Goal: Task Accomplishment & Management: Complete application form

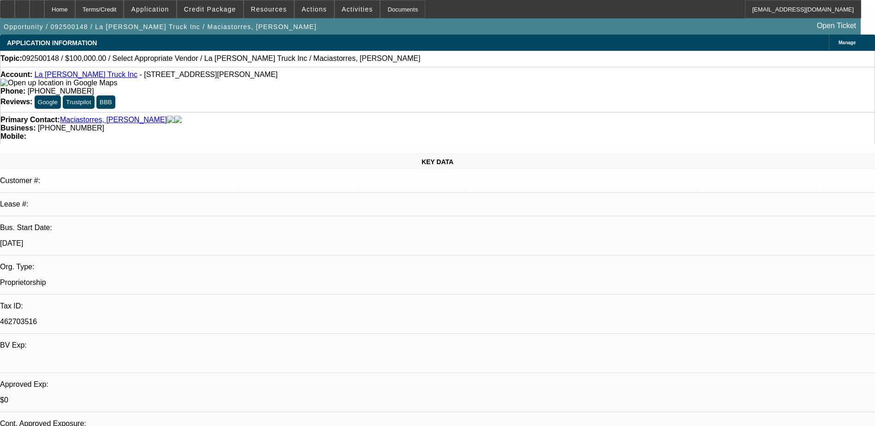
select select "0"
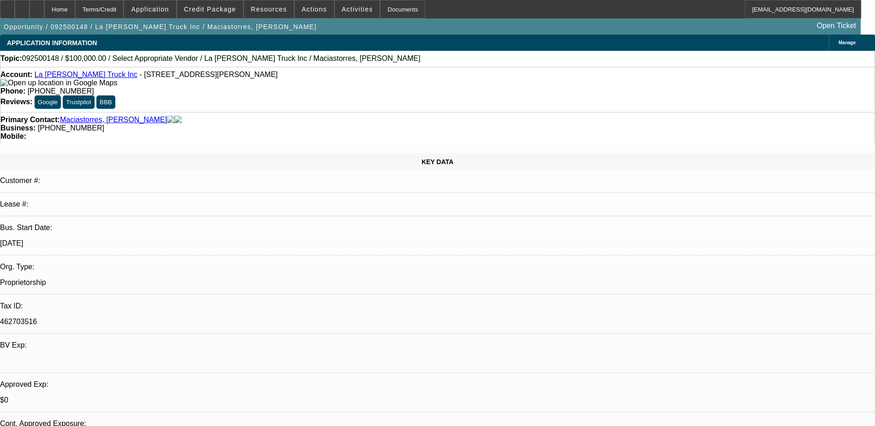
select select "0"
select select "1"
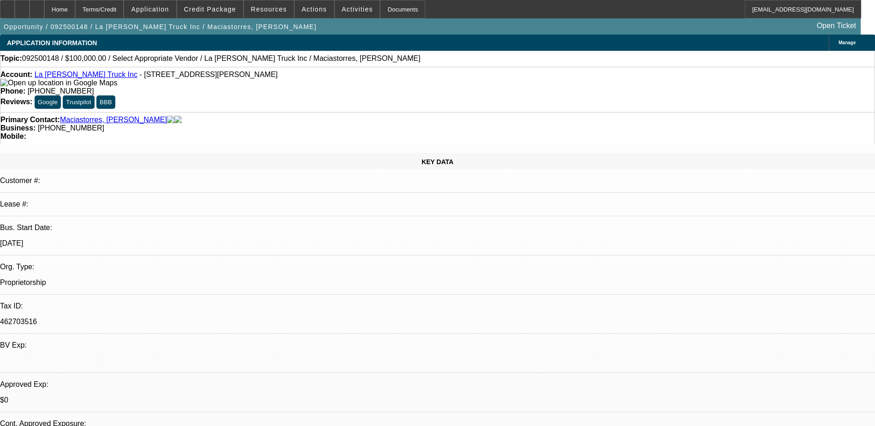
select select "1"
select select "6"
select select "1"
select select "6"
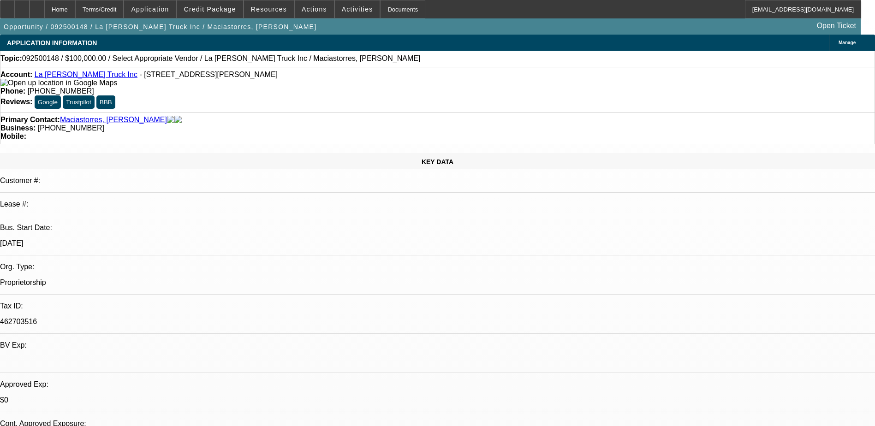
select select "1"
select select "6"
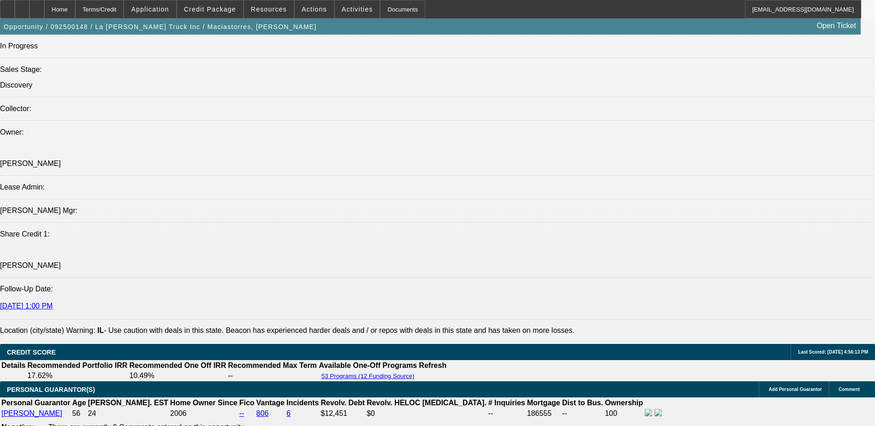
scroll to position [1107, 0]
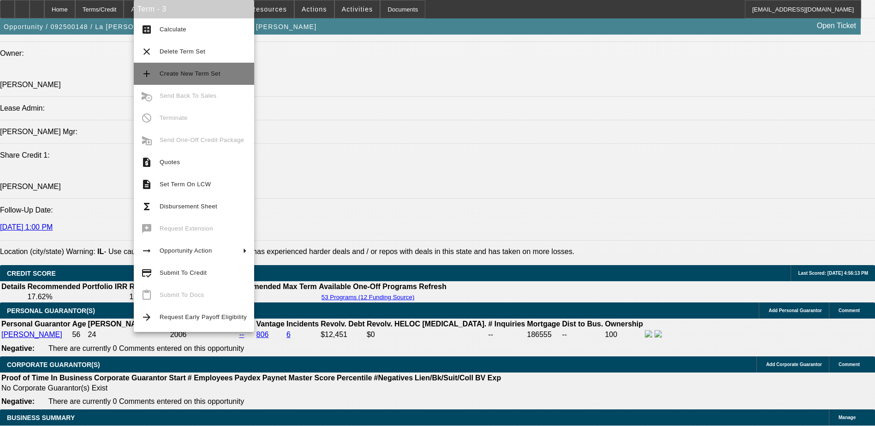
click at [179, 74] on span "Create New Term Set" at bounding box center [190, 73] width 61 height 7
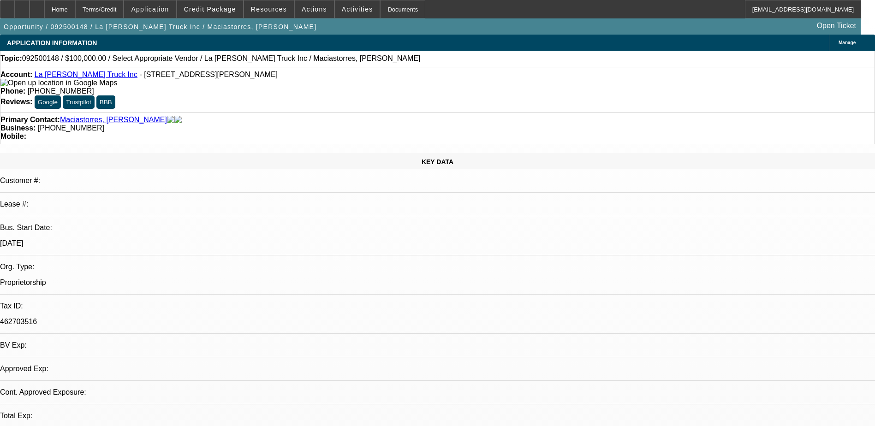
select select "0"
select select "6"
select select "0"
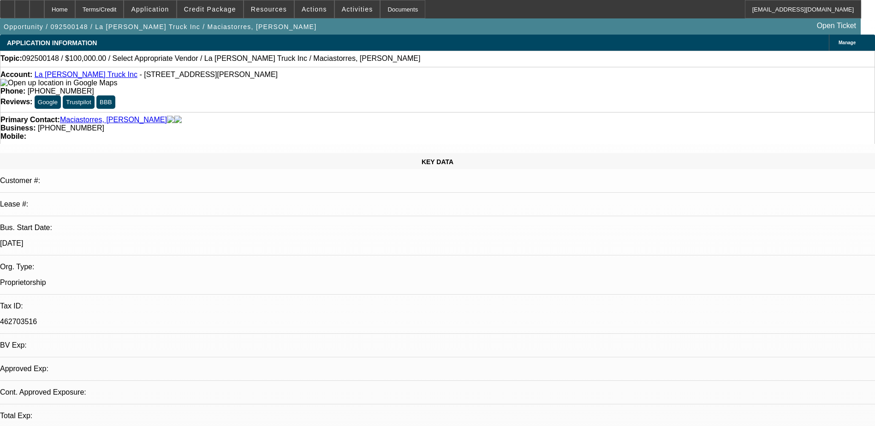
select select "0"
select select "6"
select select "0"
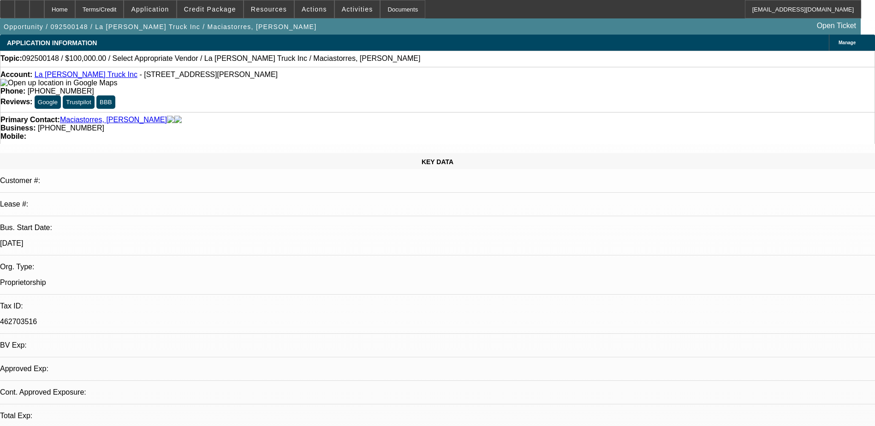
select select "0"
select select "6"
select select "0"
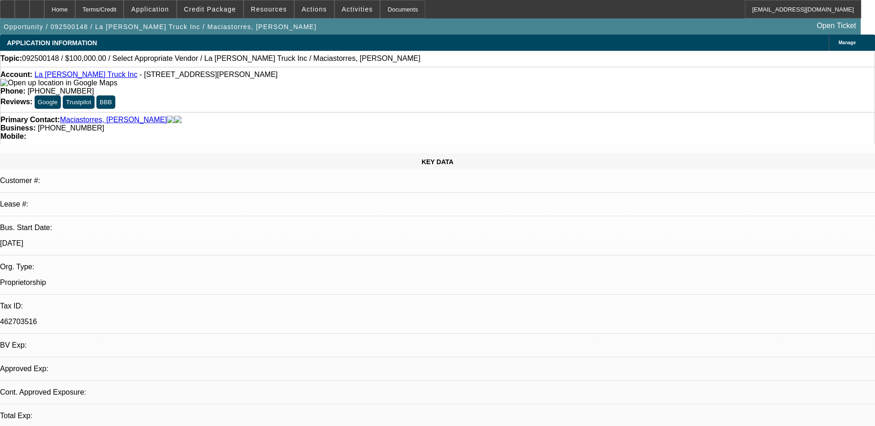
select select "6"
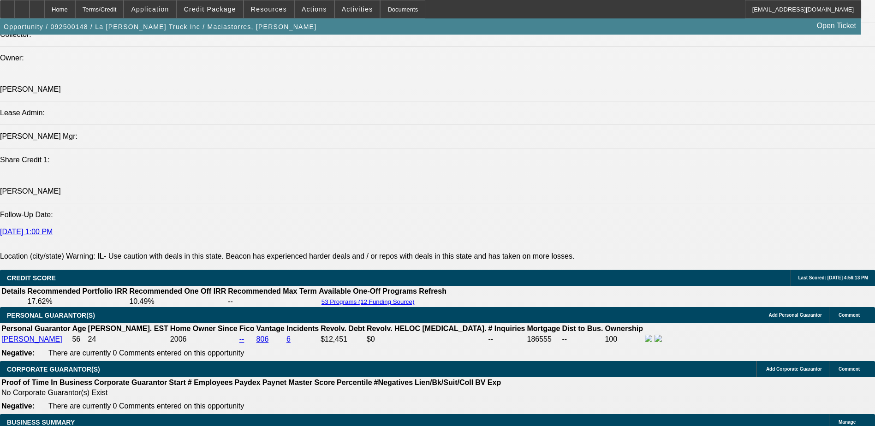
scroll to position [1199, 0]
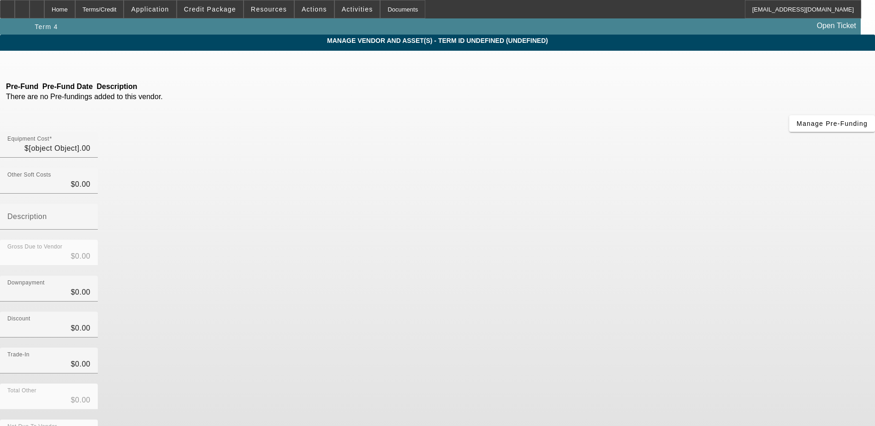
type input "$100,000.00"
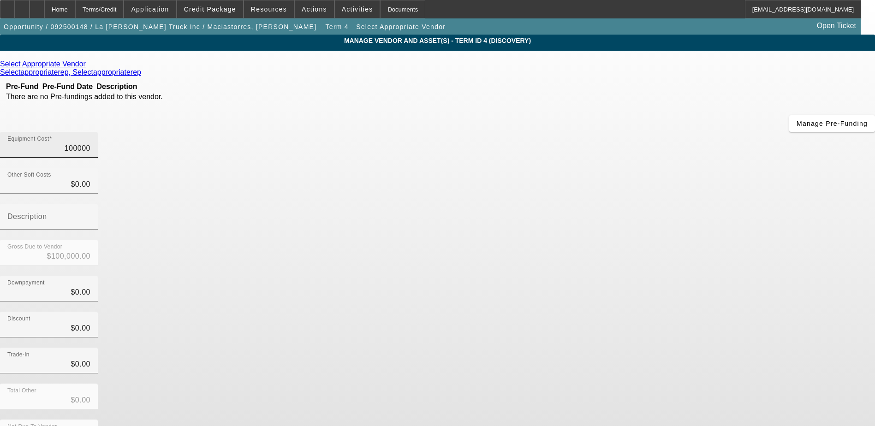
click at [90, 143] on input "100000" at bounding box center [48, 148] width 83 height 11
type input "6"
type input "$6.00"
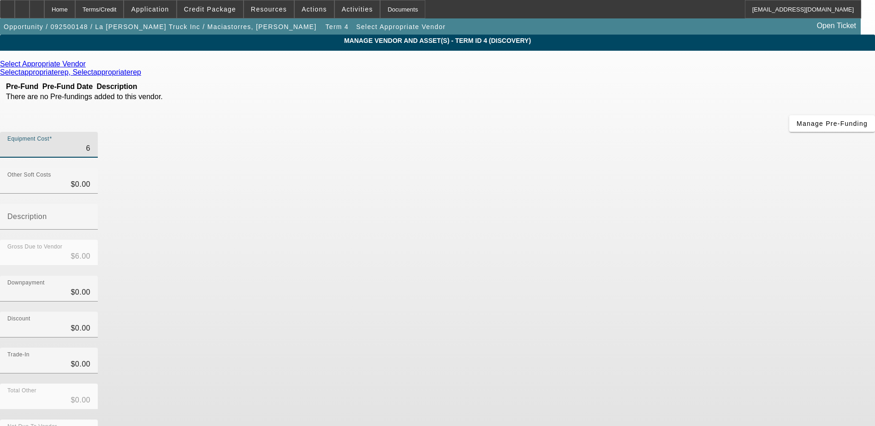
type input "60"
type input "$60.00"
type input "600"
type input "$600.00"
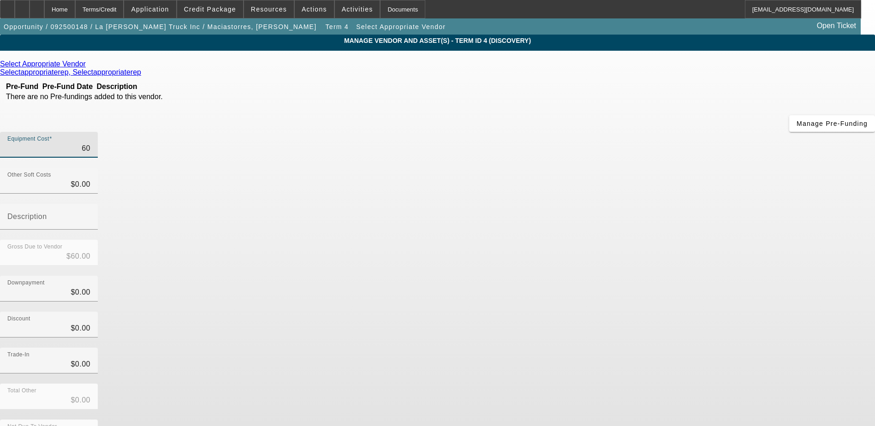
type input "$600.00"
type input "6000"
type input "$6,000.00"
type input "60000"
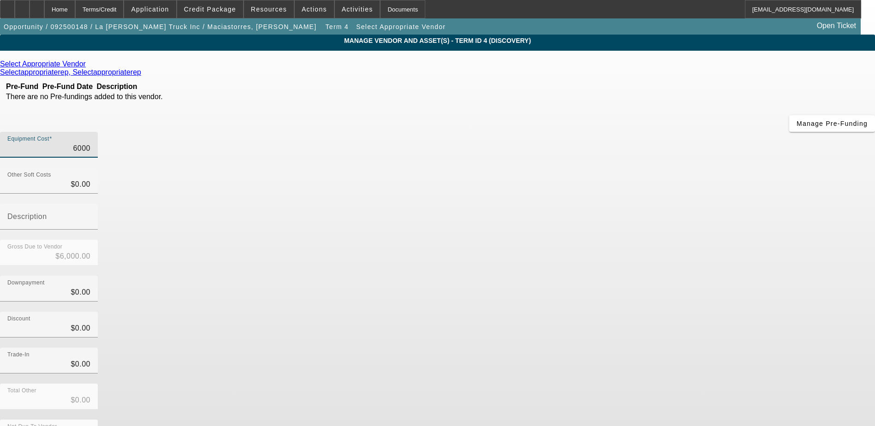
type input "$60,000.00"
click at [625, 276] on div "Downpayment $0.00" at bounding box center [437, 294] width 875 height 36
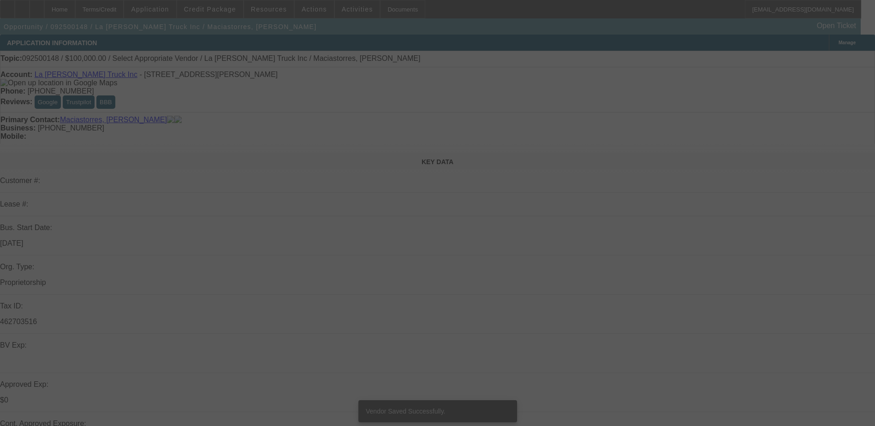
select select "0"
select select "6"
select select "0"
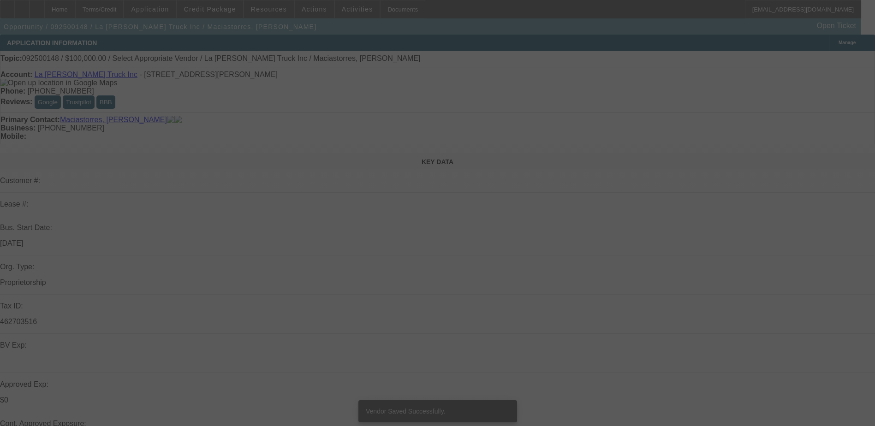
select select "0"
select select "6"
select select "0"
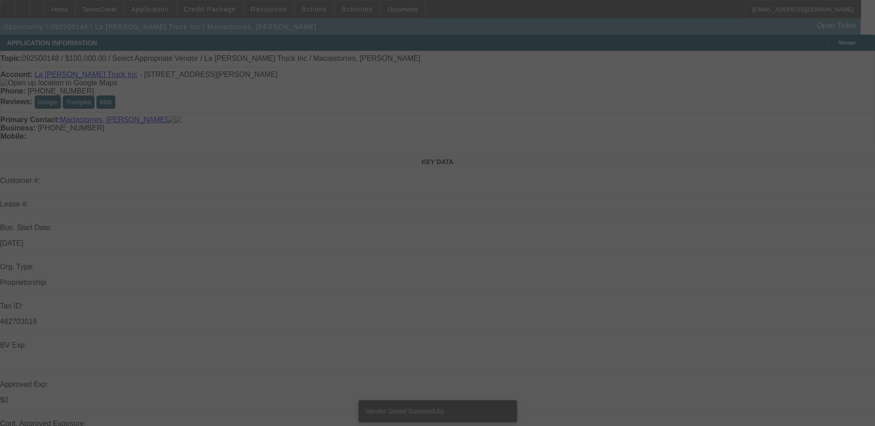
select select "0"
select select "6"
select select "0"
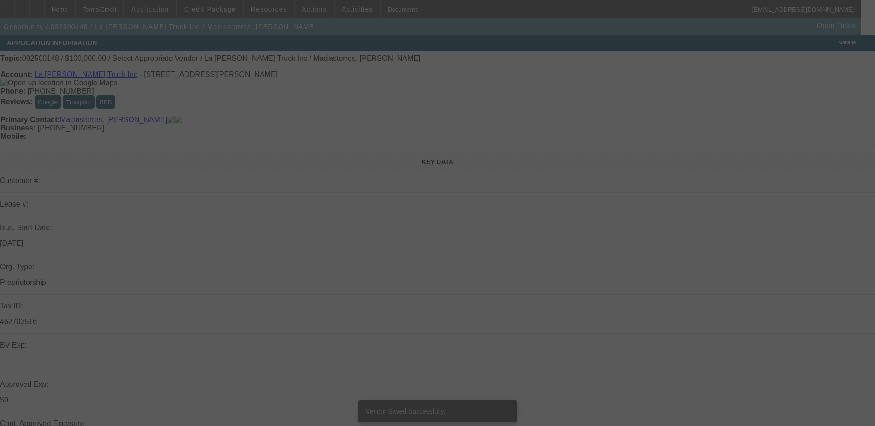
select select "6"
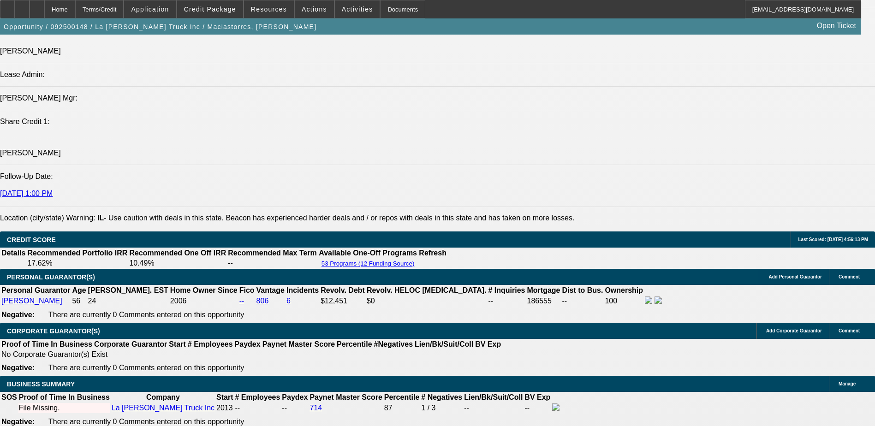
scroll to position [1153, 0]
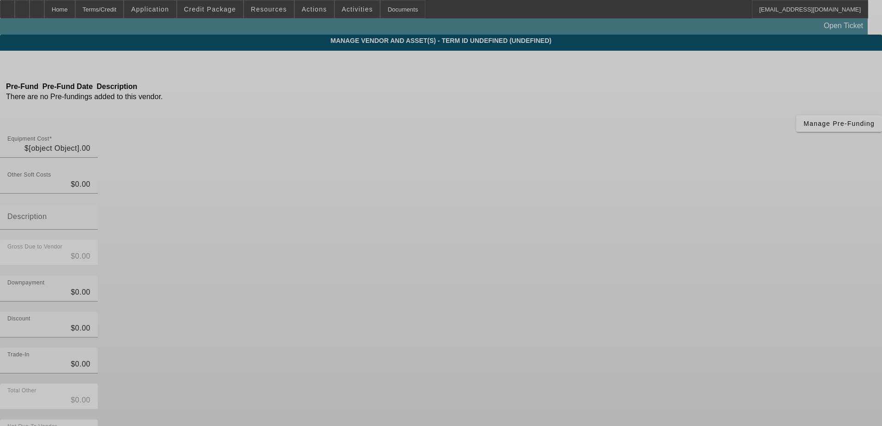
type input "$60,000.00"
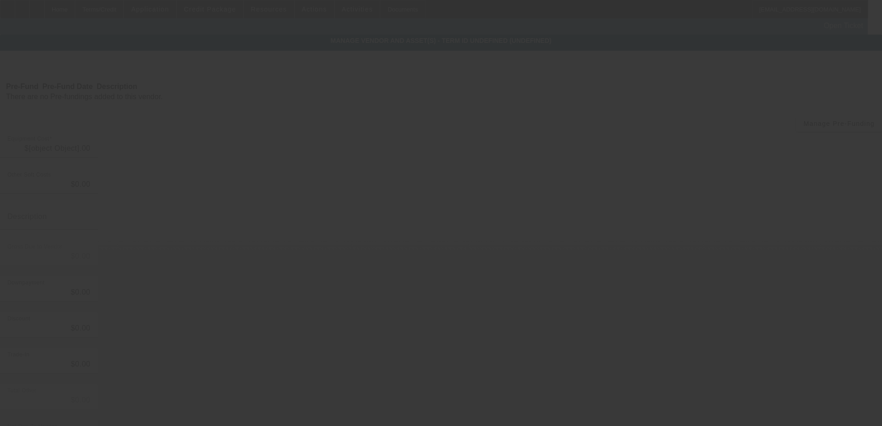
type input "$60,000.00"
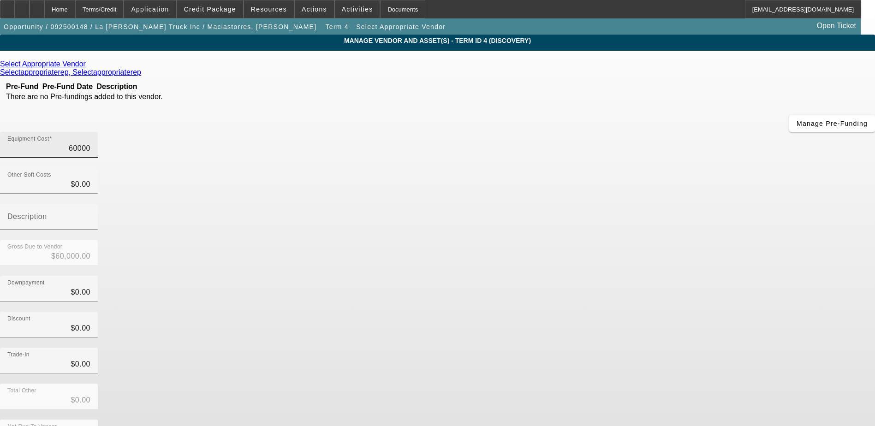
click at [90, 143] on input "60000" at bounding box center [48, 148] width 83 height 11
type input "6"
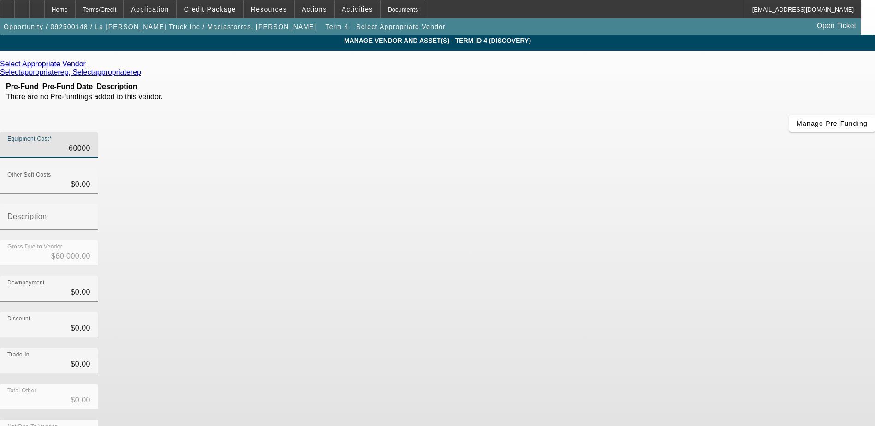
type input "$6.00"
type input "62"
type input "$62.00"
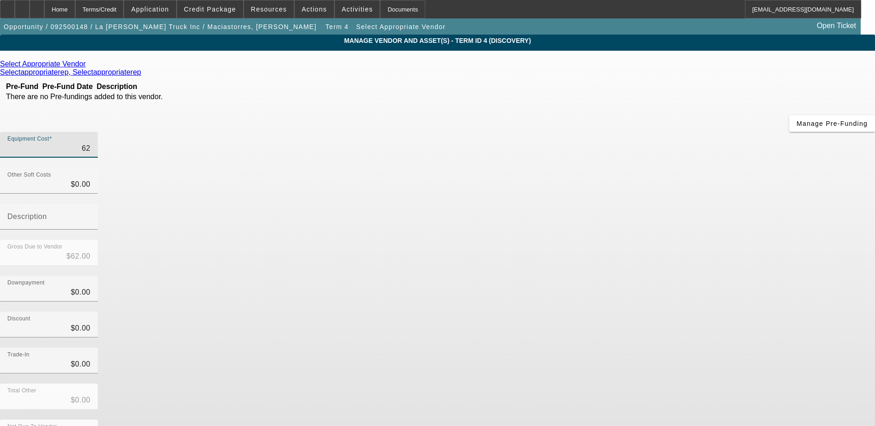
type input "625"
type input "$625.00"
type input "6250"
type input "$6,250.00"
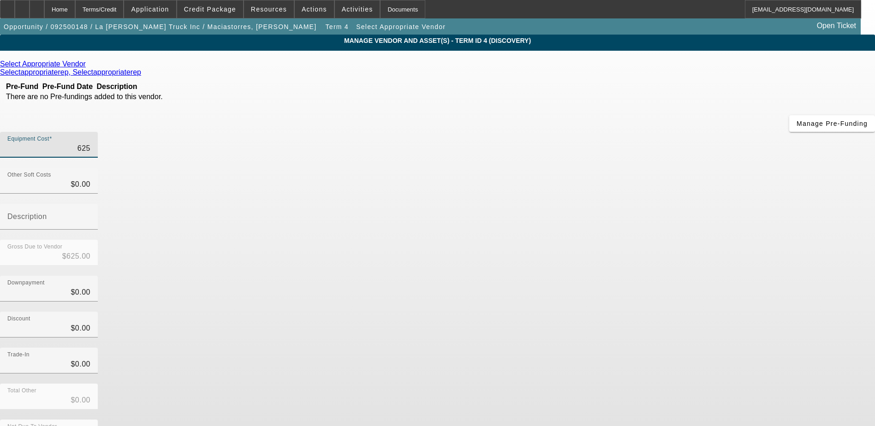
type input "$6,250.00"
type input "62500"
type input "$62,500.00"
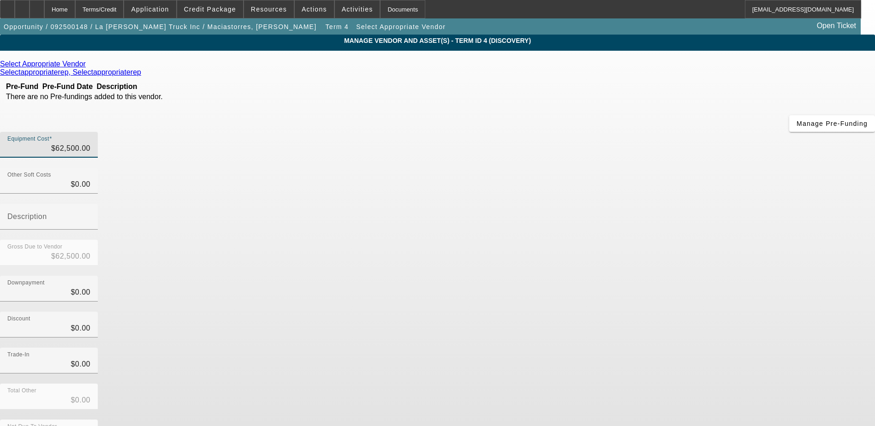
click at [614, 276] on div "Downpayment $0.00" at bounding box center [437, 294] width 875 height 36
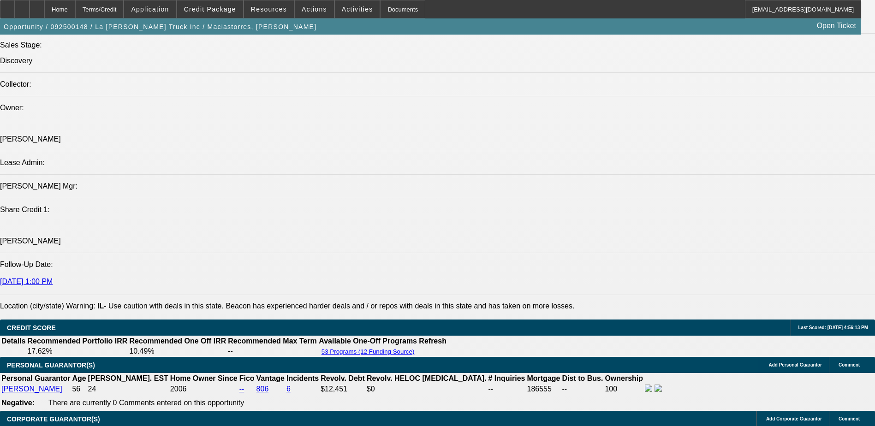
select select "0"
select select "6"
select select "0"
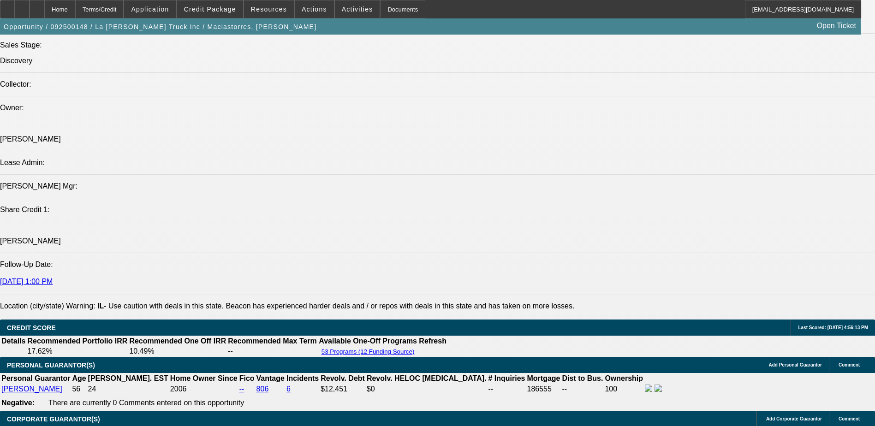
select select "0"
select select "6"
select select "0"
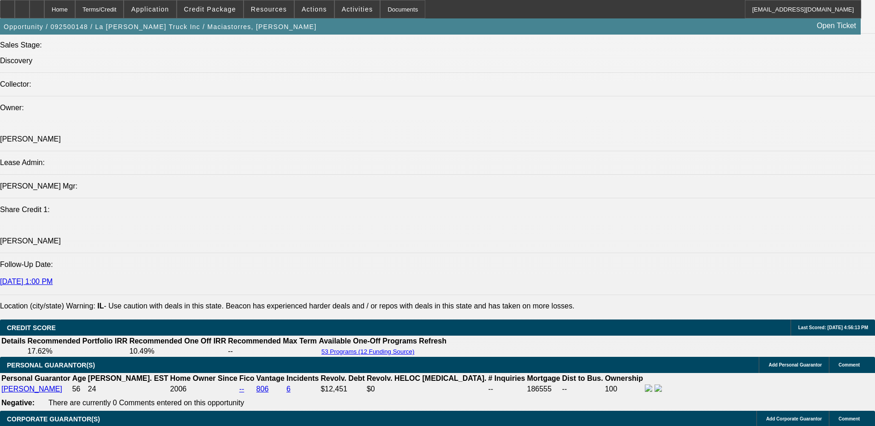
select select "0"
select select "6"
select select "0"
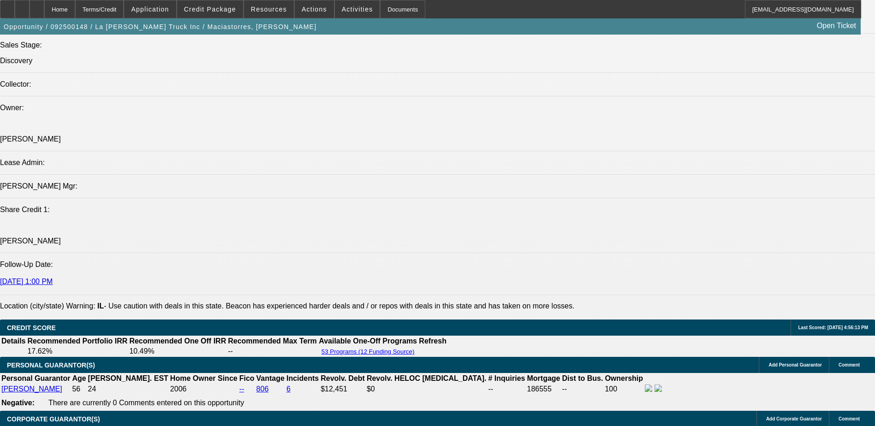
select select "6"
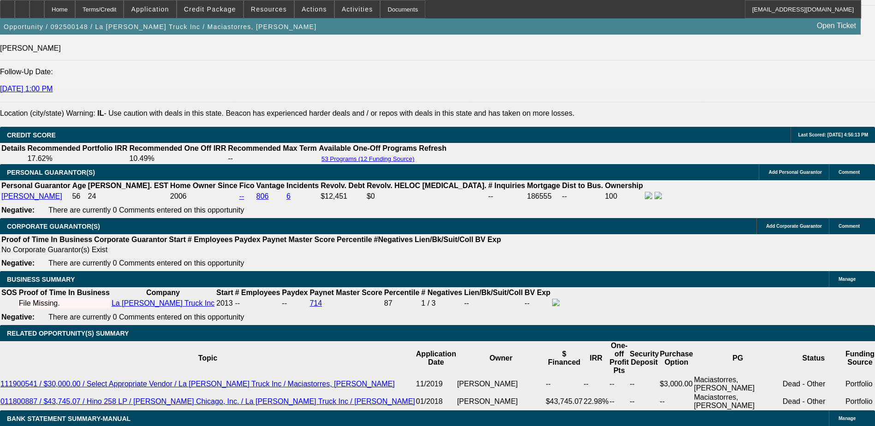
scroll to position [1153, 0]
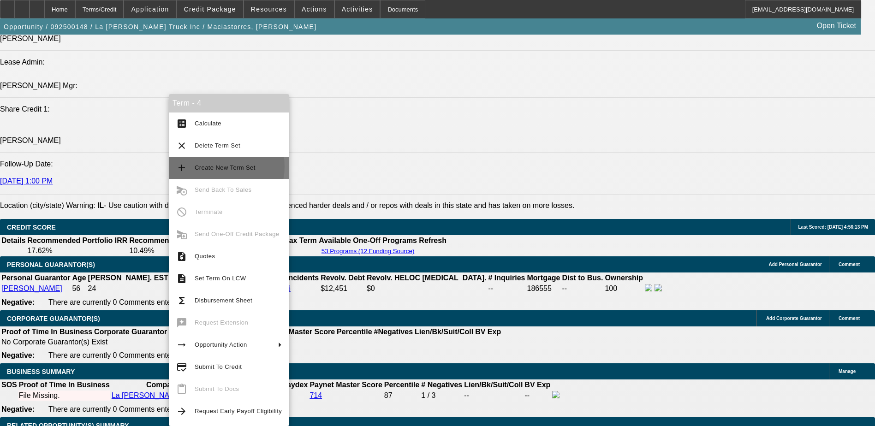
click at [216, 166] on span "Create New Term Set" at bounding box center [225, 167] width 61 height 7
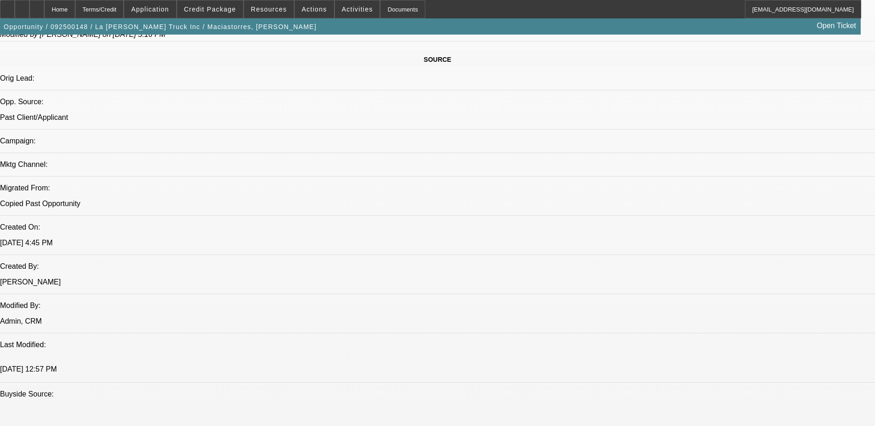
select select "0"
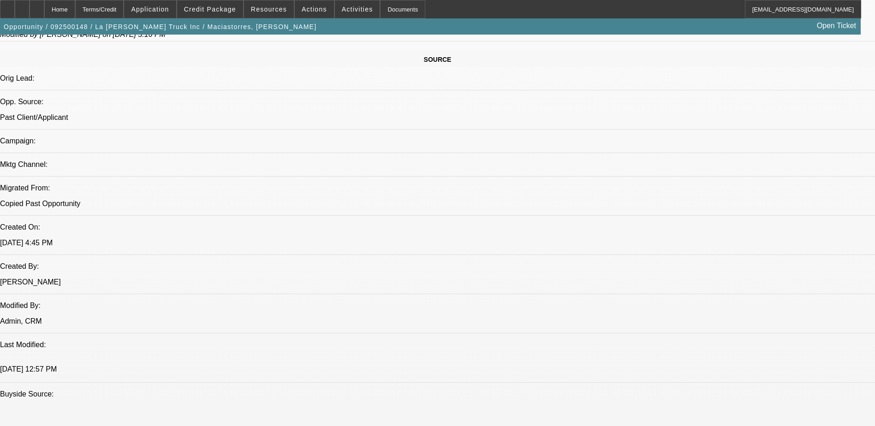
select select "0"
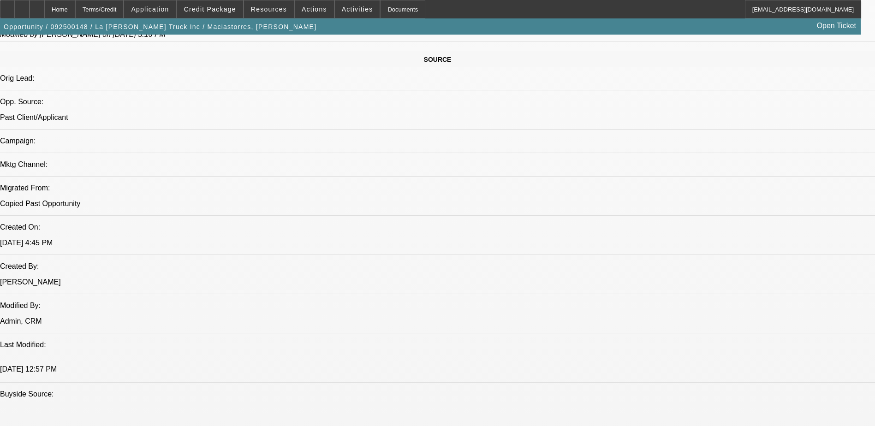
select select "0"
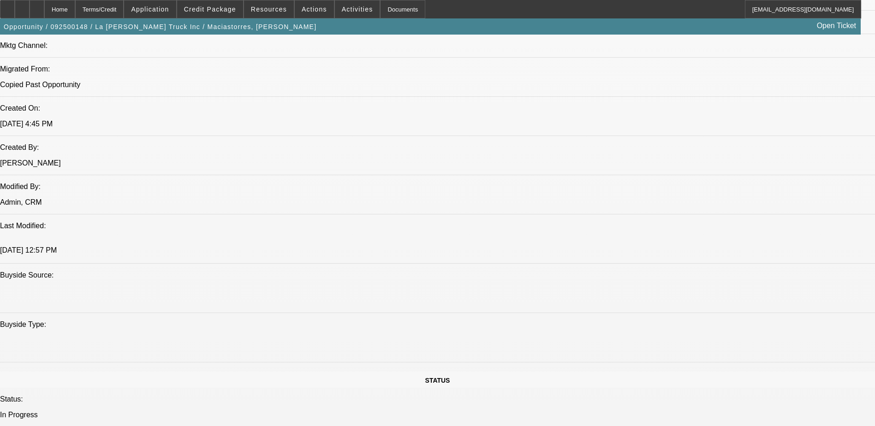
select select "1"
select select "6"
select select "1"
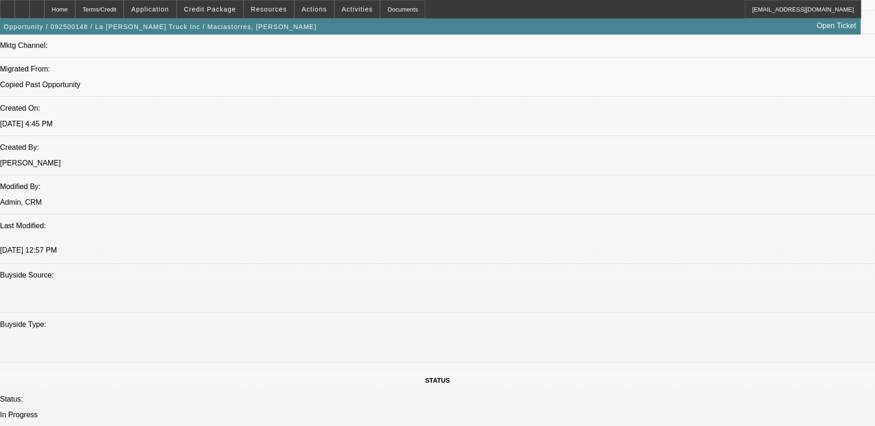
select select "6"
select select "1"
select select "6"
select select "1"
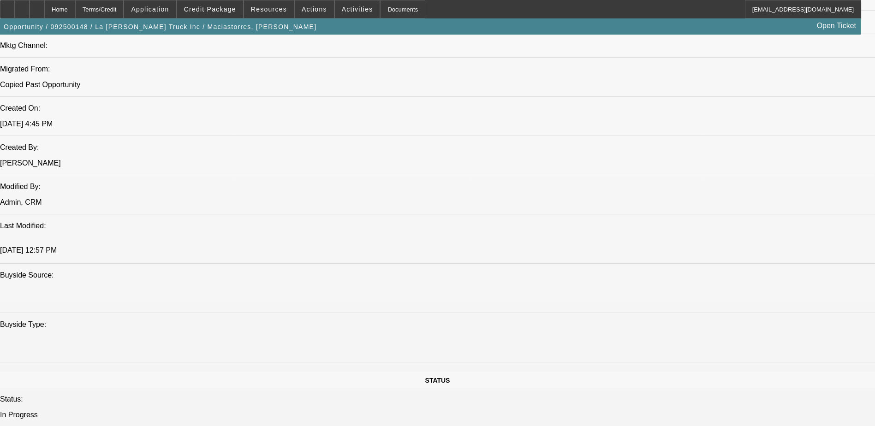
select select "1"
select select "6"
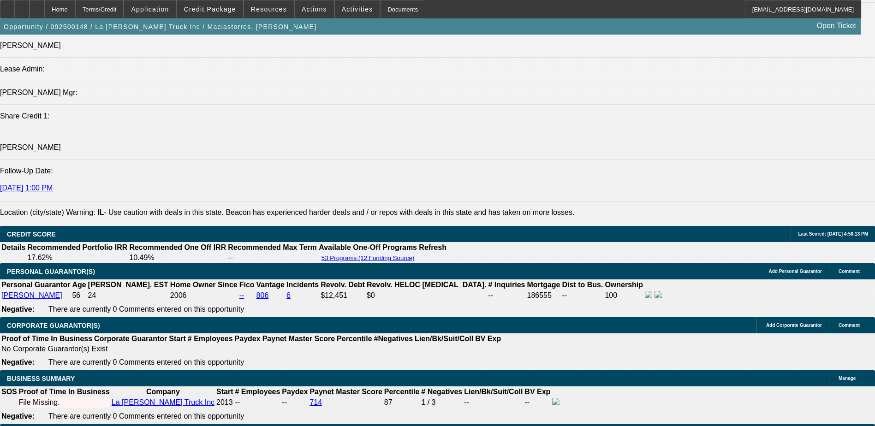
scroll to position [1186, 0]
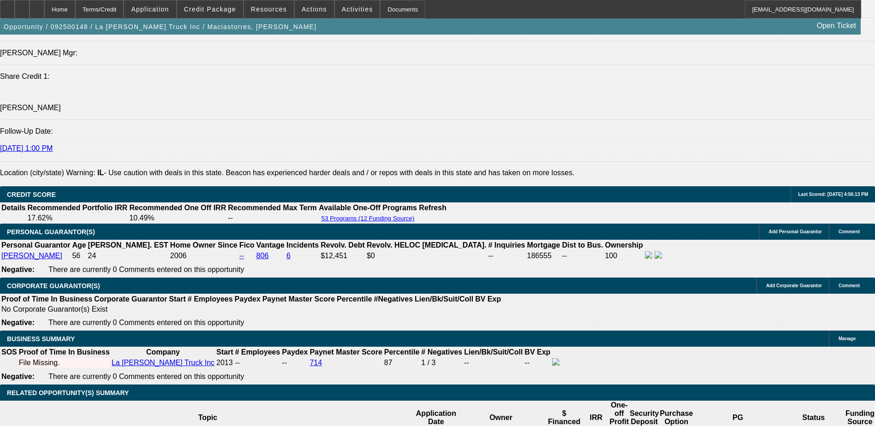
type input "$25,000.00"
type input "UNKNOWN"
type input "$778.26"
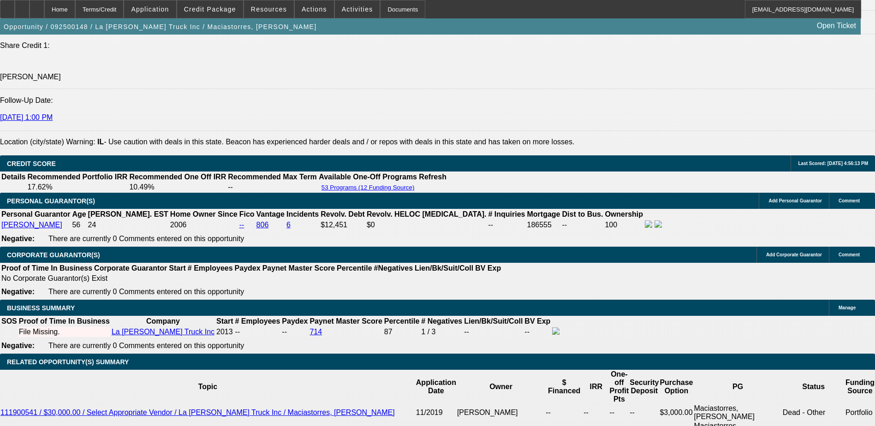
type input "$2,500.00"
type input "$1,245.21"
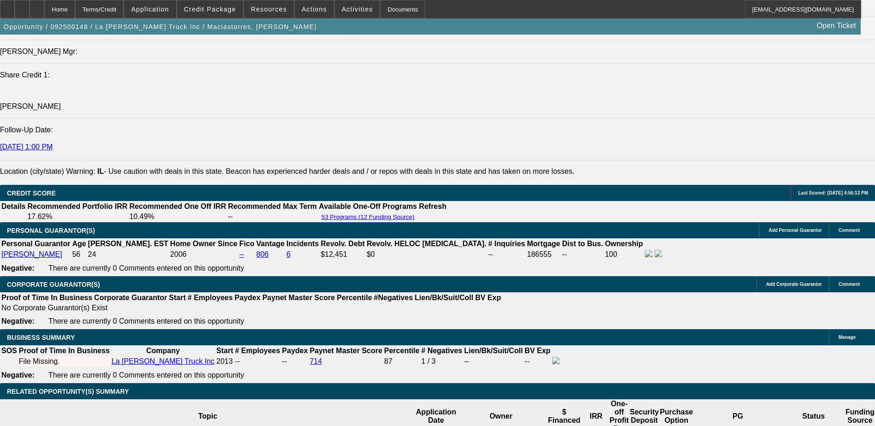
scroll to position [1170, 0]
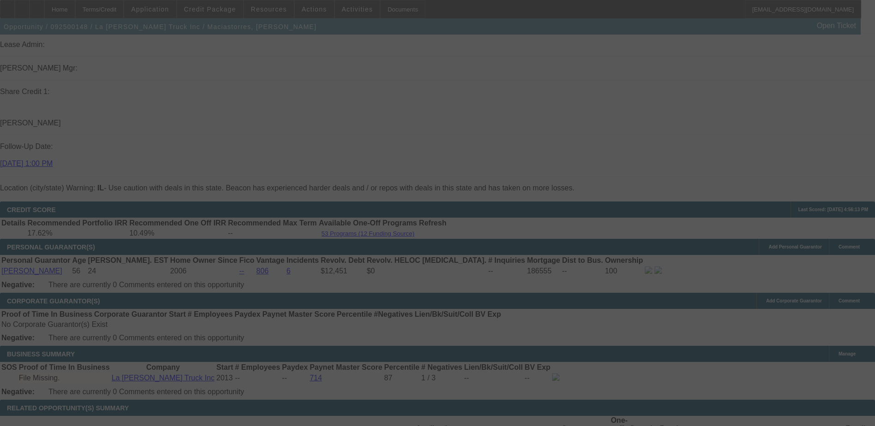
scroll to position [1216, 0]
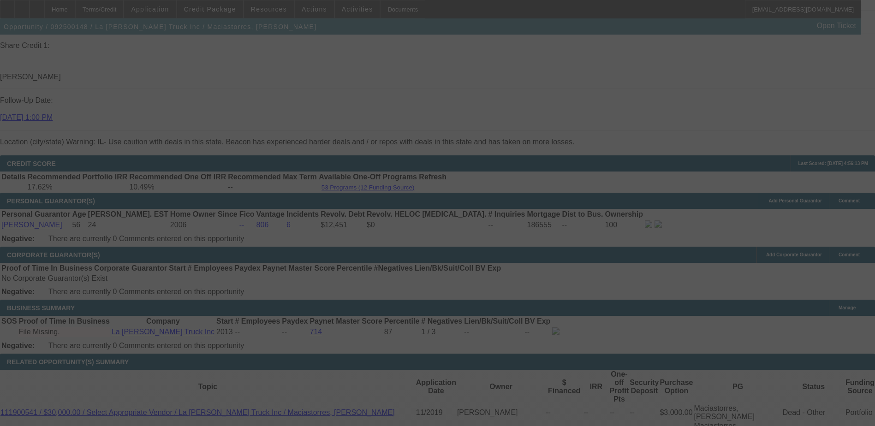
select select "0"
select select "6"
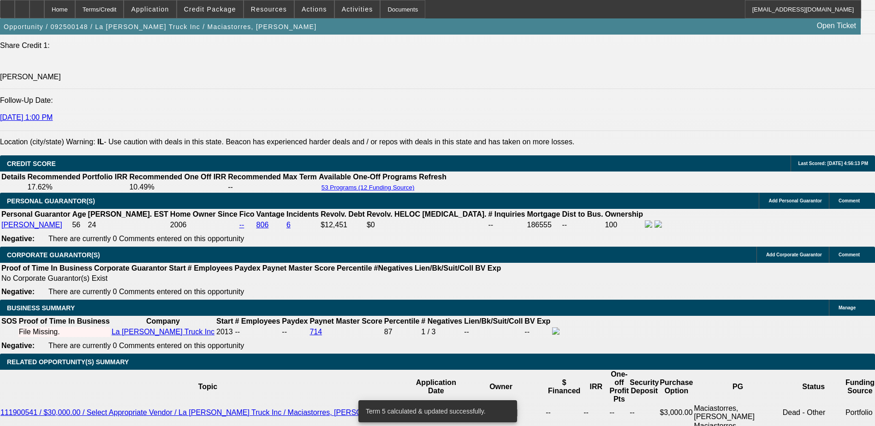
type input "UNKNOWN"
type input "48"
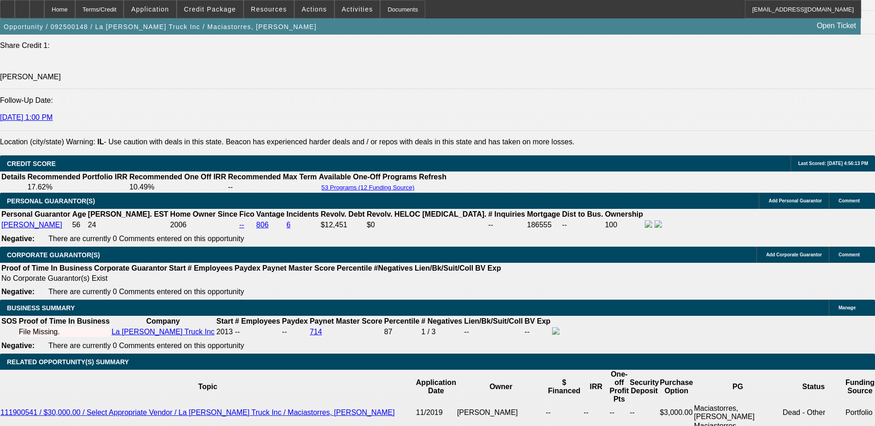
type input "$1,555.02"
type input "48"
type input "UNKNOWN"
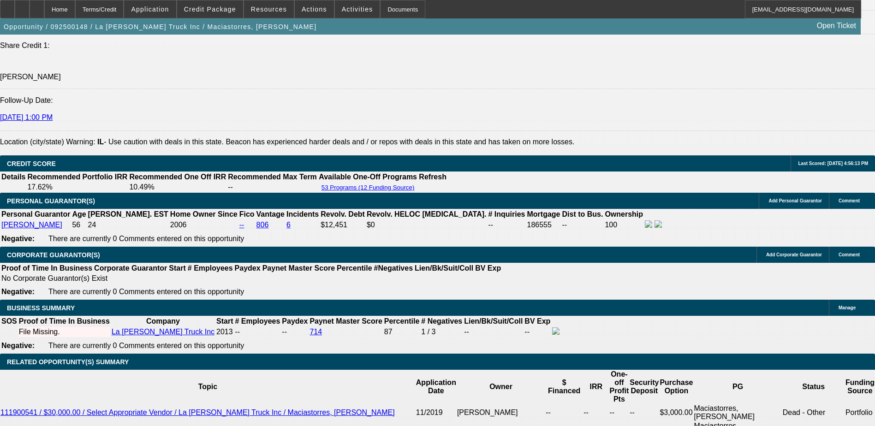
type input "48"
type input "$1,492.82"
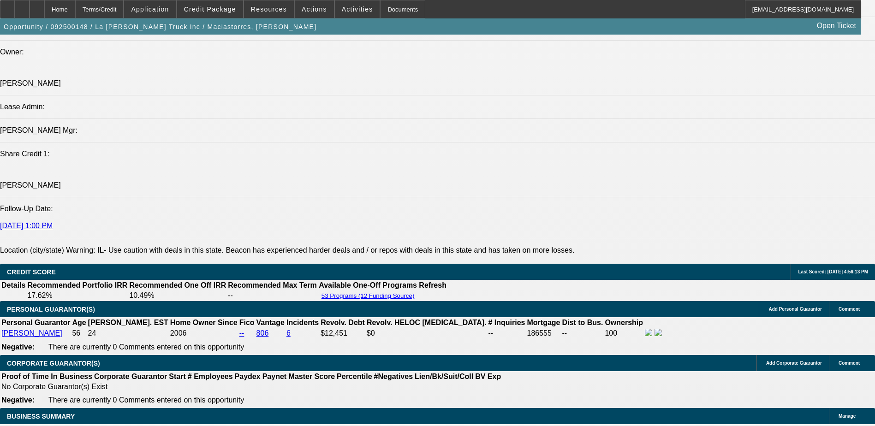
scroll to position [1124, 0]
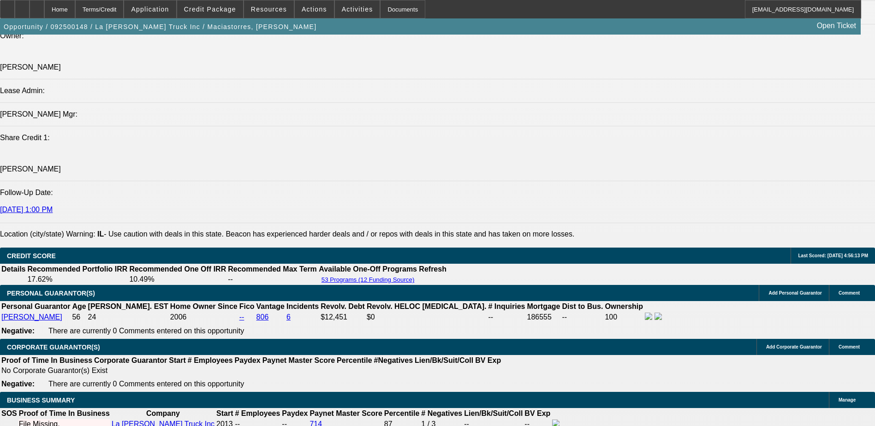
type input "48"
type input "$6,250.00"
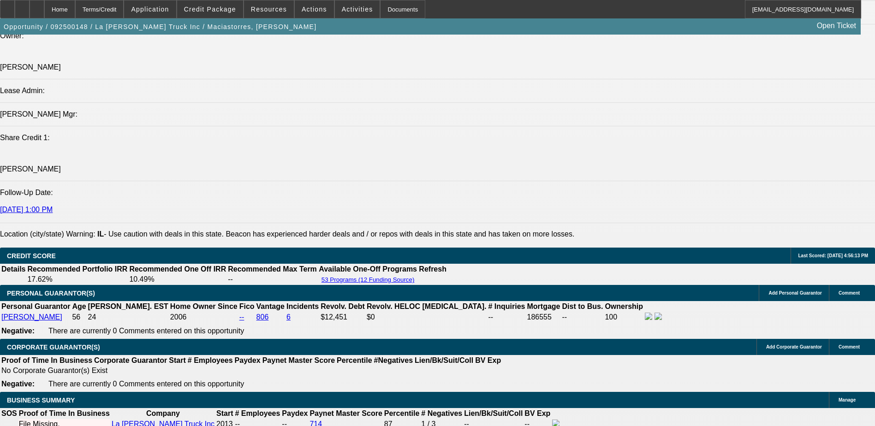
type input "$0.00"
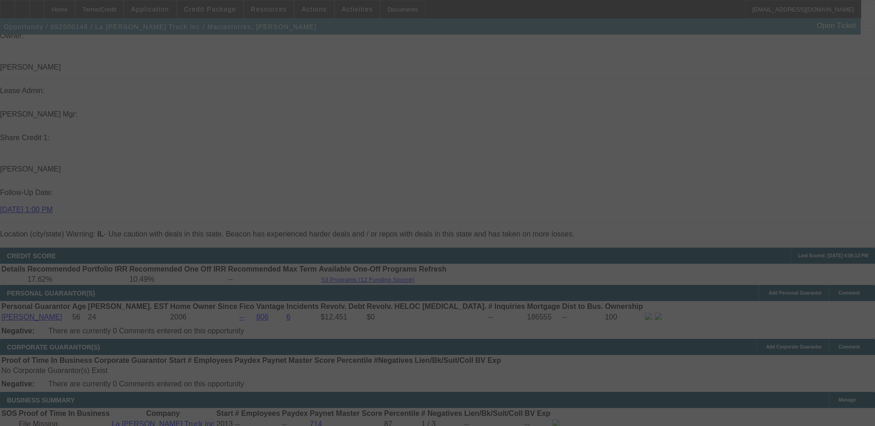
select select "0"
select select "6"
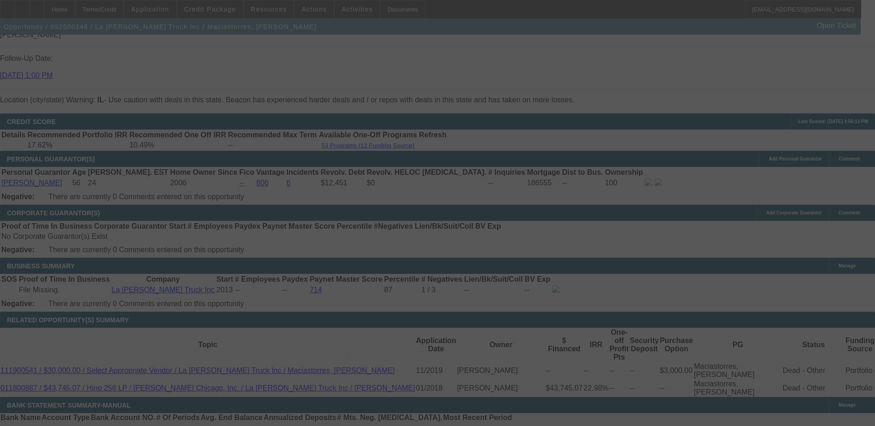
scroll to position [1263, 0]
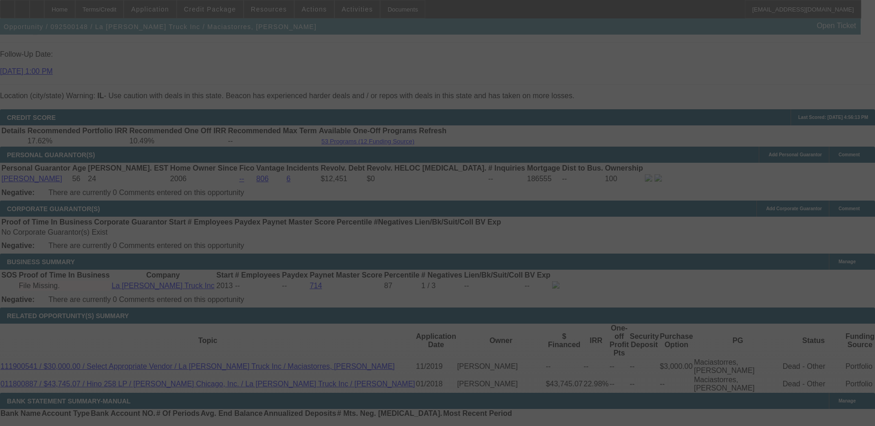
select select "0"
select select "6"
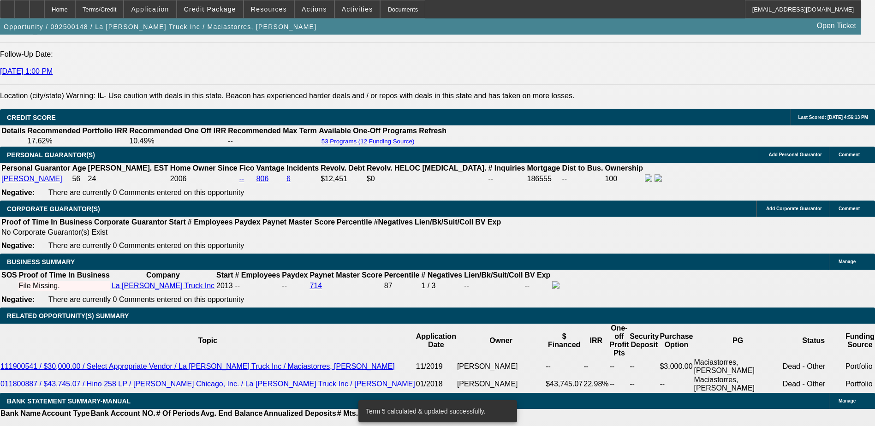
type input "$1,555.02"
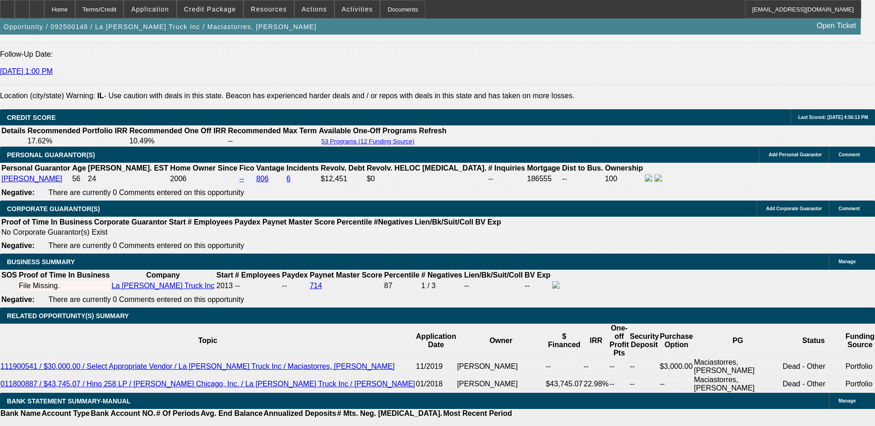
type input "UNKNOWN"
type input "10"
type input "$1,585.16"
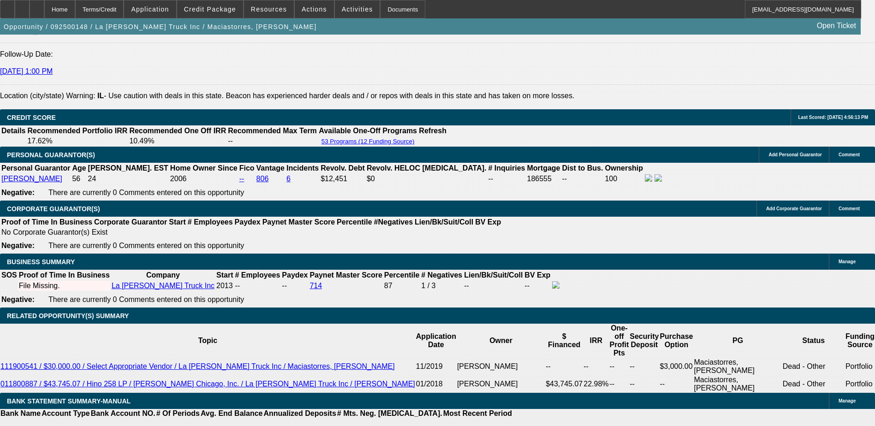
type input "10.9"
type input "$1,612.31"
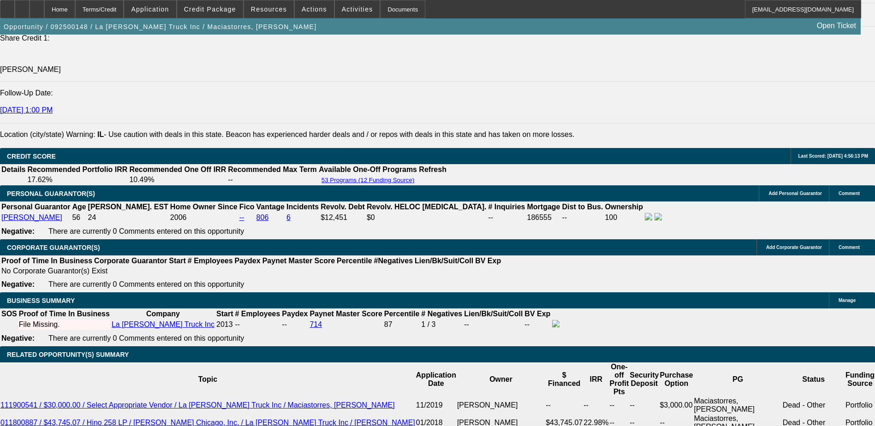
scroll to position [1170, 0]
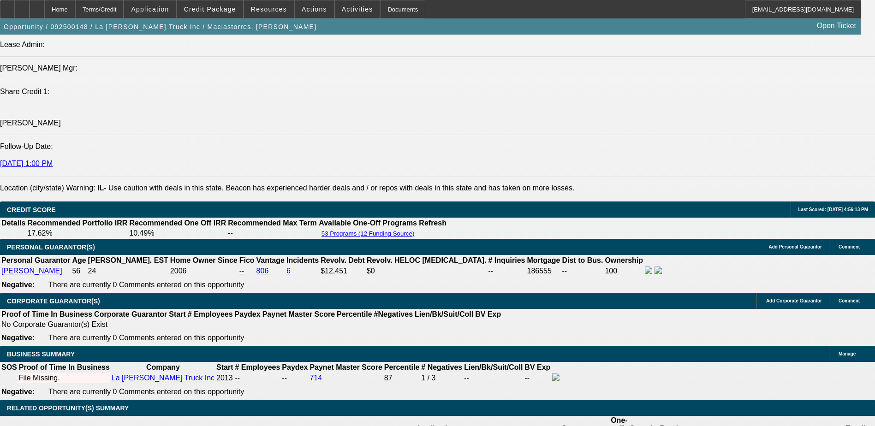
type input "10.9"
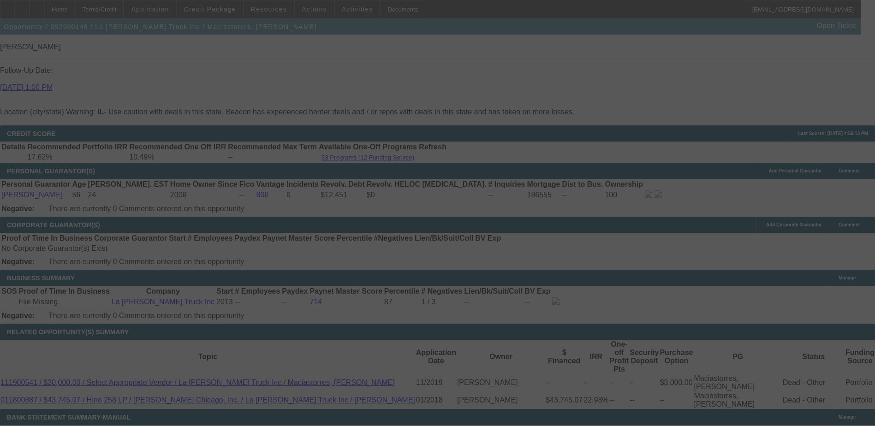
scroll to position [1263, 0]
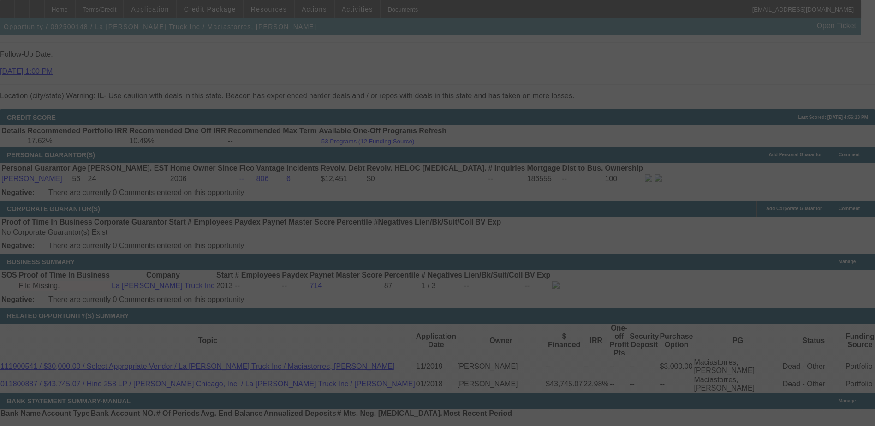
select select "0"
select select "6"
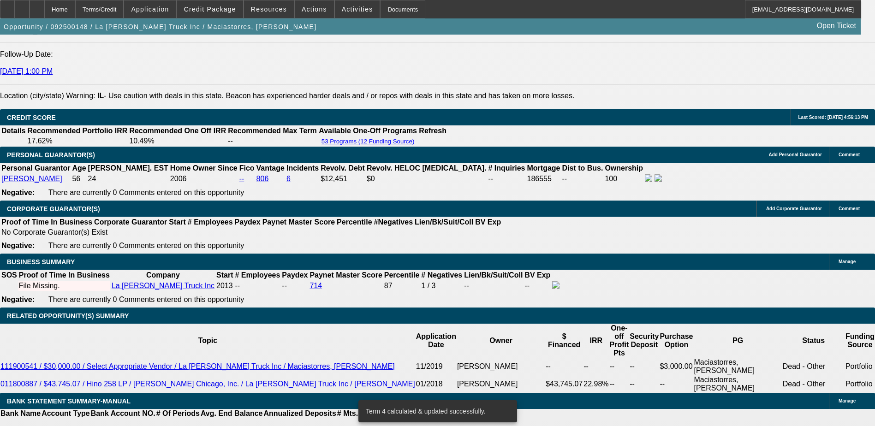
type input "1"
type input "UNKNOWN"
type input "11."
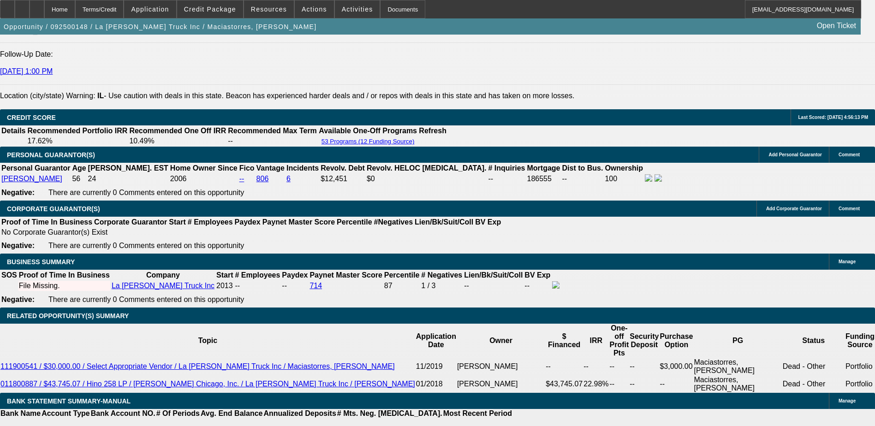
type input "$1,615.35"
type input "11.4"
type input "$1,627.51"
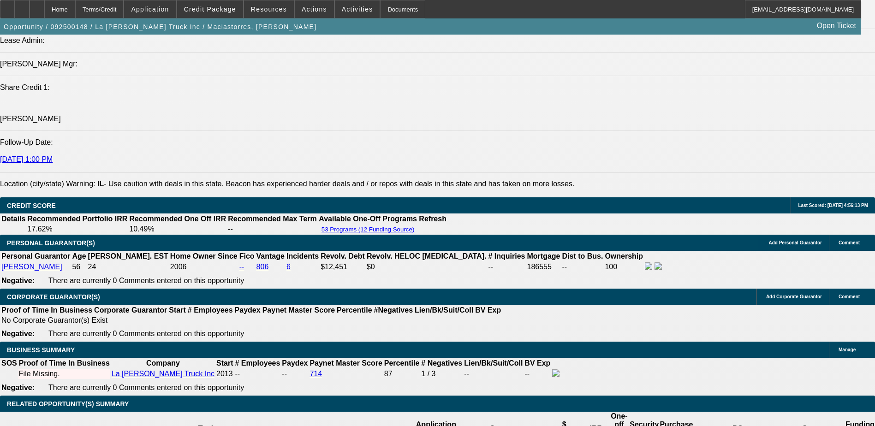
scroll to position [1170, 0]
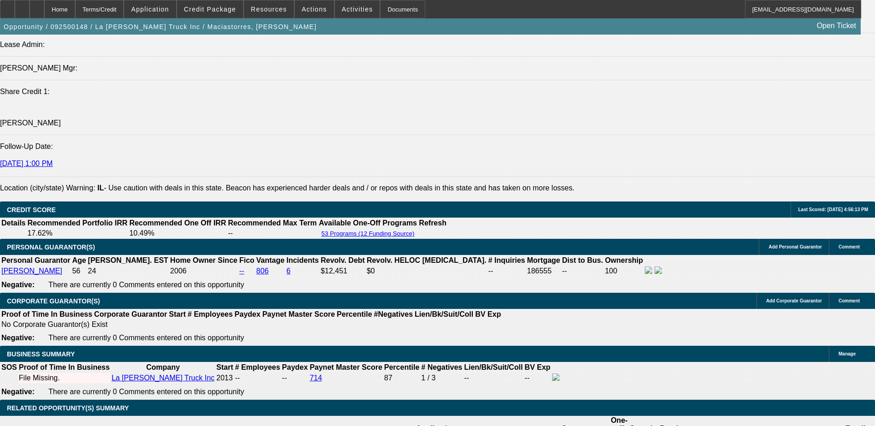
type input "11.4"
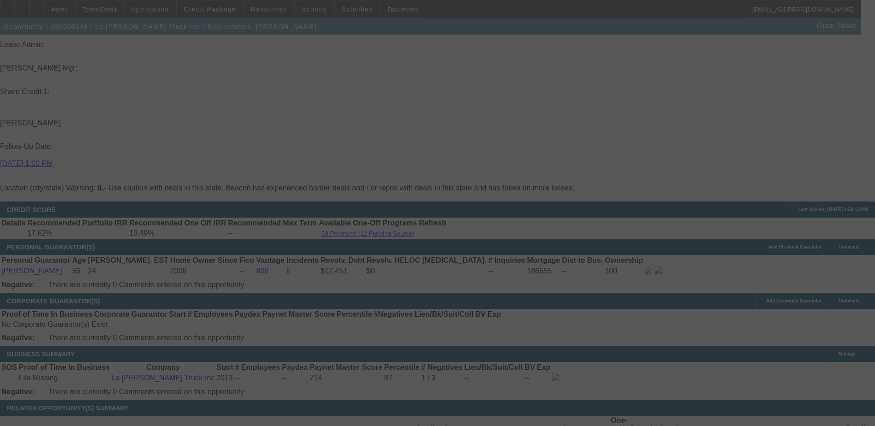
select select "0"
select select "6"
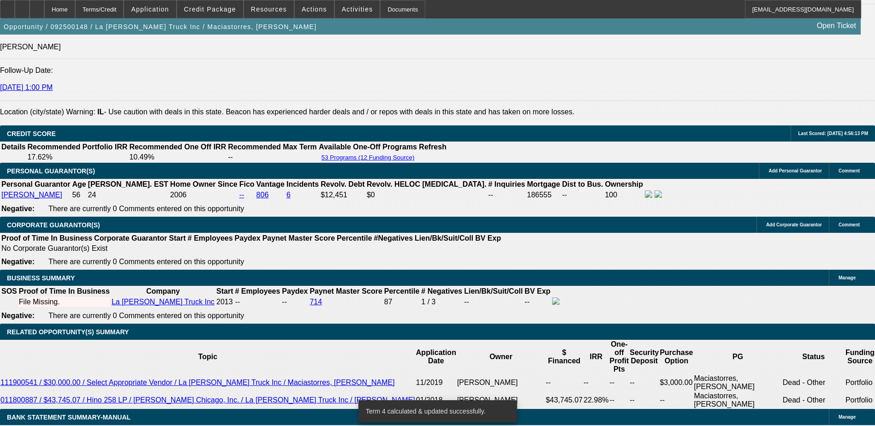
scroll to position [1263, 0]
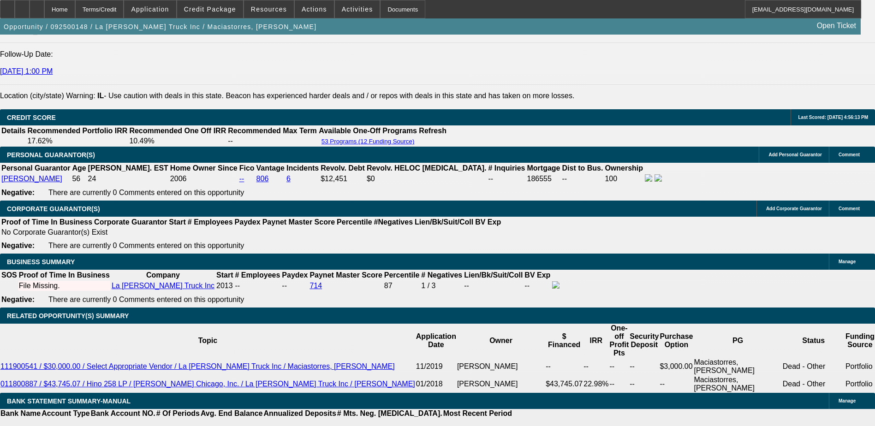
type input "16"
type input "UNKNOWN"
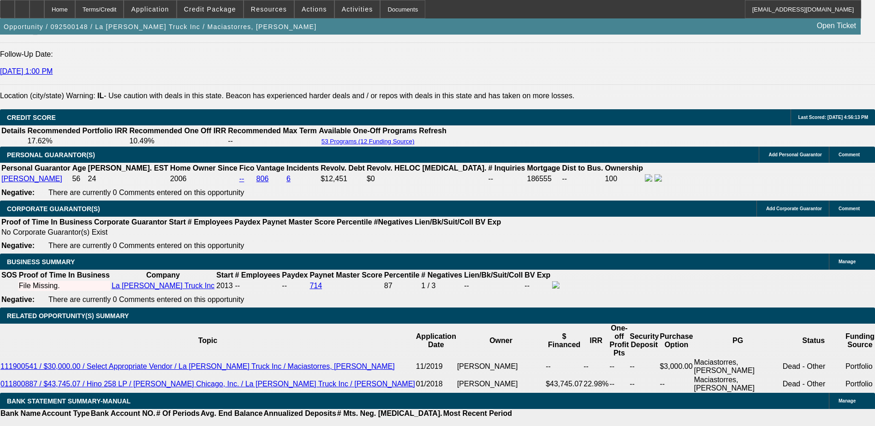
type input "1675"
type input "12.9"
type input "$1,675.00"
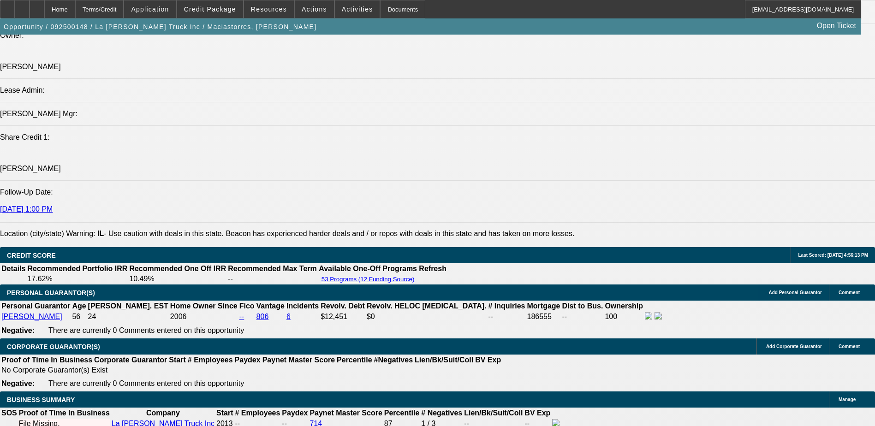
scroll to position [1124, 0]
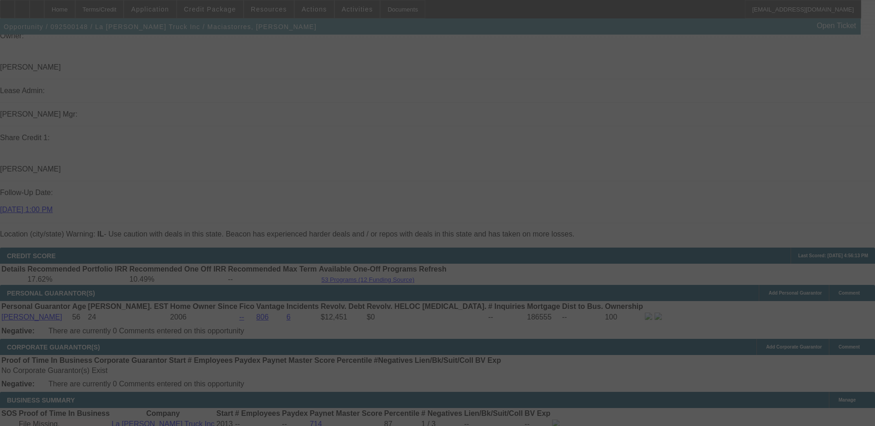
scroll to position [1216, 0]
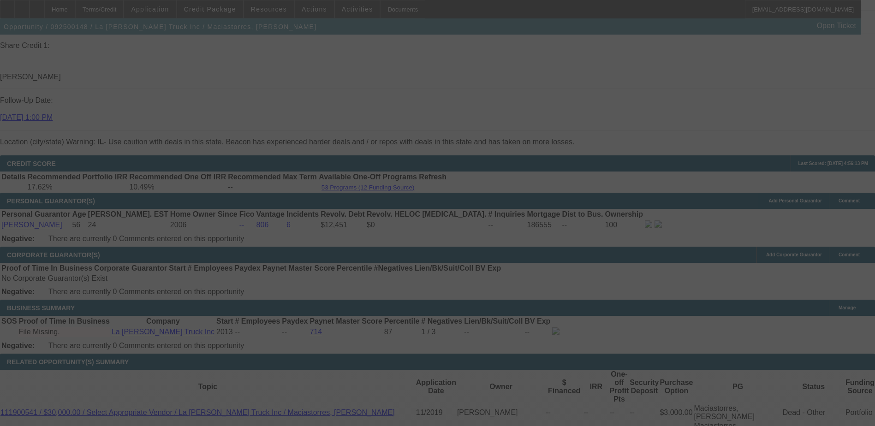
select select "0"
select select "6"
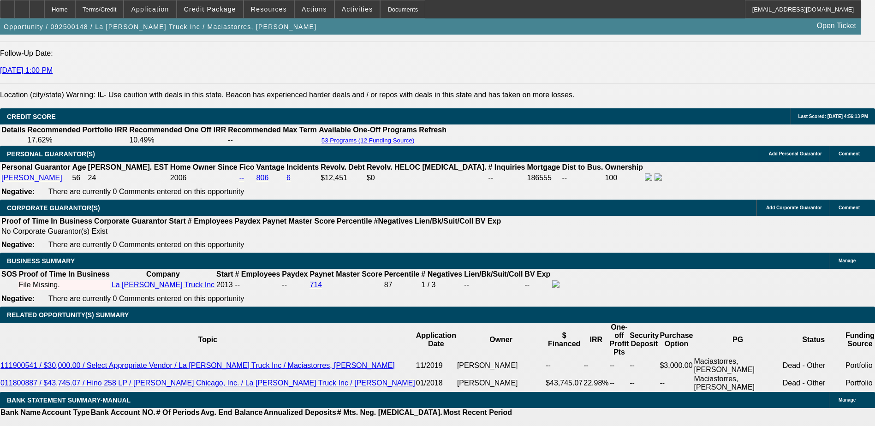
scroll to position [1263, 0]
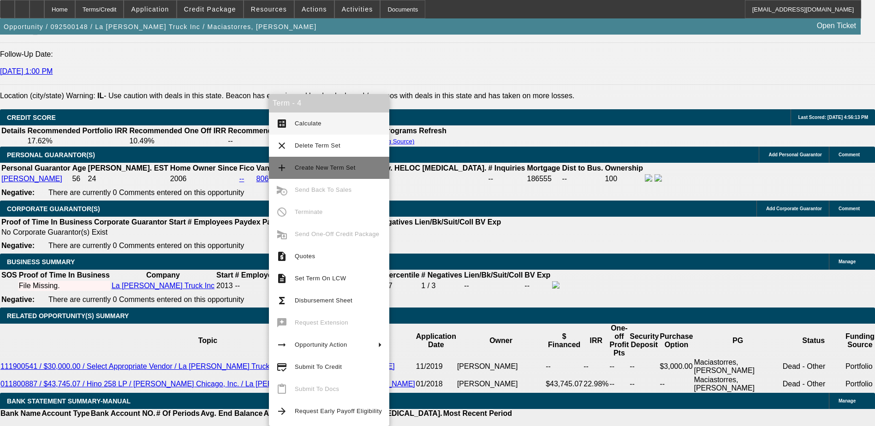
click at [313, 165] on span "Create New Term Set" at bounding box center [325, 167] width 61 height 7
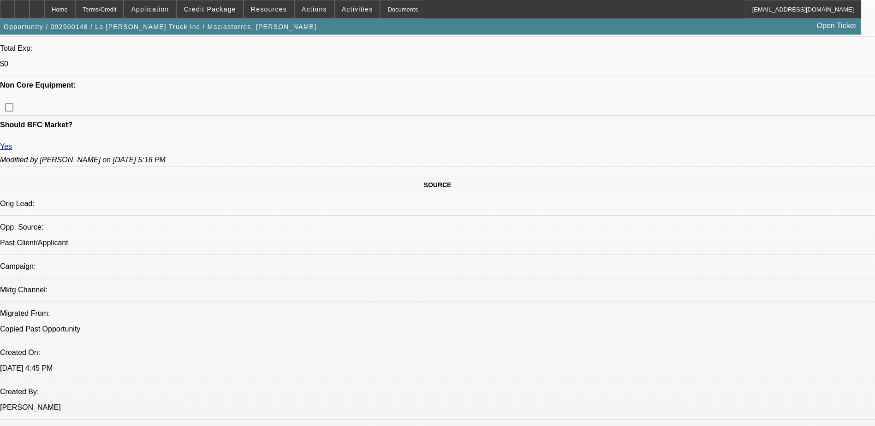
select select "0"
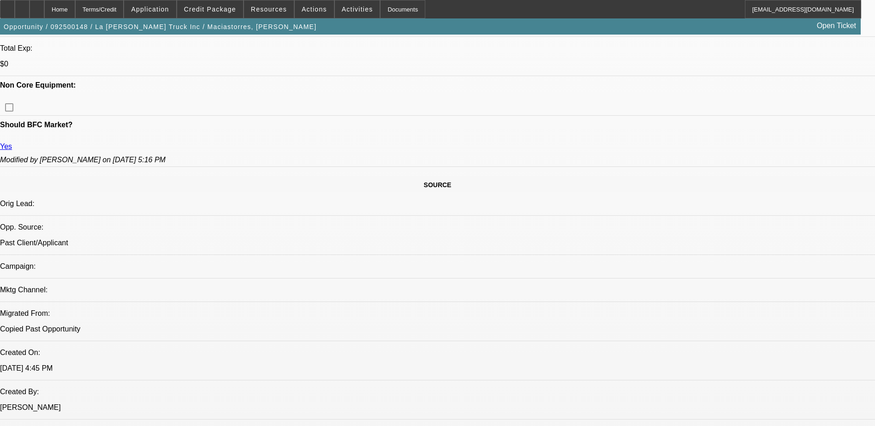
select select "0"
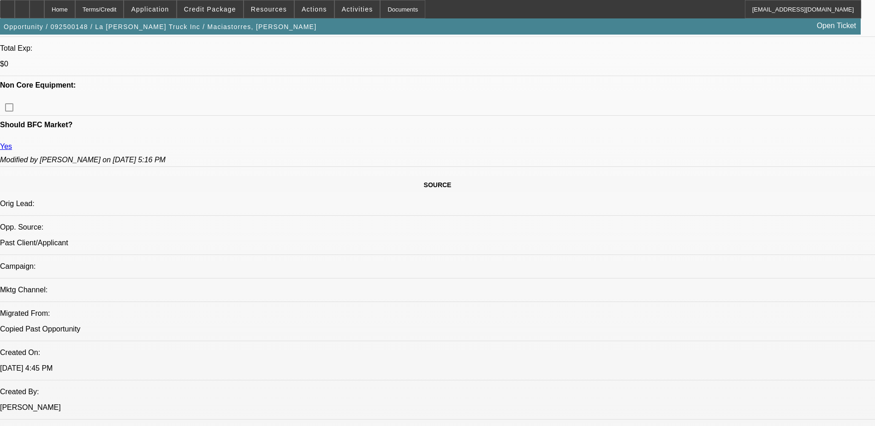
select select "0"
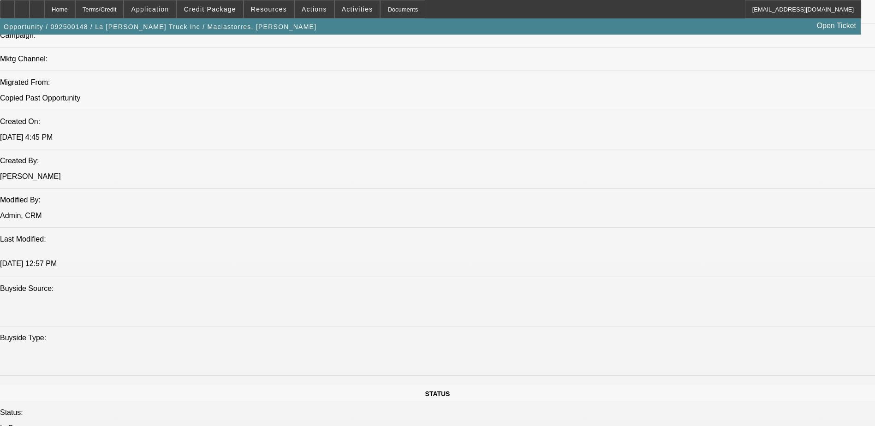
select select "1"
select select "6"
select select "1"
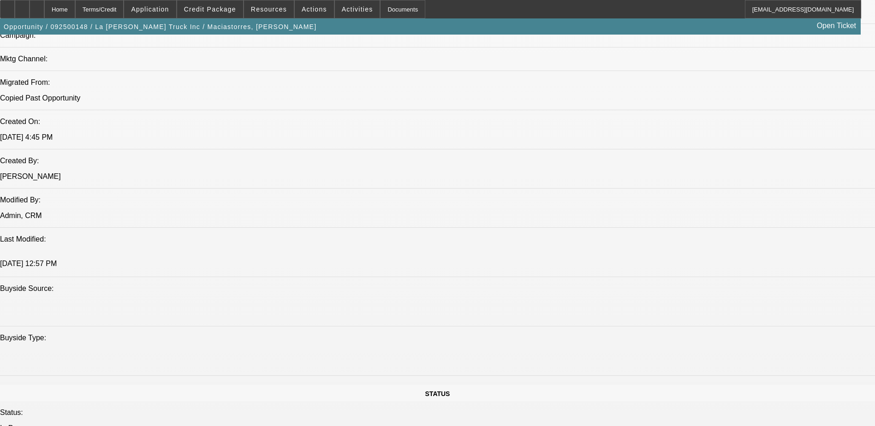
select select "6"
select select "1"
select select "6"
select select "1"
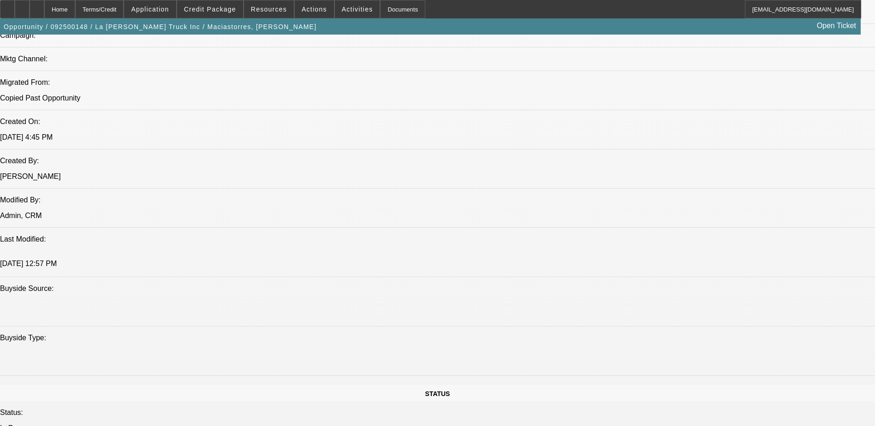
select select "1"
select select "6"
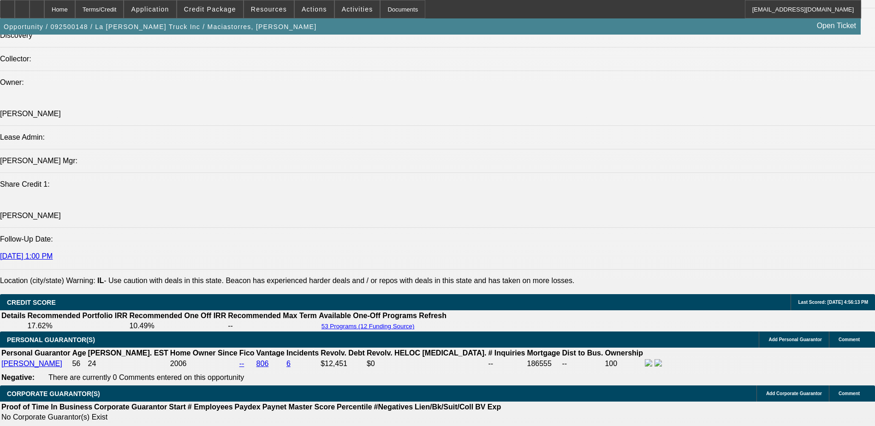
scroll to position [1153, 0]
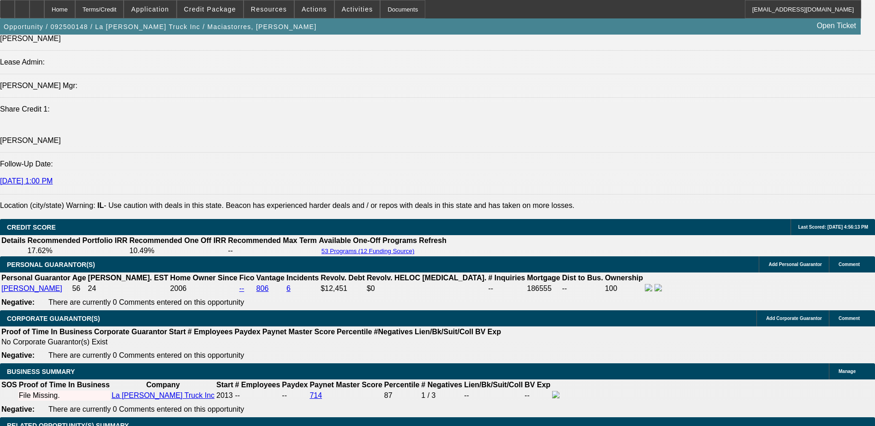
type input "$2,500.00"
type input "UNKNOWN"
type input "$1,608.01"
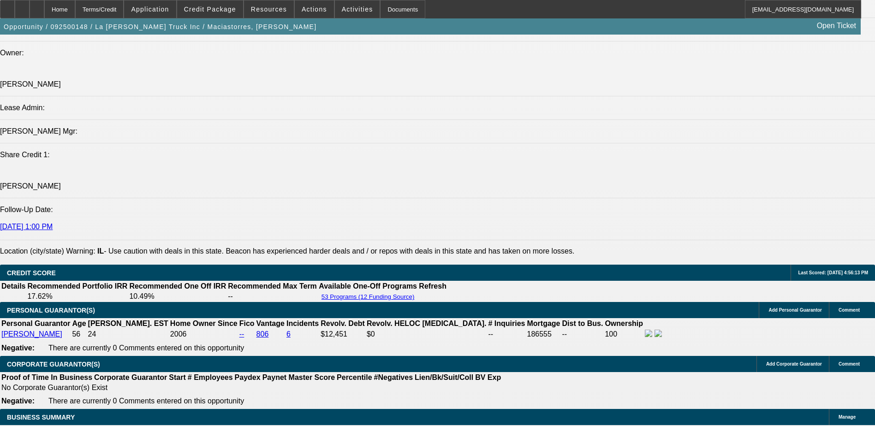
scroll to position [1107, 0]
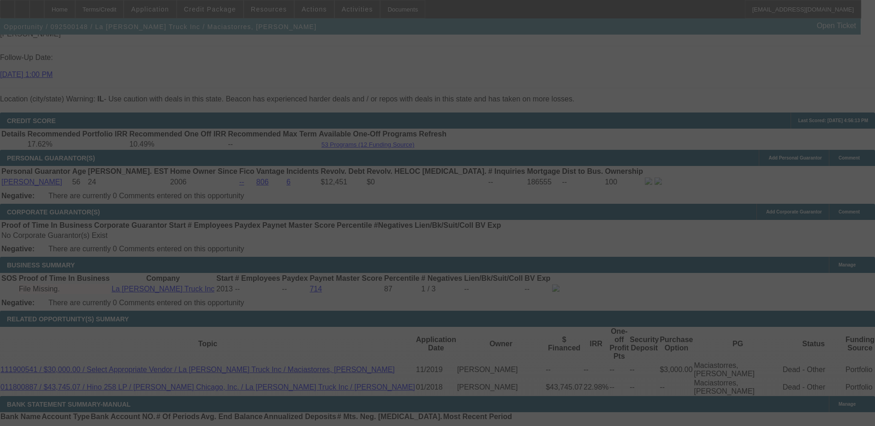
scroll to position [1276, 0]
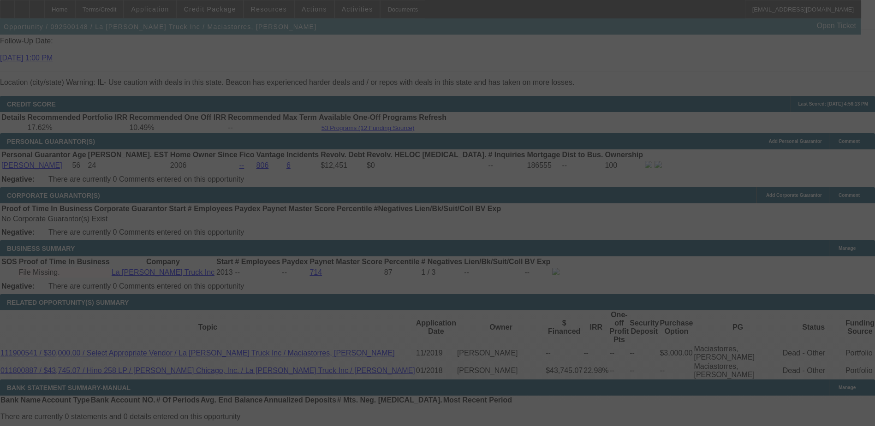
select select "0"
select select "6"
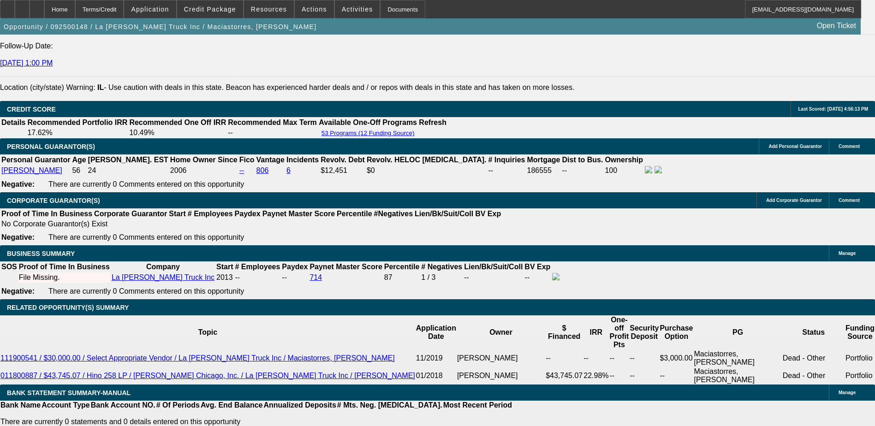
type input "1"
type input "UNKNOWN"
type input "16"
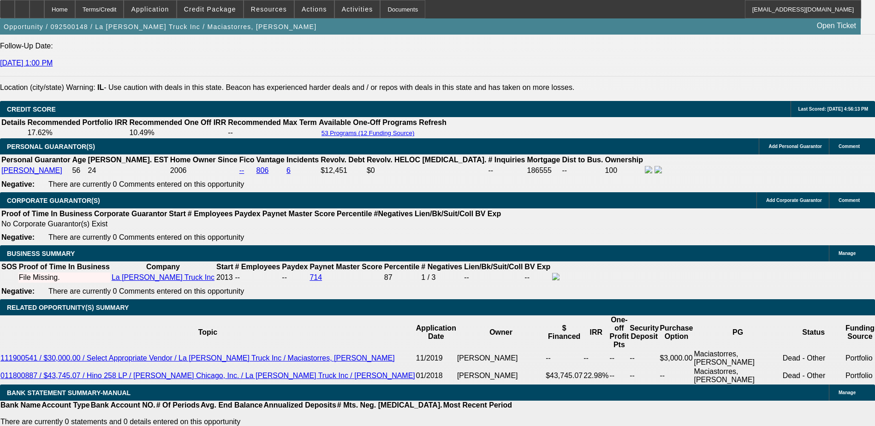
type input "1600"
type input "12.7"
type input "$1,600.00"
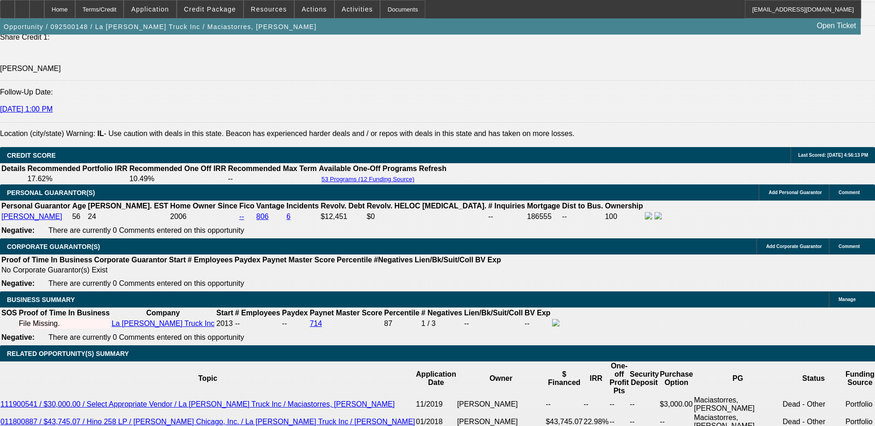
scroll to position [1179, 0]
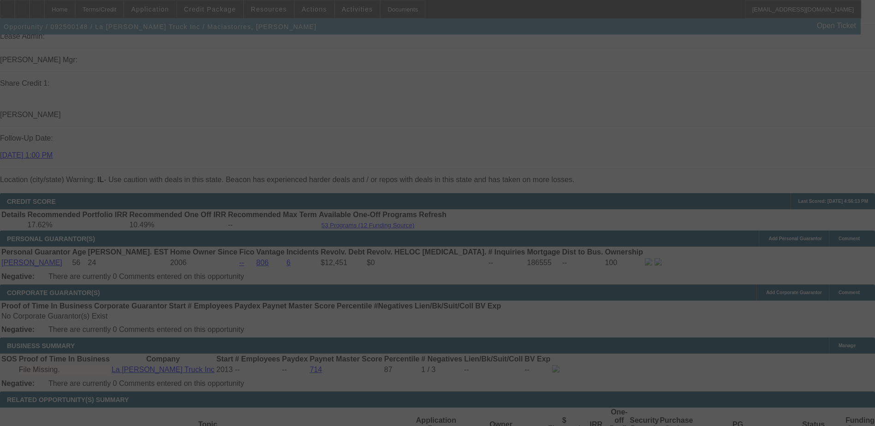
select select "0"
select select "6"
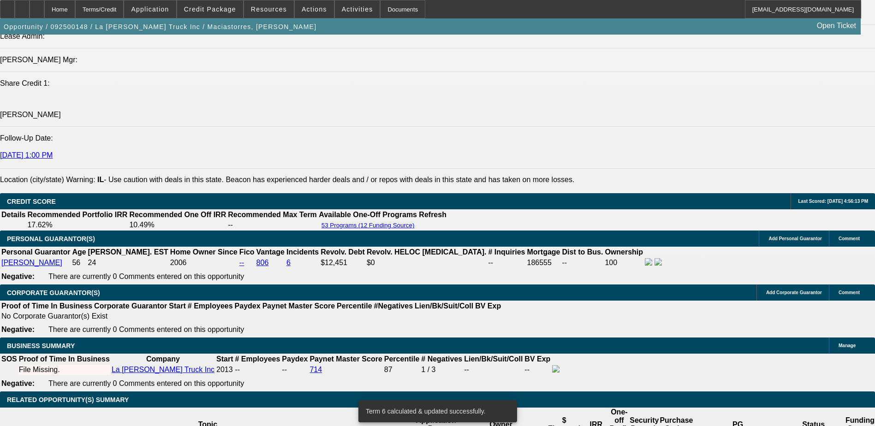
type input "UNKNOWN"
type input "36"
type input "$21,284.42"
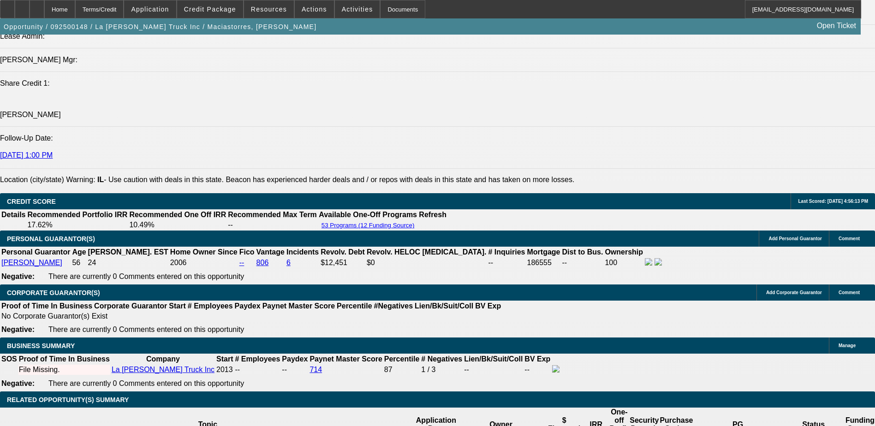
type input "36"
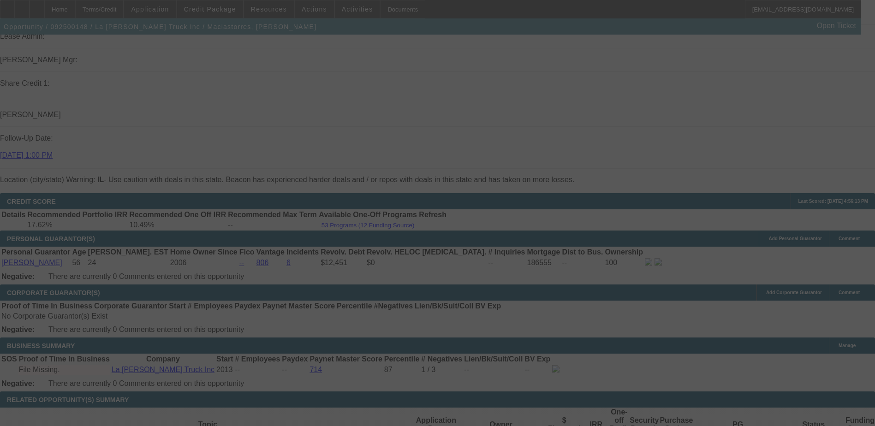
select select "0"
select select "6"
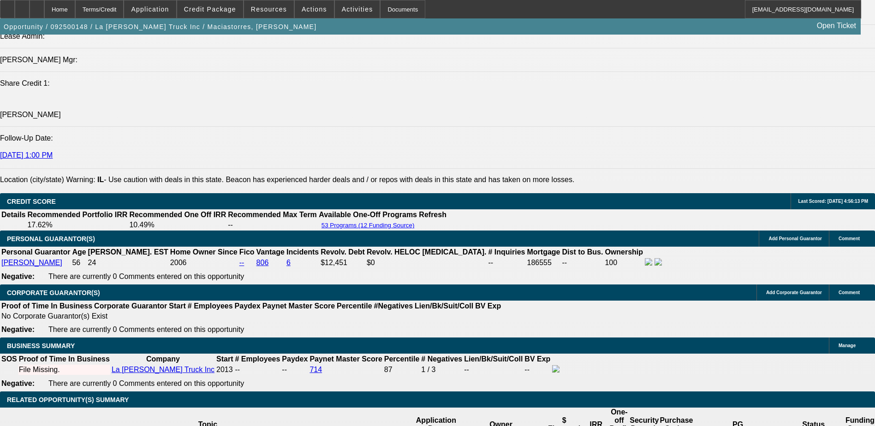
type input "UNKNOWN"
type input "1"
type input "$1,763.01"
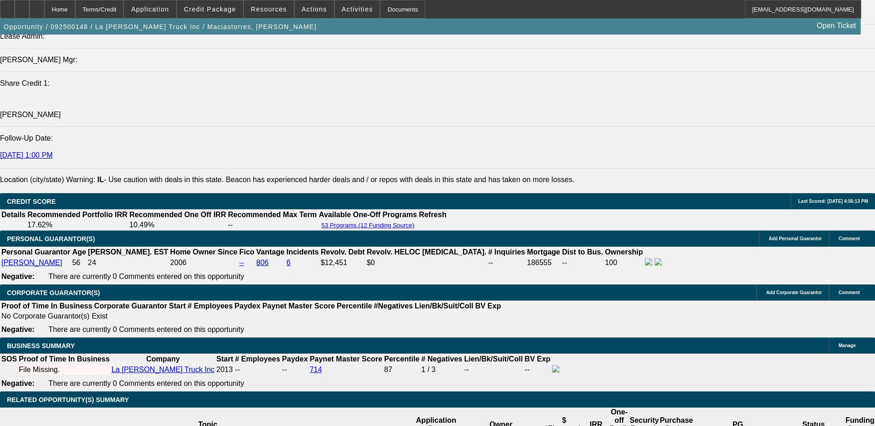
type input "12."
type input "$2,075.89"
type input "12.9"
type input "$2,102.86"
type input "12.9"
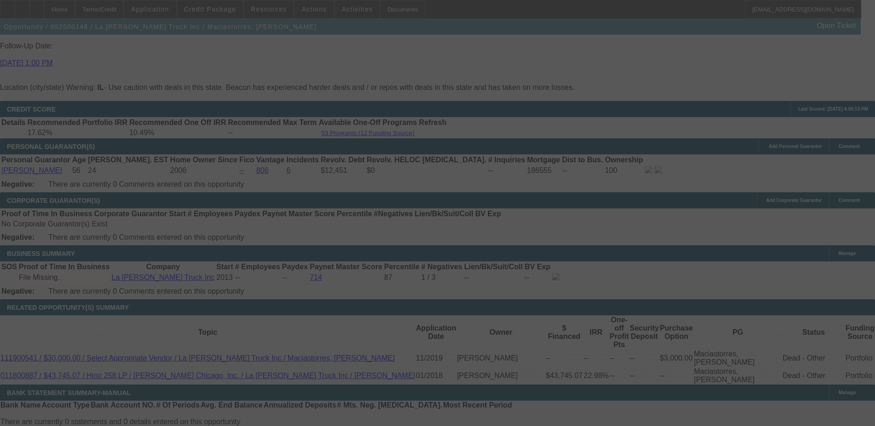
select select "0"
select select "6"
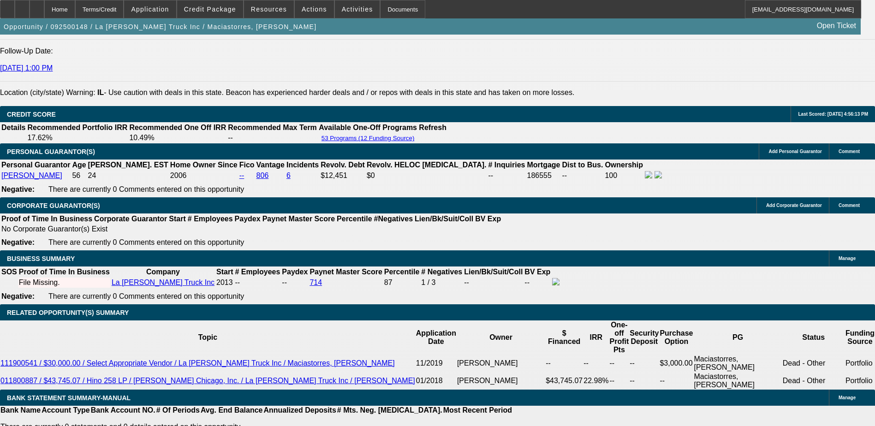
type input "UNKNOWN"
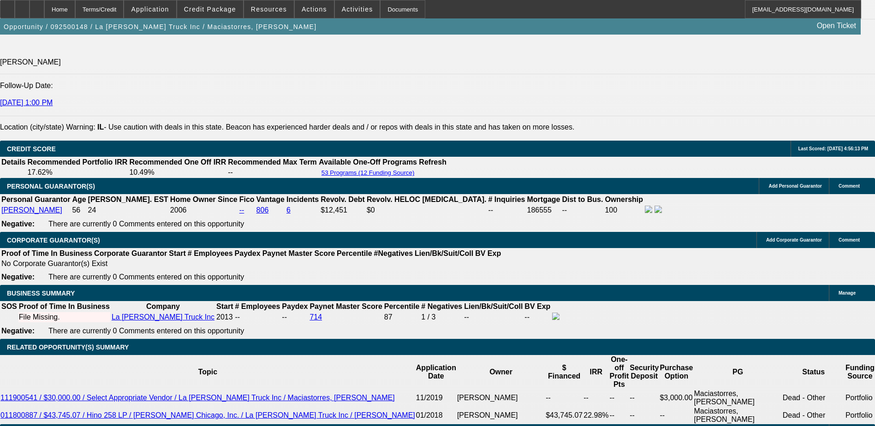
scroll to position [1174, 0]
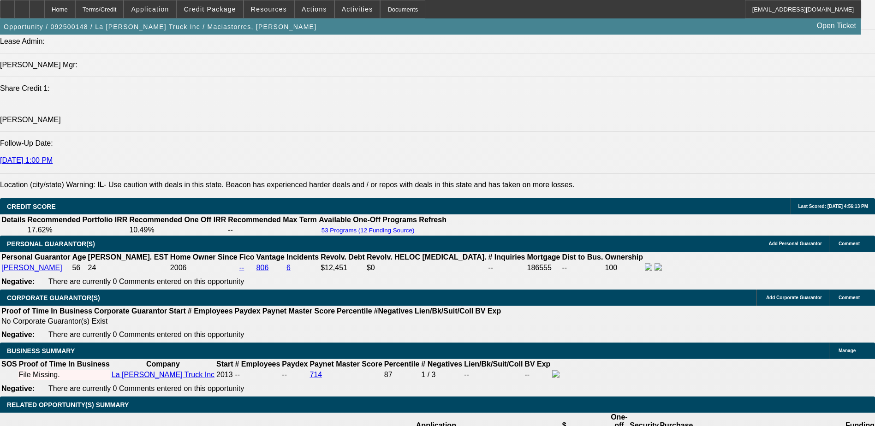
type input "36"
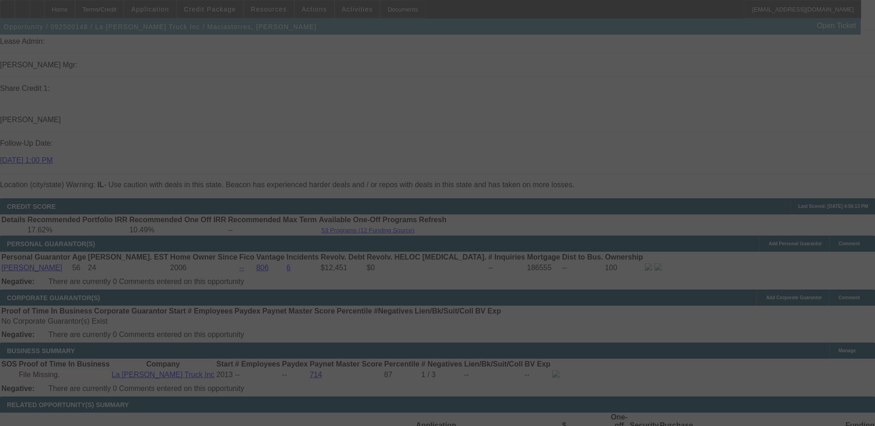
select select "0"
select select "6"
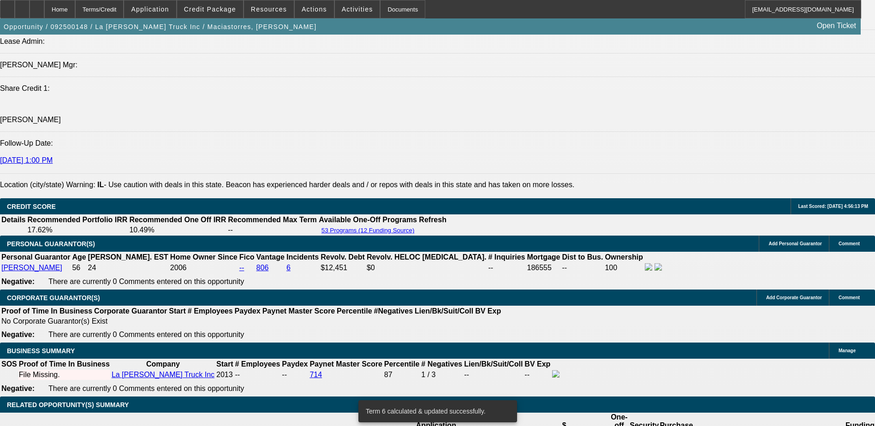
type input "UNKNOWN"
type input "1"
type input "$1,692.49"
type input "10"
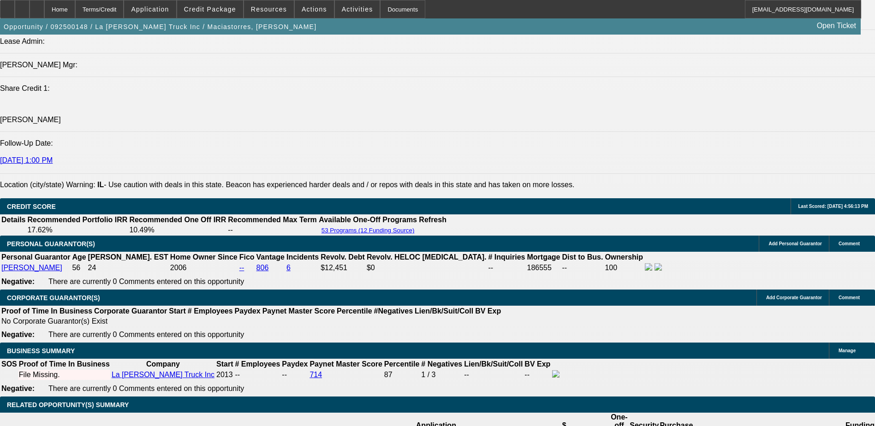
type input "$1,936.03"
type input "1"
type input "$1,692.49"
type input "1012"
type input "$50,600.00"
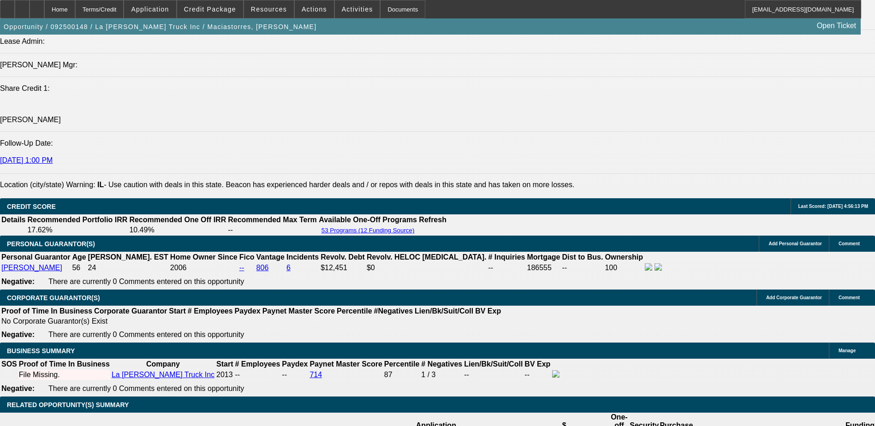
type input "1012.7"
type input "$50,635.00"
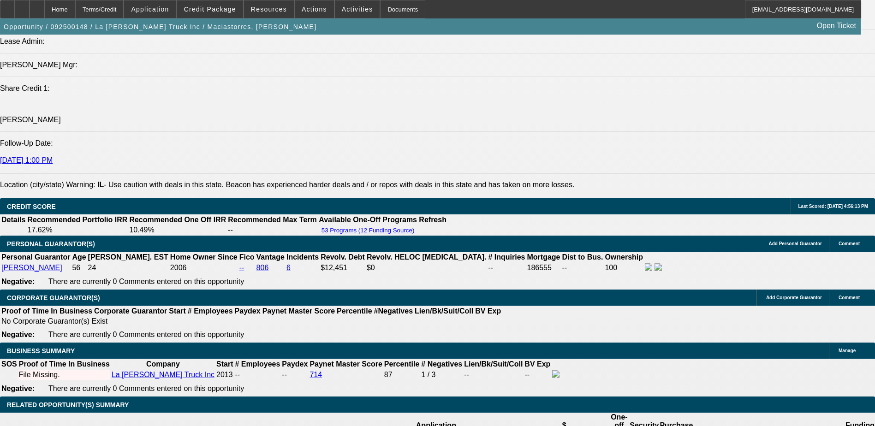
type input "1012.712"
type input "$50,635.50"
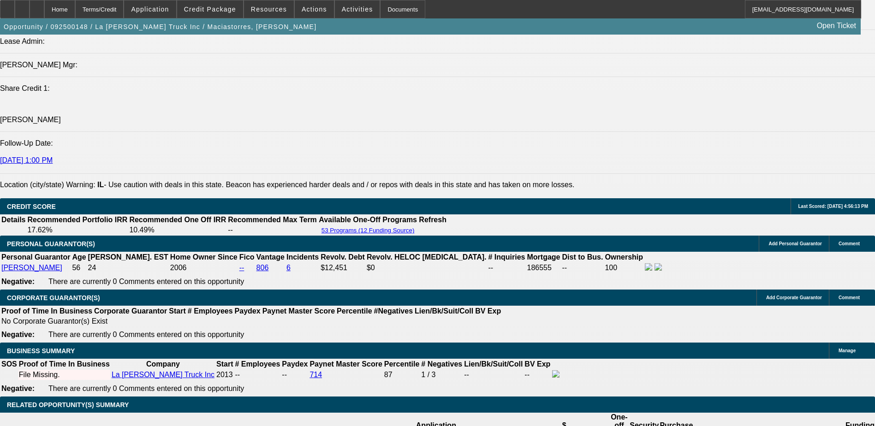
type input "1012.712."
type input "$50,635.60"
type input "7"
type input "$1,852.63"
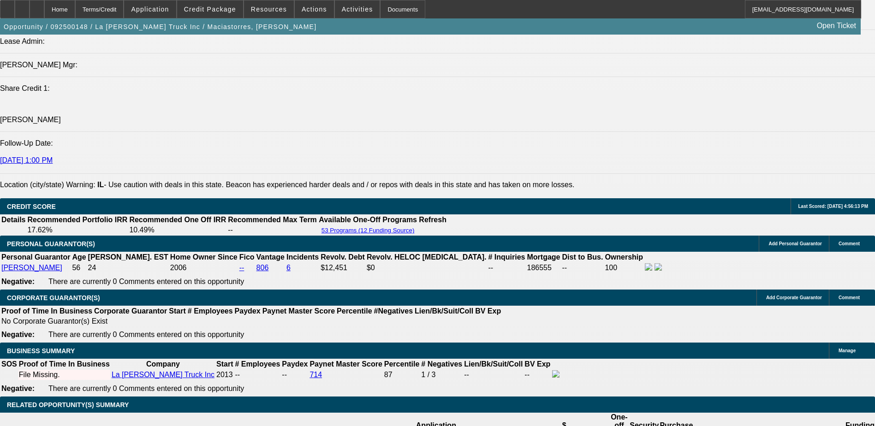
type input "7"
type input "712"
type input "$35,600.00"
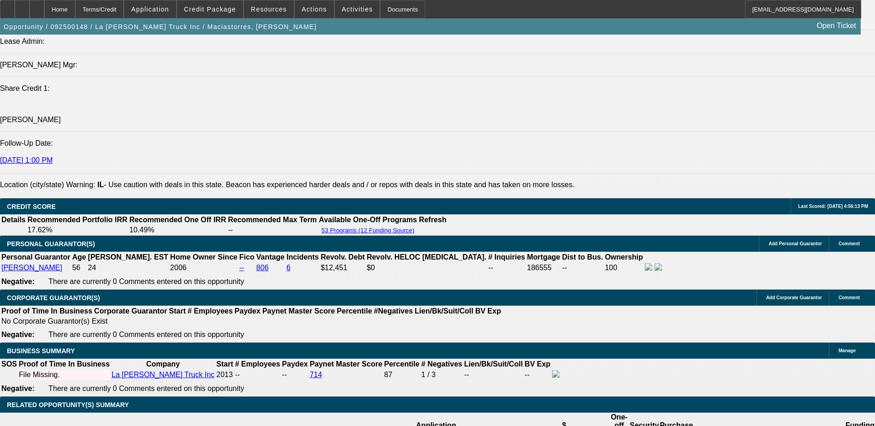
type input "71"
type input "$4,063.02"
type input "7"
type input "$1,852.63"
type input "7"
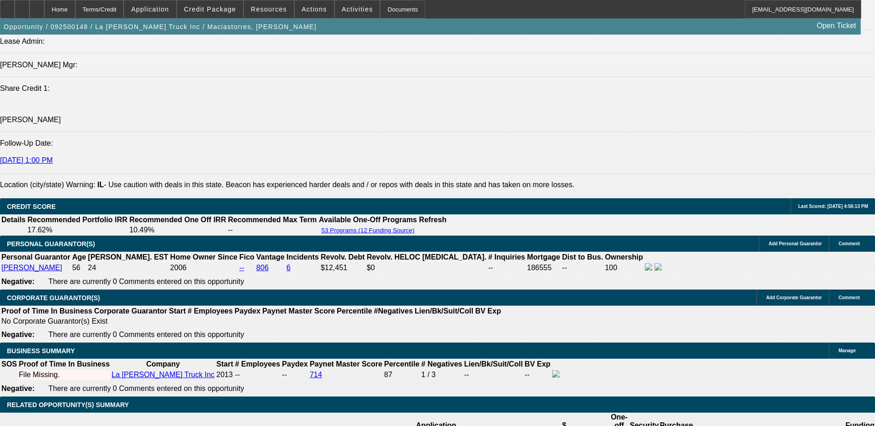
type input "7"
type input "71"
type input "$4,063.02"
type input "712"
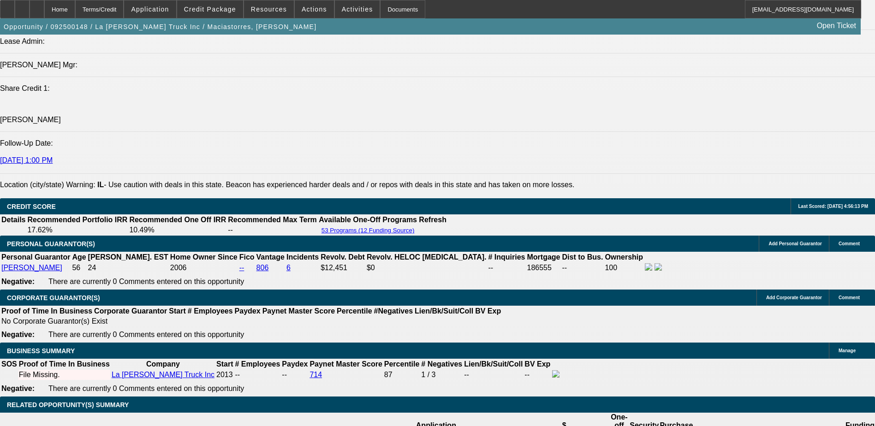
type input "$35,600.00"
type input "71222"
type input "2"
type input "$1,718.55"
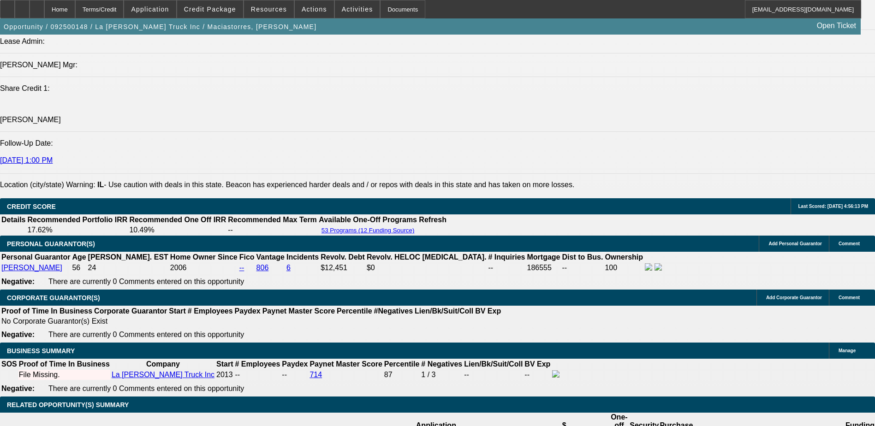
type input "22"
type input "$2,291.43"
type input "2"
type input "$1,718.55"
type input "2"
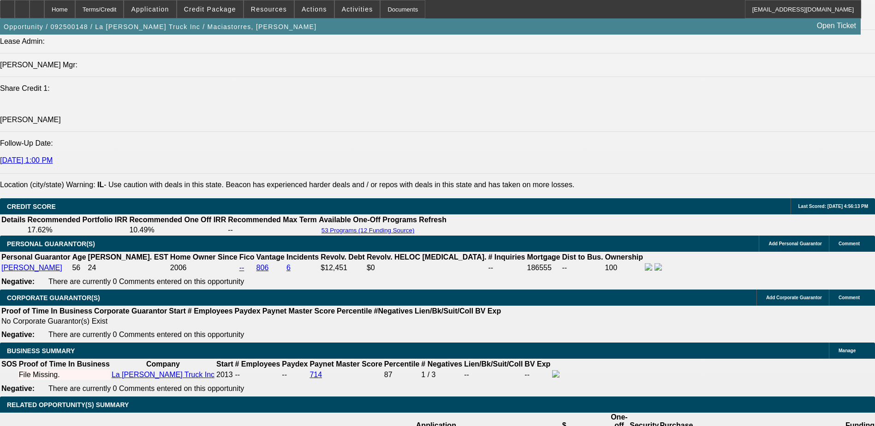
type input "1"
type input "$1,692.49"
type input "12"
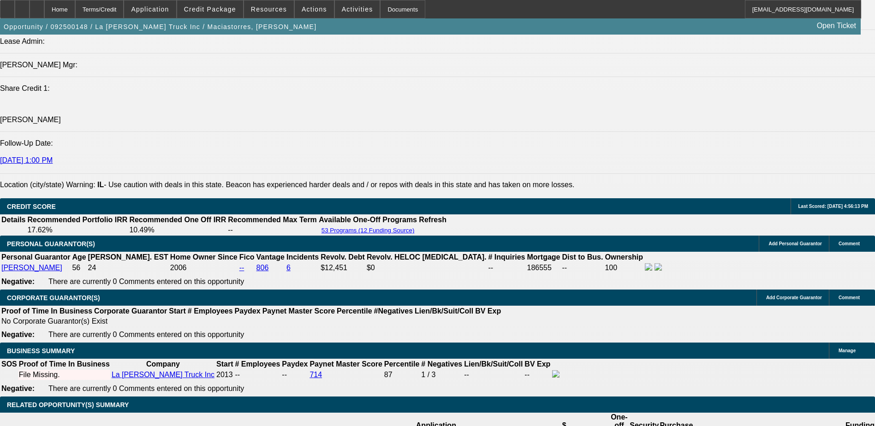
type input "$1,992.86"
type input "12.7"
type input "$2,012.98"
type input "12.7"
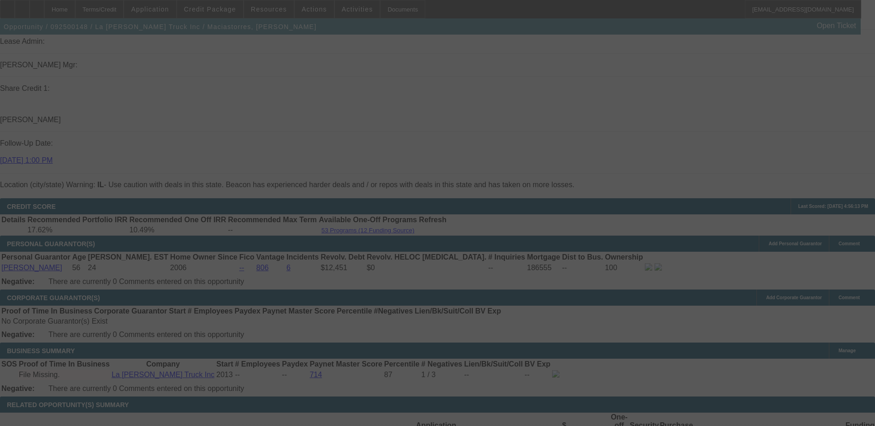
select select "0"
select select "6"
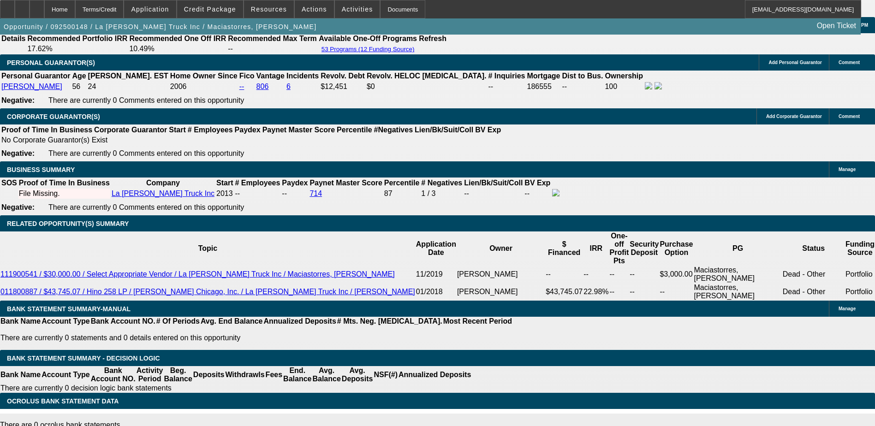
scroll to position [1266, 0]
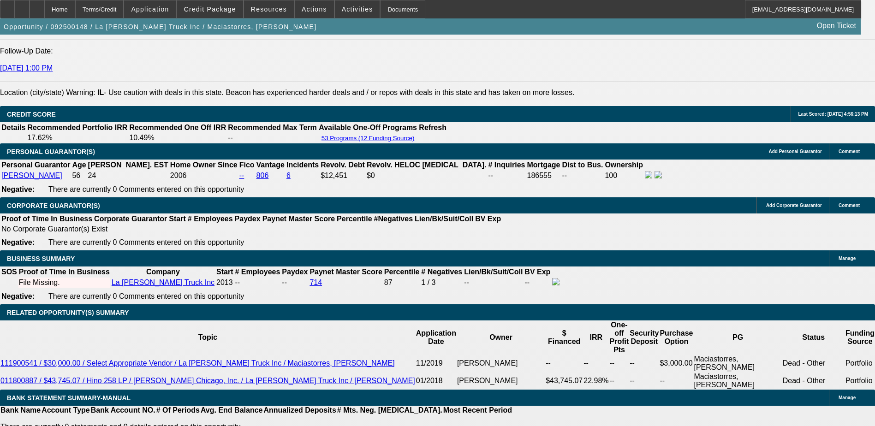
drag, startPoint x: 173, startPoint y: 306, endPoint x: 216, endPoint y: 306, distance: 42.9
drag, startPoint x: 216, startPoint y: 306, endPoint x: 223, endPoint y: 313, distance: 10.1
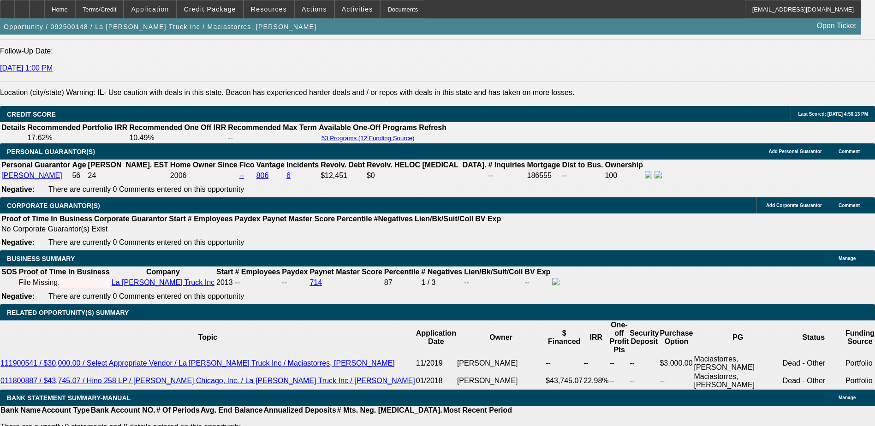
drag, startPoint x: 223, startPoint y: 313, endPoint x: 218, endPoint y: 311, distance: 5.3
drag, startPoint x: 401, startPoint y: 308, endPoint x: 474, endPoint y: 313, distance: 72.5
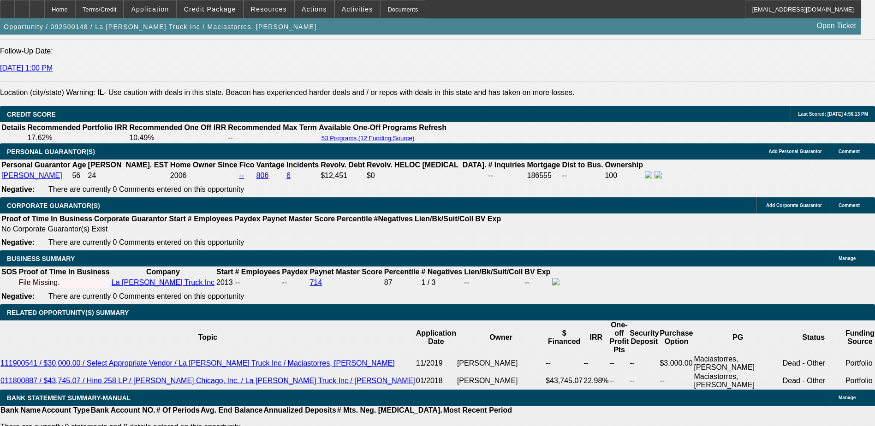
drag, startPoint x: 171, startPoint y: 311, endPoint x: 224, endPoint y: 311, distance: 52.6
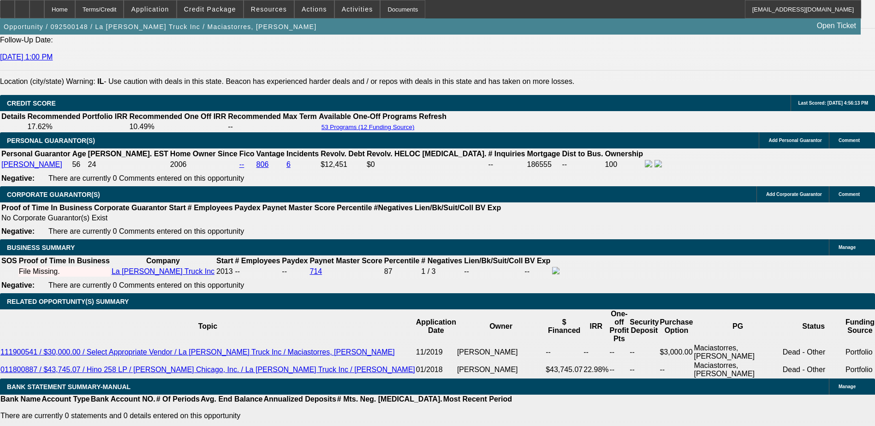
scroll to position [1312, 0]
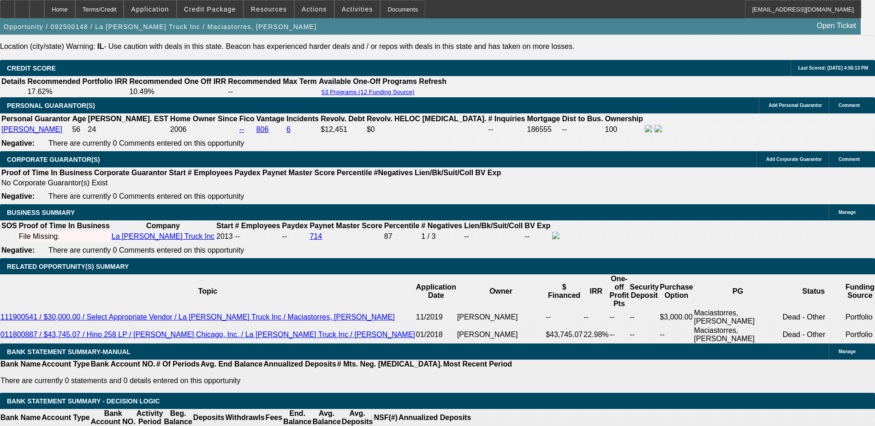
drag, startPoint x: 409, startPoint y: 265, endPoint x: 445, endPoint y: 264, distance: 35.5
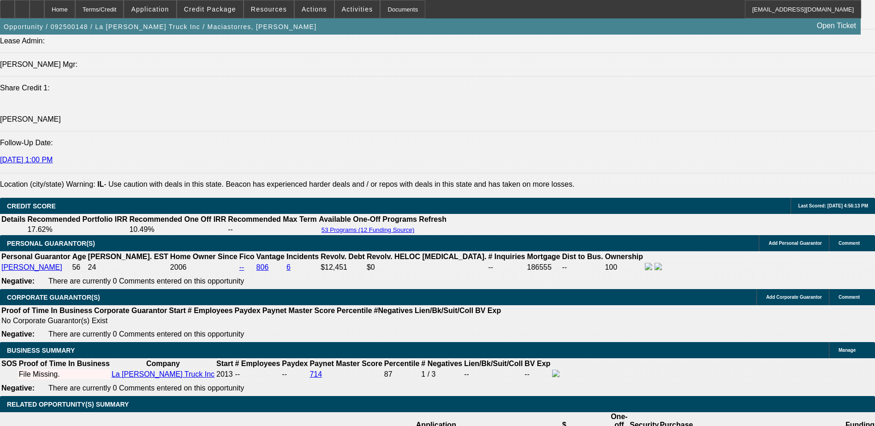
scroll to position [1174, 0]
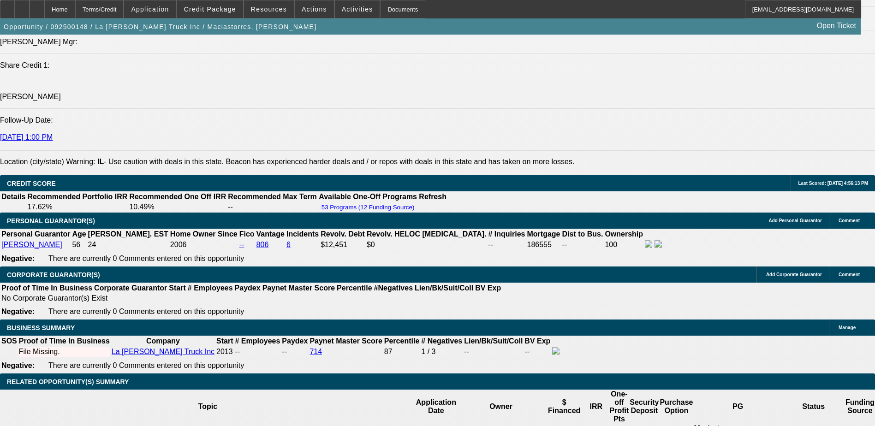
scroll to position [1220, 0]
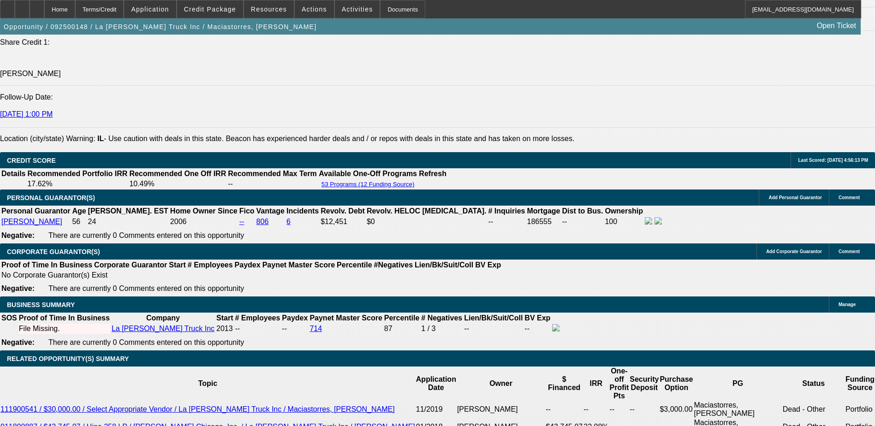
select select "2"
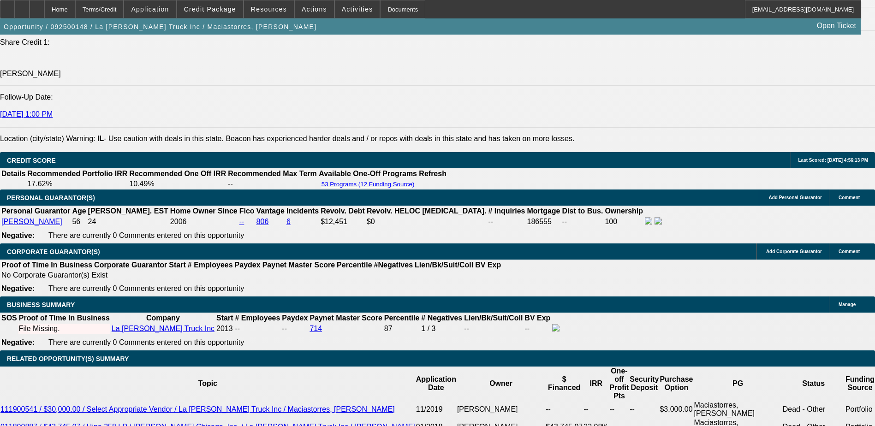
type input "UNKNOWN"
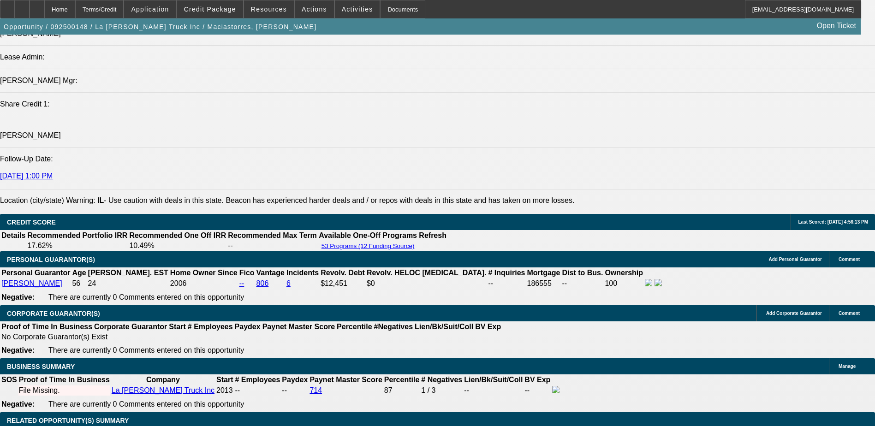
scroll to position [1081, 0]
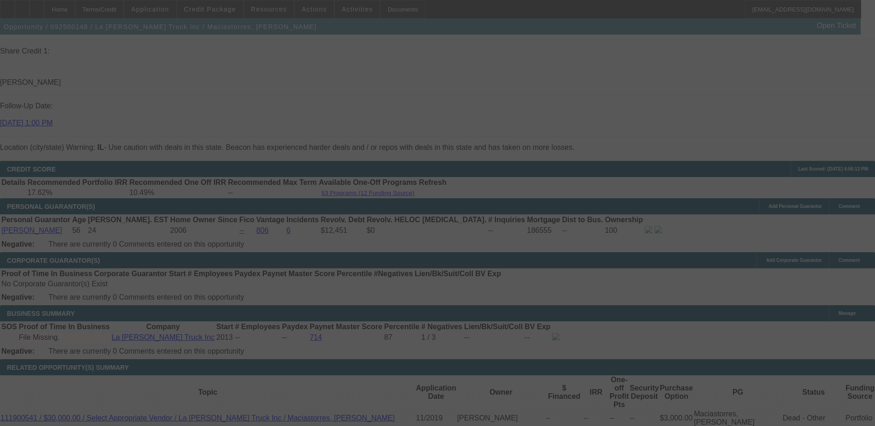
scroll to position [1220, 0]
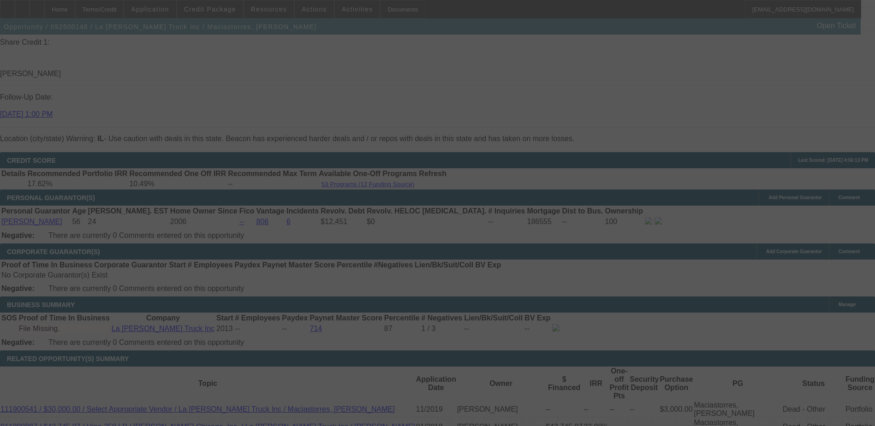
select select "0"
select select "2"
select select "0"
select select "6"
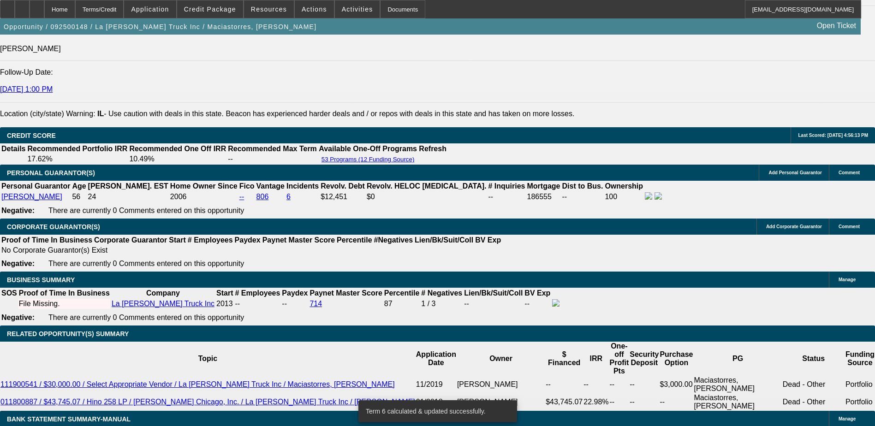
scroll to position [1266, 0]
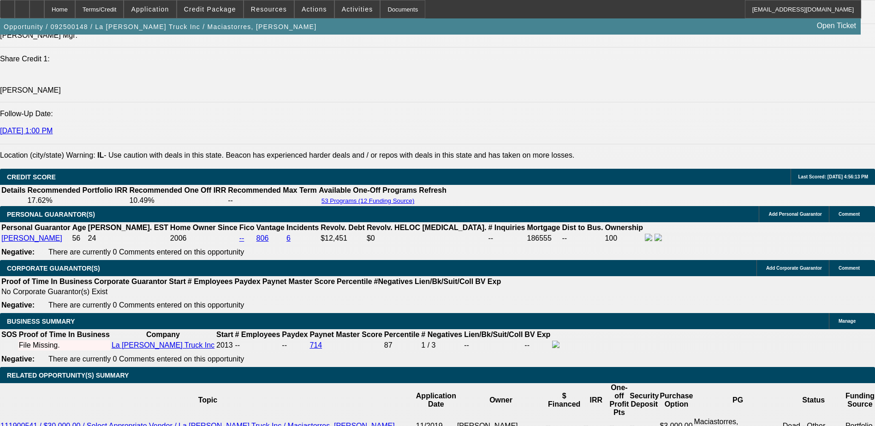
scroll to position [1127, 0]
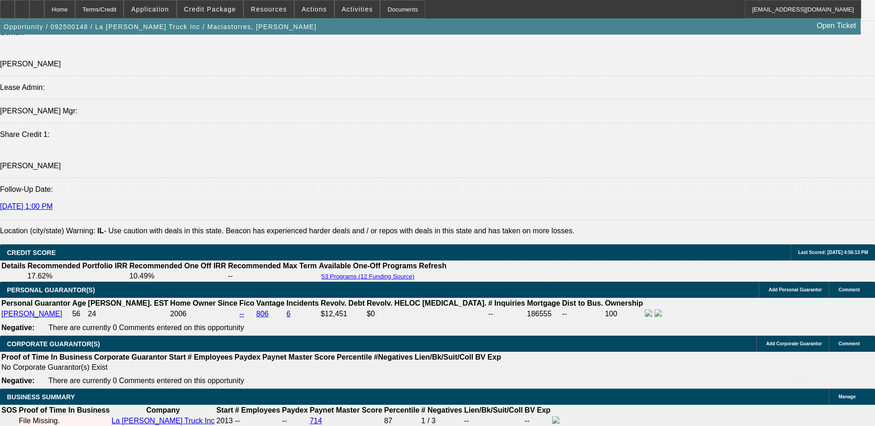
type input "$0.00"
type input "UNKNOWN"
drag, startPoint x: 140, startPoint y: 140, endPoint x: 123, endPoint y: 103, distance: 40.9
type input "$2,096.85"
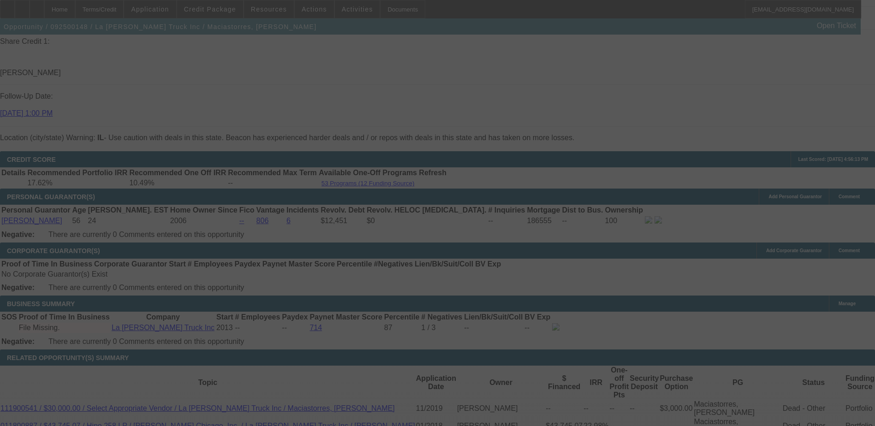
scroll to position [1266, 0]
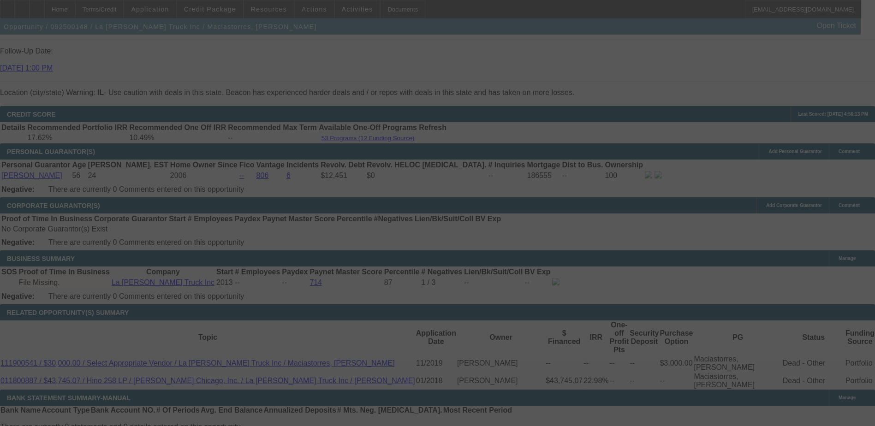
select select "0"
select select "2"
select select "0"
select select "6"
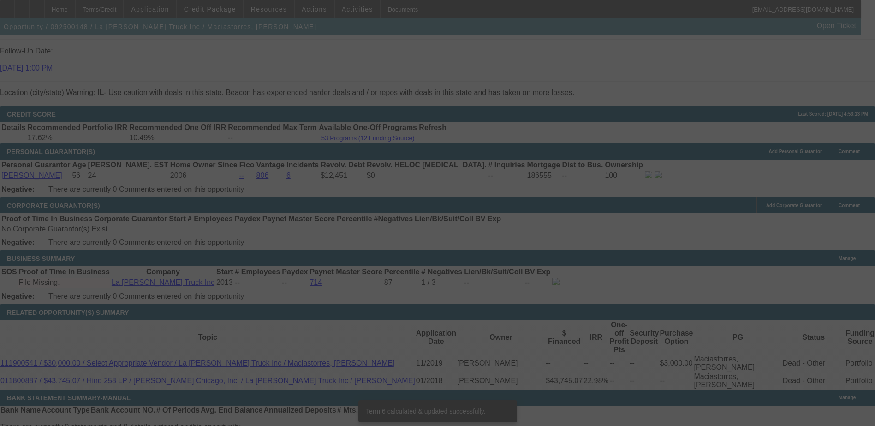
scroll to position [1261, 0]
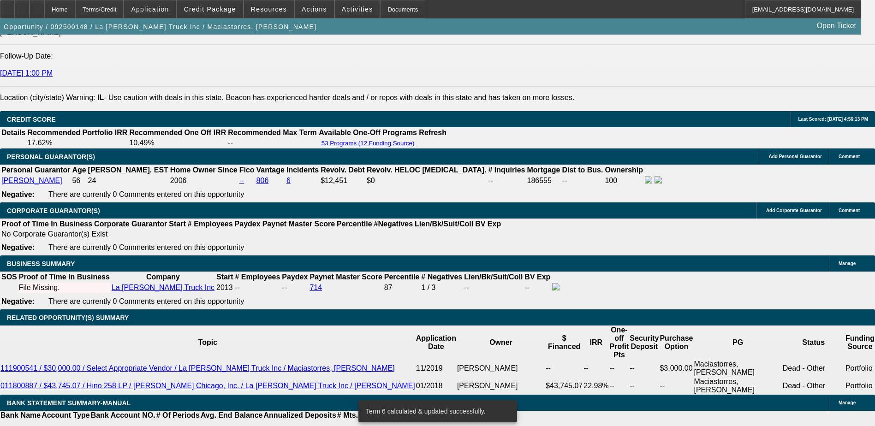
type input "UNKNOWN"
type input "1"
type input "$1,763.01"
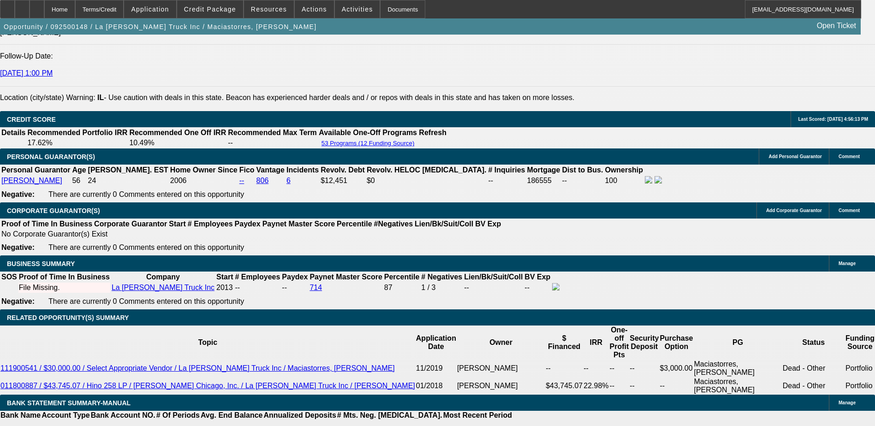
type input "13."
type input "$2,105.87"
type input "13.5"
type input "$2,120.96"
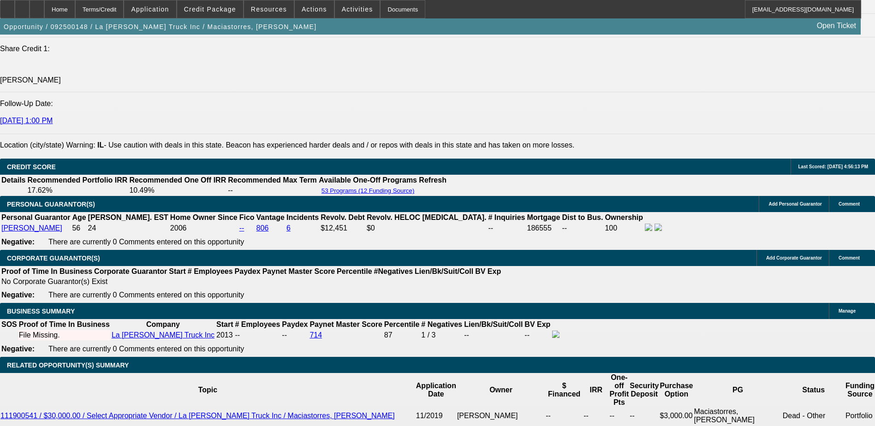
scroll to position [1168, 0]
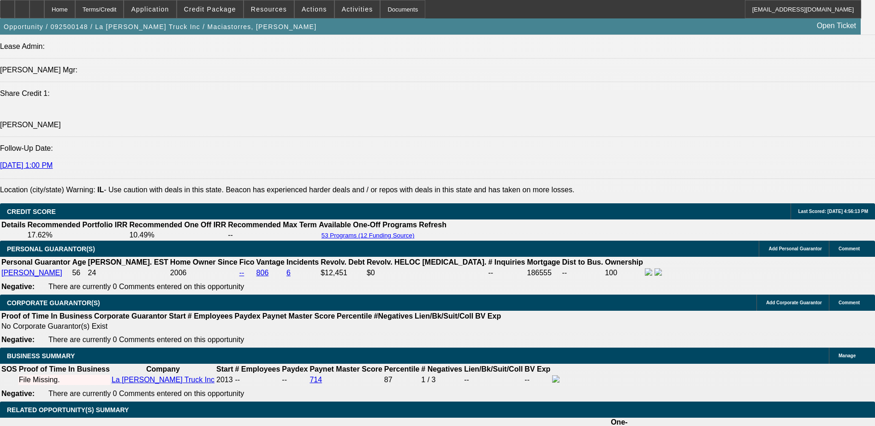
type input "13.5"
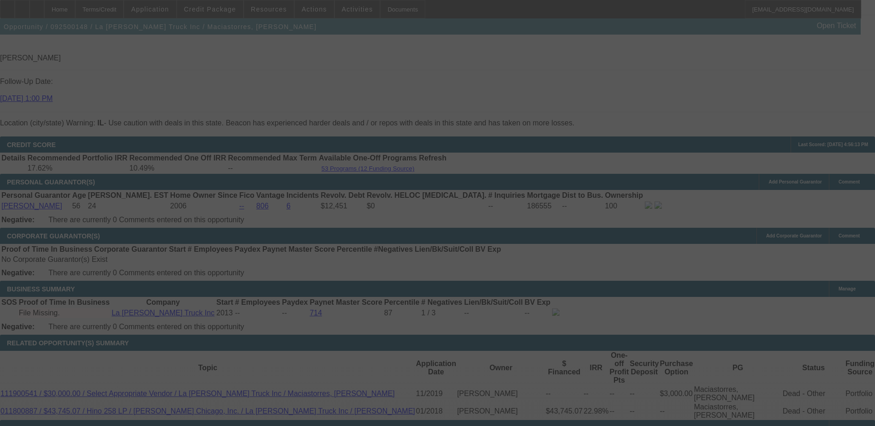
scroll to position [1307, 0]
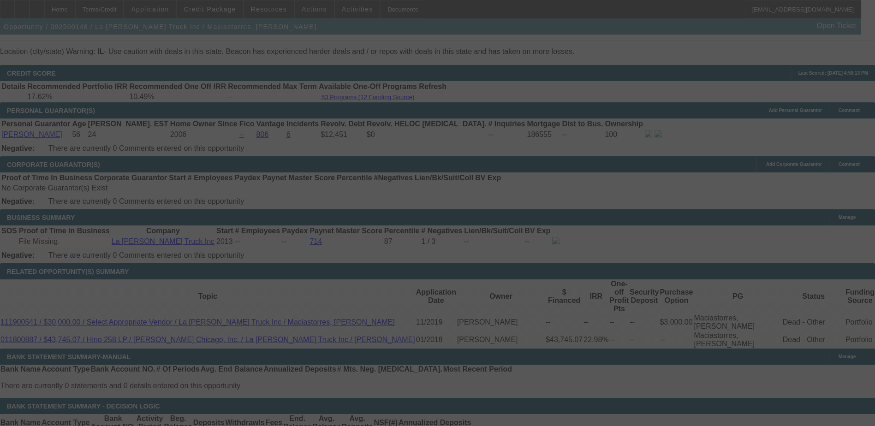
select select "0"
select select "2"
select select "0"
select select "6"
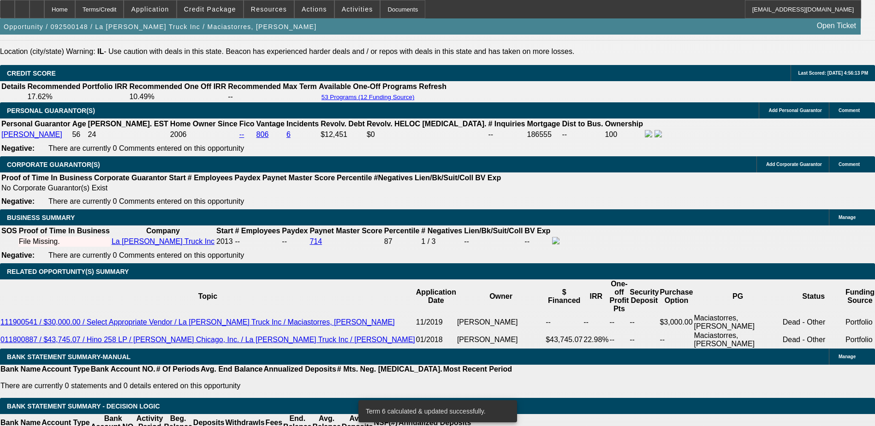
type input "1"
type input "UNKNOWN"
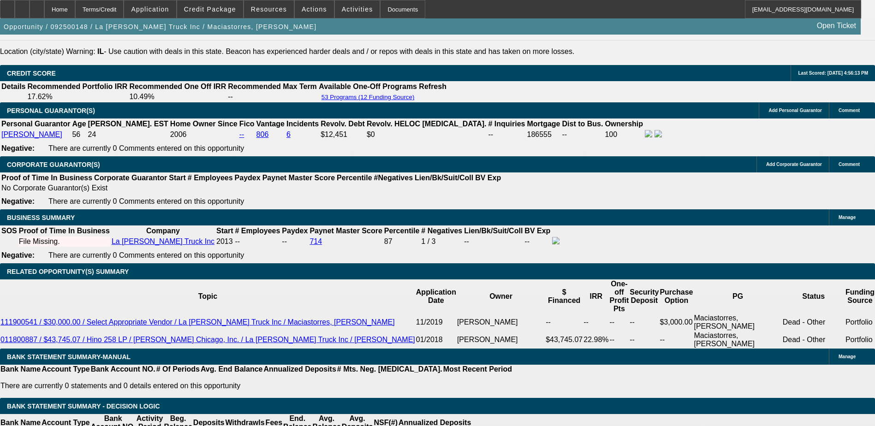
type input "$1,763.01"
type input "13"
type input "$2,105.87"
type input "13.9"
type input "$2,133.07"
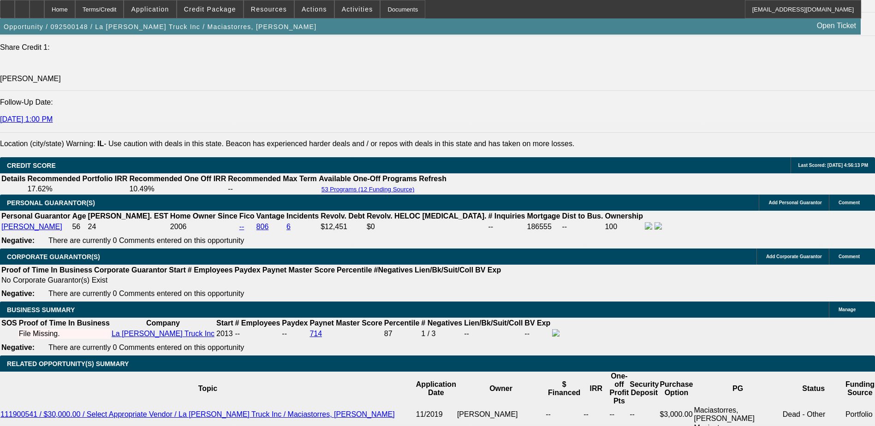
scroll to position [1122, 0]
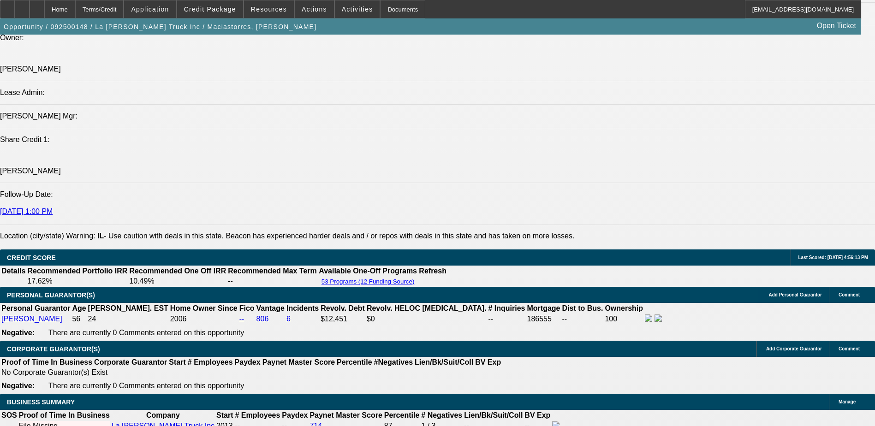
type input "13.9"
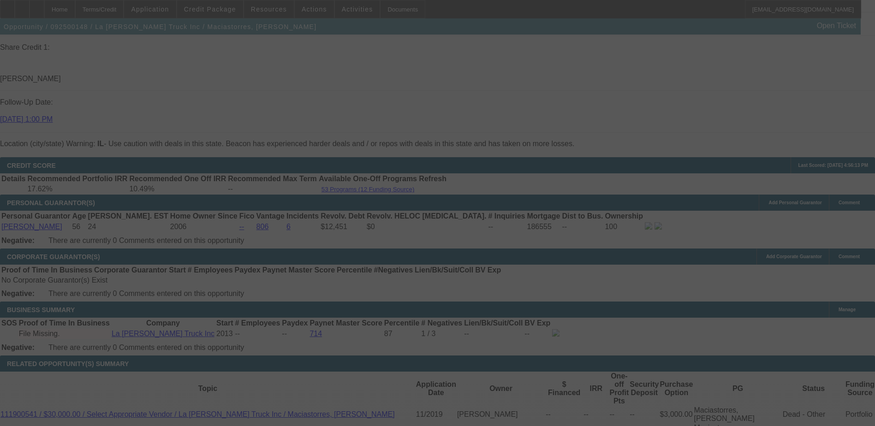
scroll to position [1261, 0]
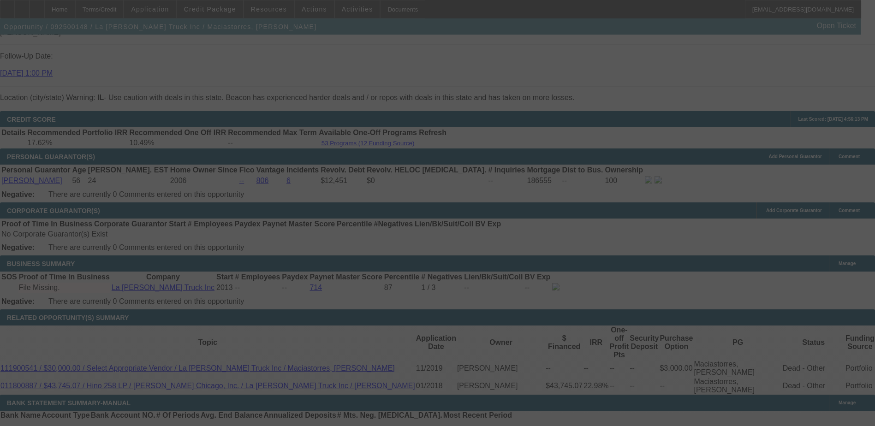
select select "0"
select select "2"
select select "0"
select select "6"
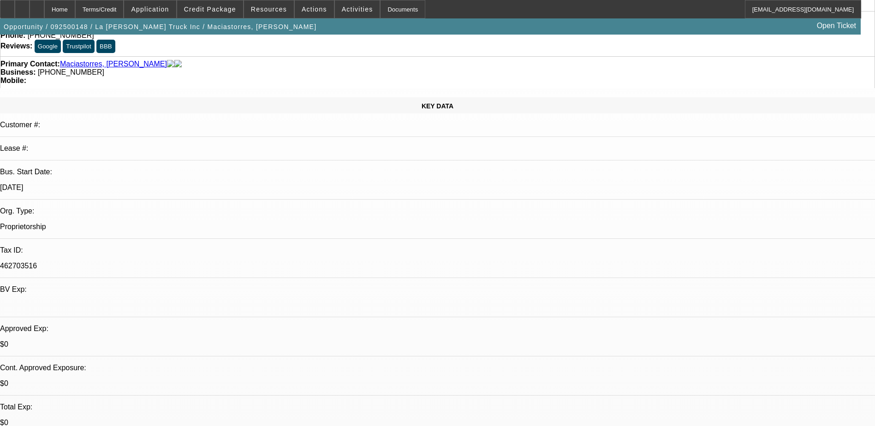
scroll to position [0, 0]
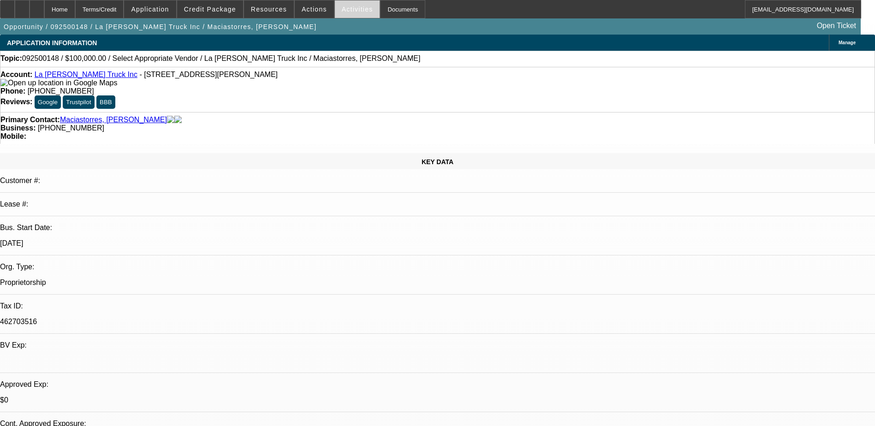
click at [349, 16] on span at bounding box center [357, 9] width 45 height 22
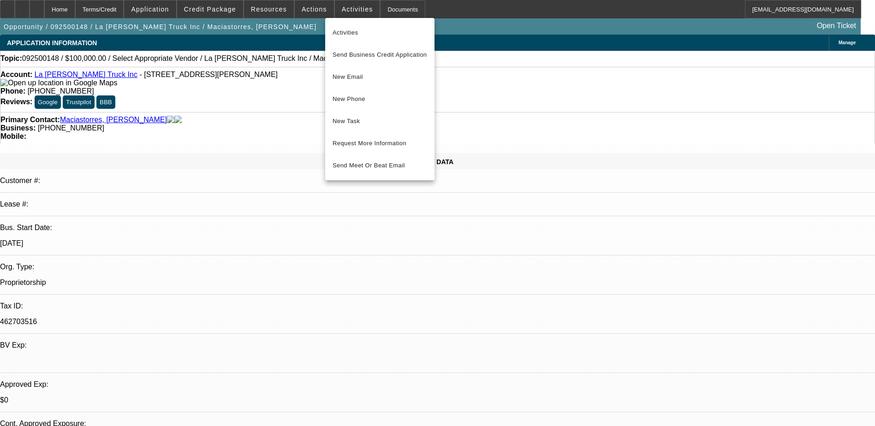
click at [225, 10] on div at bounding box center [437, 213] width 875 height 426
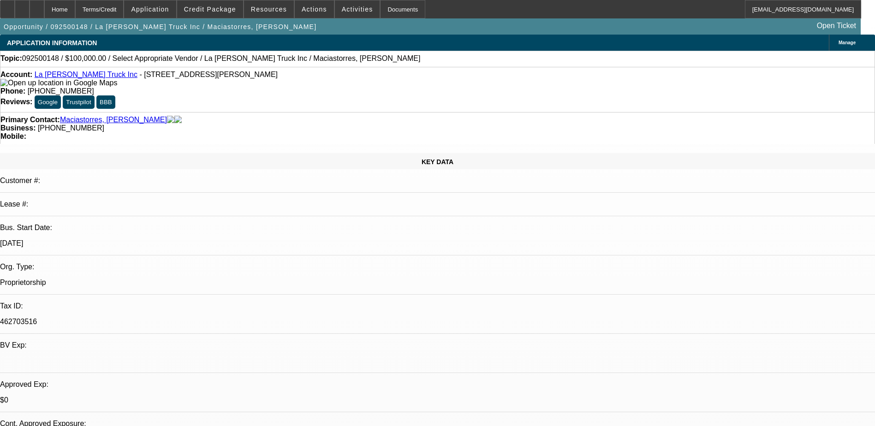
click at [225, 10] on span "Credit Package" at bounding box center [210, 9] width 52 height 7
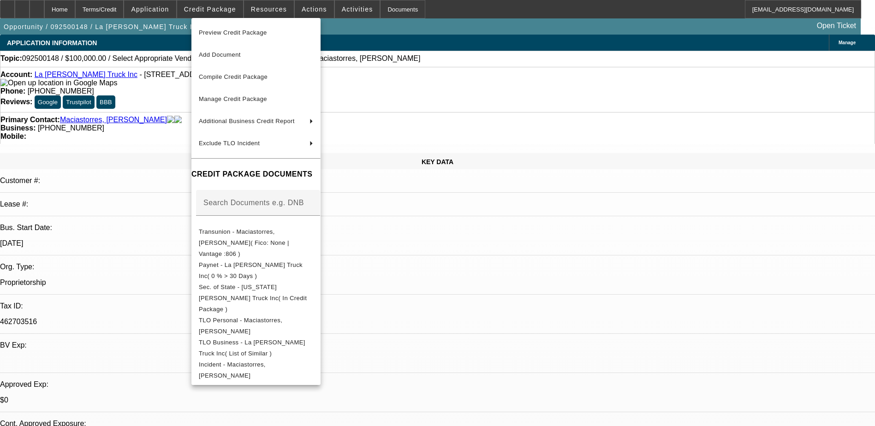
click at [583, 279] on div at bounding box center [437, 213] width 875 height 426
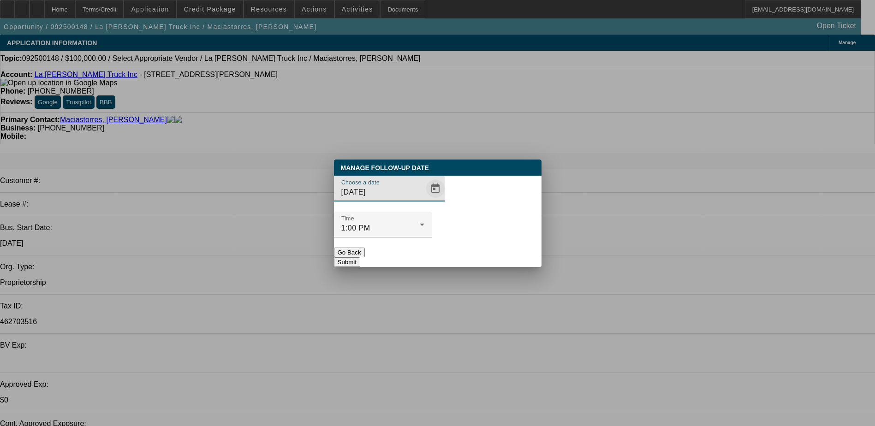
click at [424, 200] on span "Open calendar" at bounding box center [435, 189] width 22 height 22
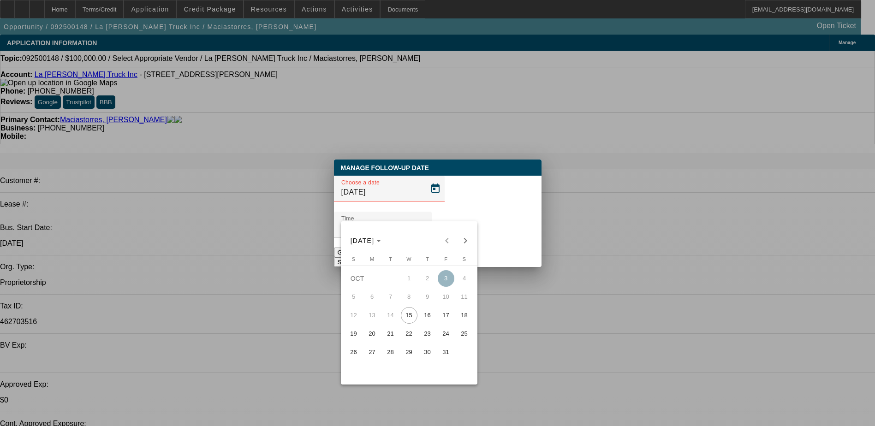
click at [428, 324] on span "16" at bounding box center [427, 315] width 17 height 17
type input "10/16/2025"
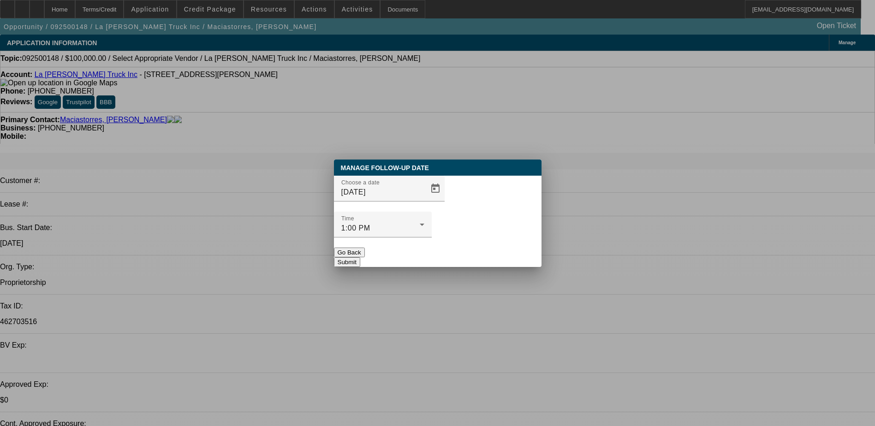
click at [360, 257] on button "Submit" at bounding box center [347, 262] width 26 height 10
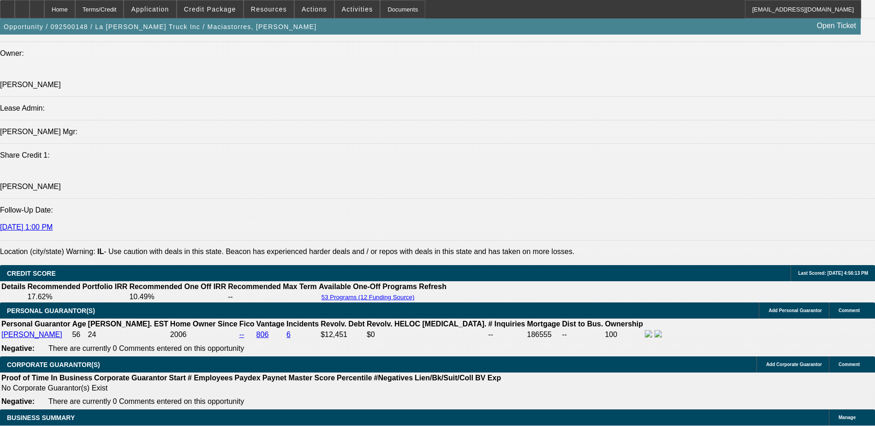
scroll to position [1291, 0]
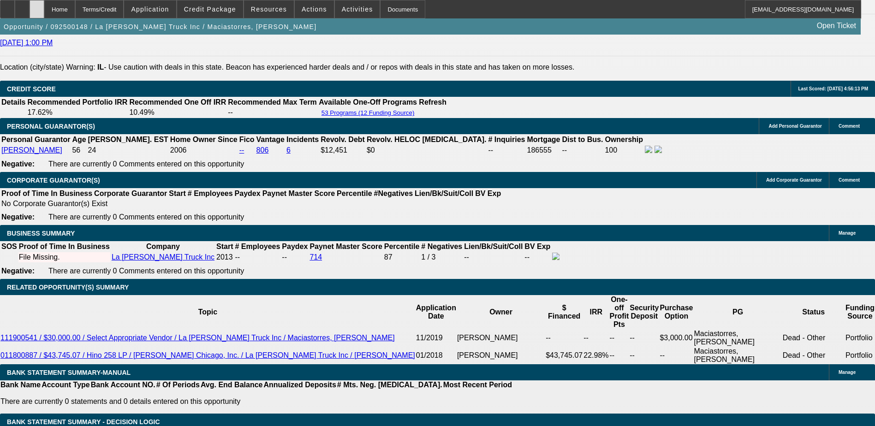
click at [44, 9] on div at bounding box center [37, 9] width 15 height 18
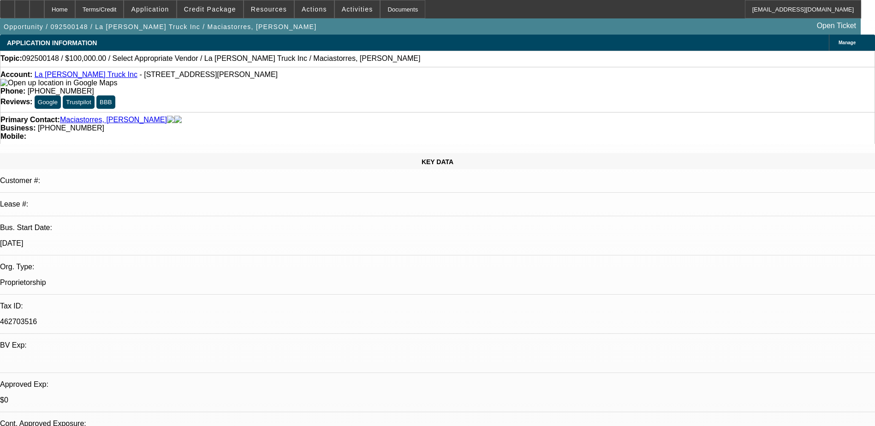
select select "0"
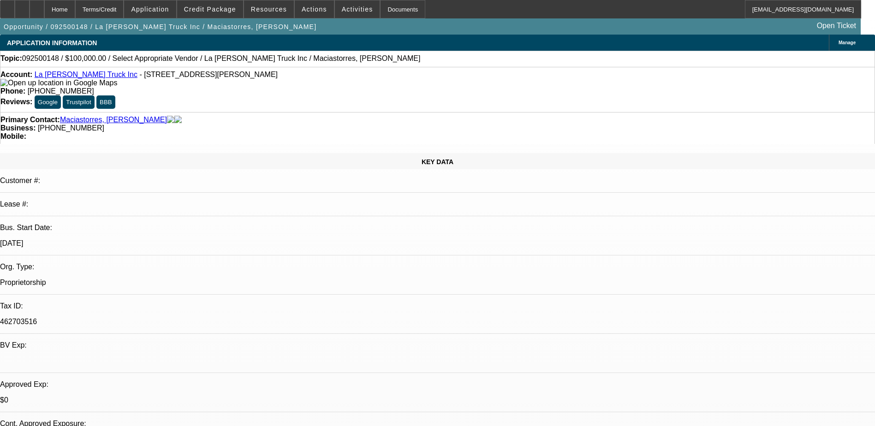
select select "0"
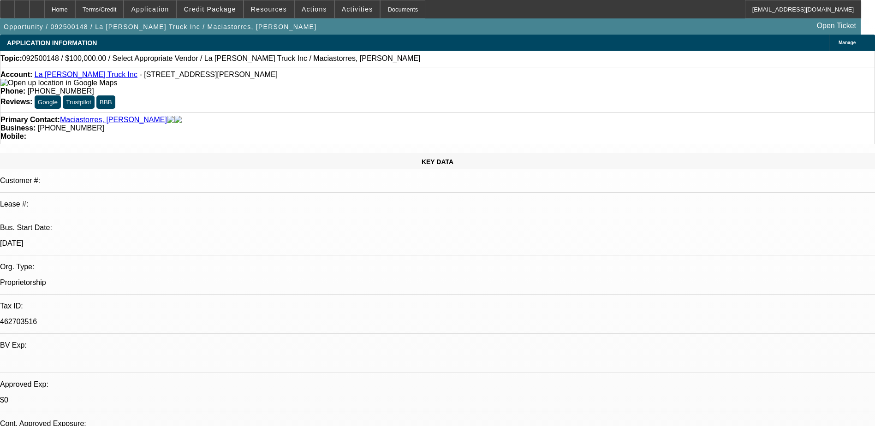
select select "0"
select select "1"
select select "2"
select select "6"
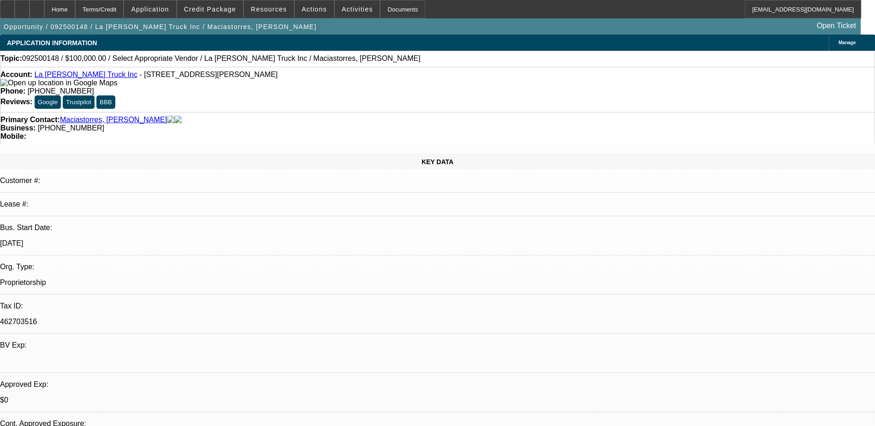
select select "1"
select select "6"
select select "1"
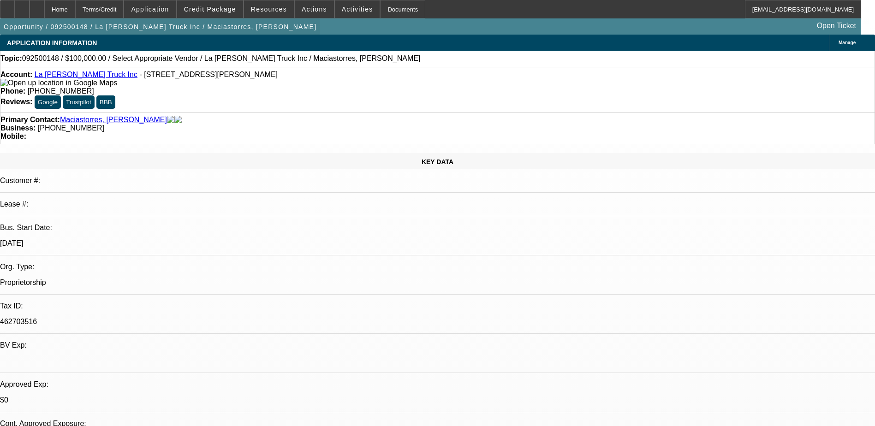
select select "6"
select select "1"
select select "6"
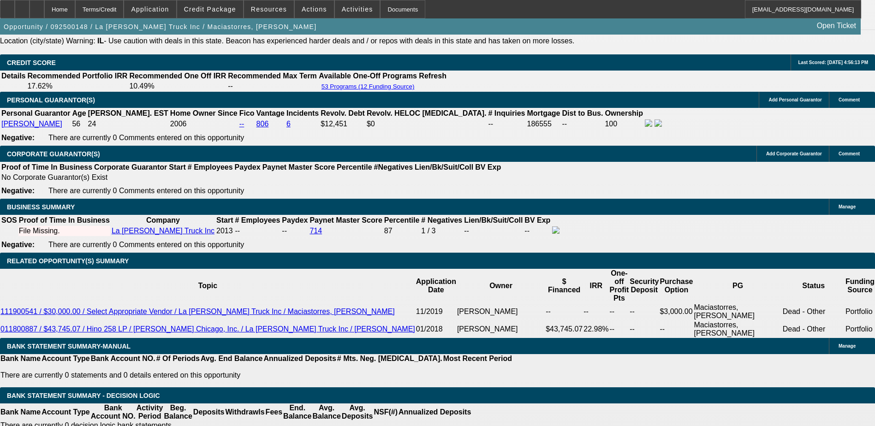
scroll to position [1228, 0]
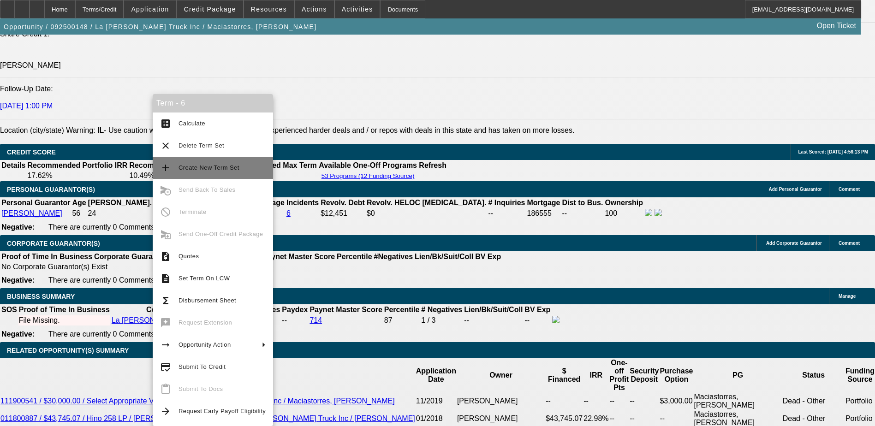
click at [219, 167] on span "Create New Term Set" at bounding box center [208, 167] width 61 height 7
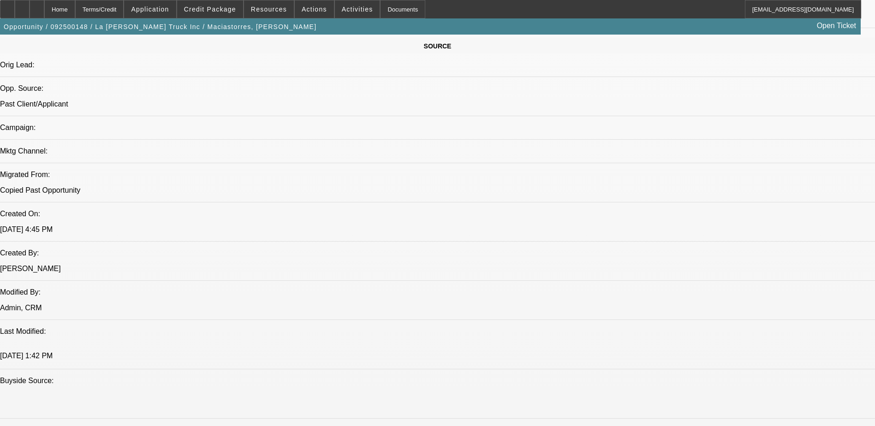
select select "0"
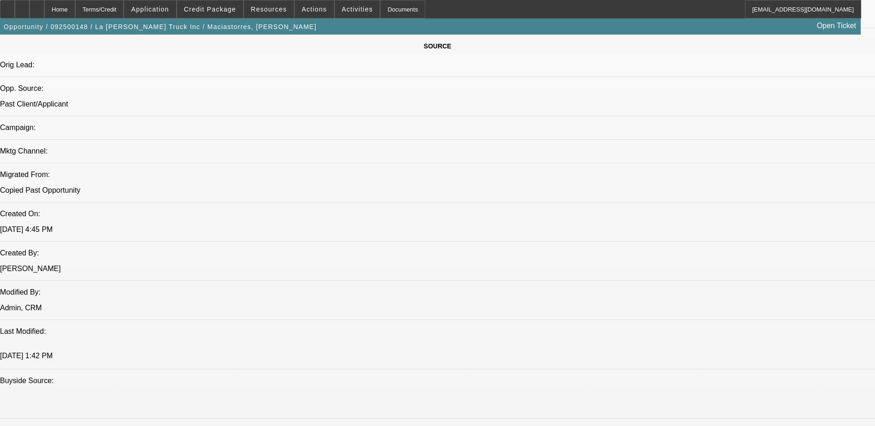
select select "0"
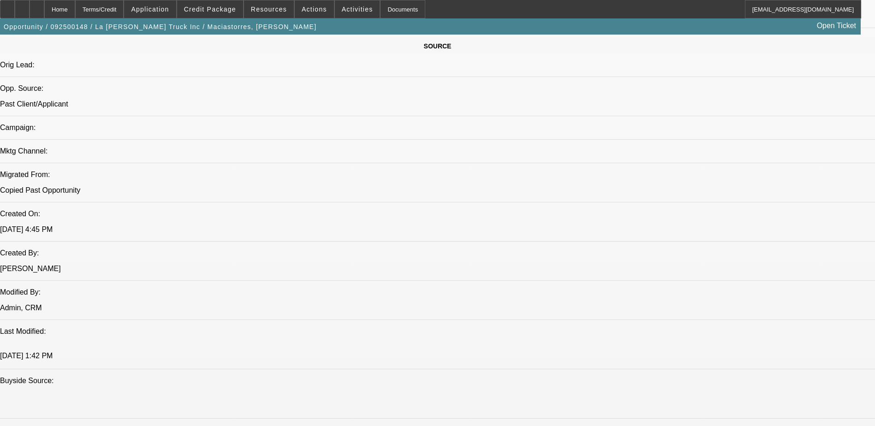
select select "0"
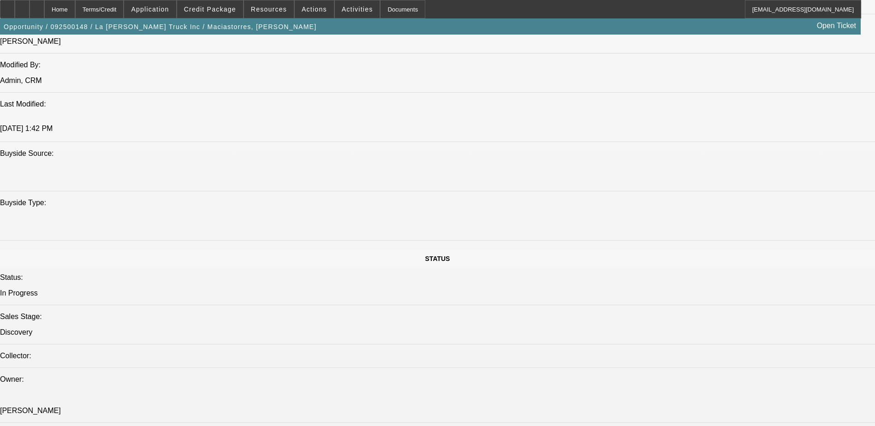
select select "1"
select select "2"
select select "6"
select select "1"
select select "2"
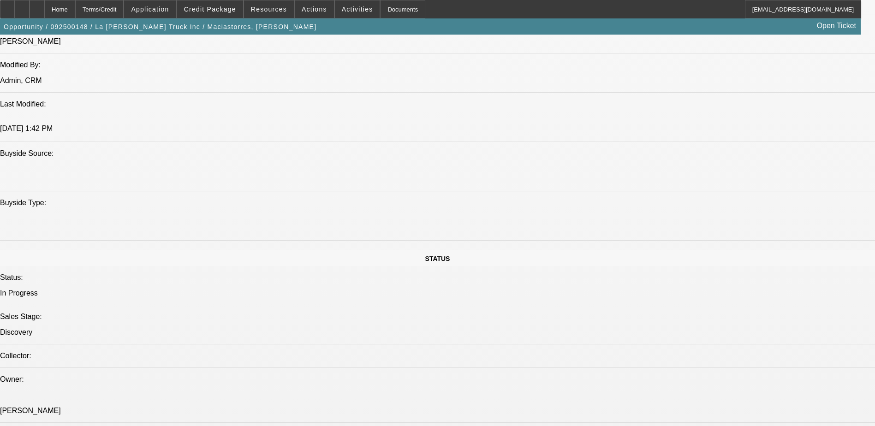
select select "6"
select select "1"
select select "6"
select select "1"
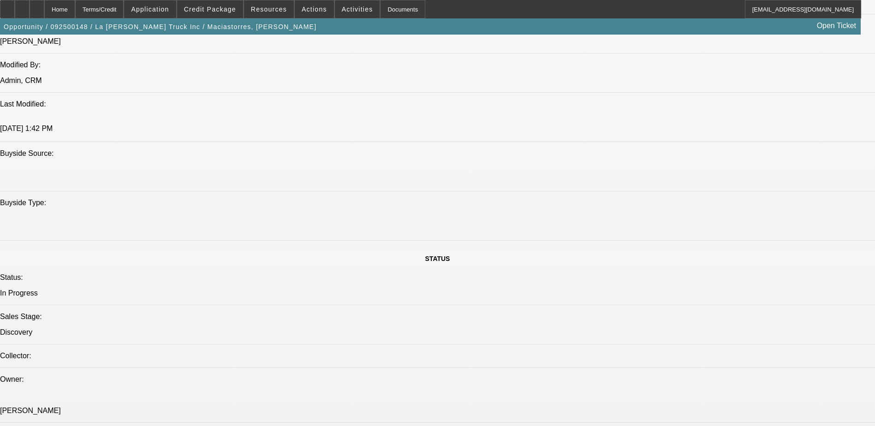
select select "1"
select select "6"
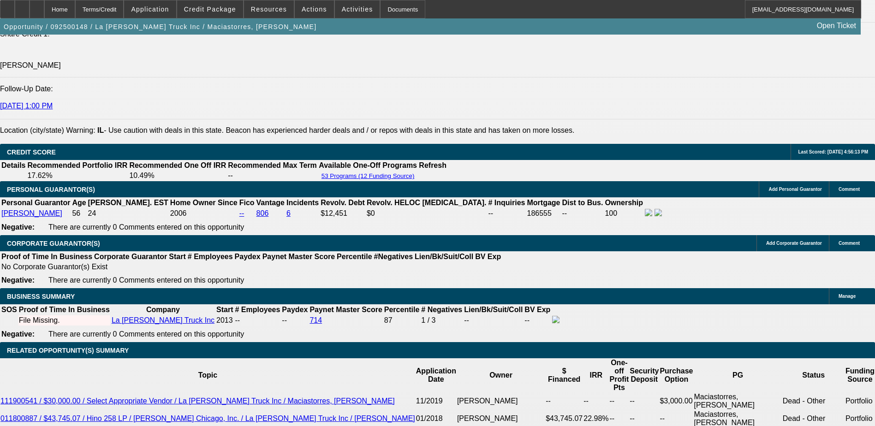
scroll to position [1291, 0]
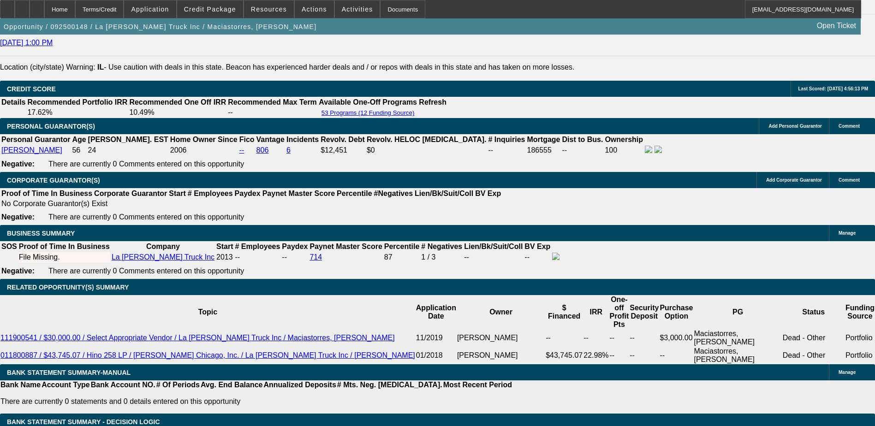
select select "3"
type input "UNKNOWN"
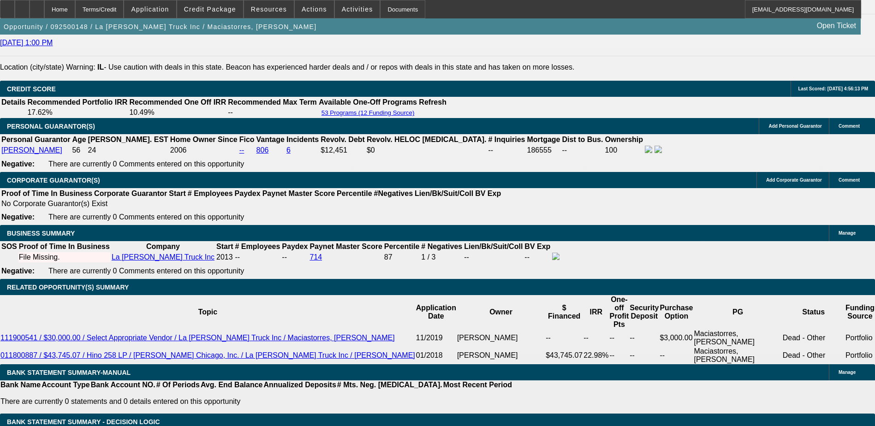
type input "1"
type input "$1,763.01"
type input "13"
type input "$2,105.87"
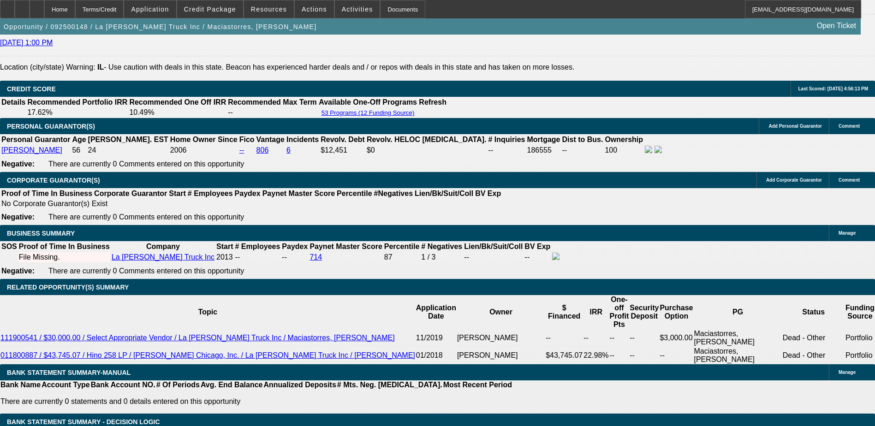
type input "13.9"
type input "$2,133.07"
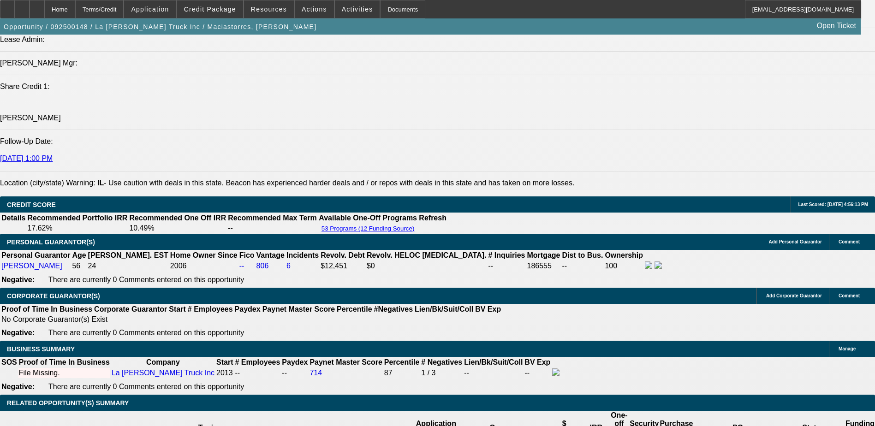
scroll to position [1153, 0]
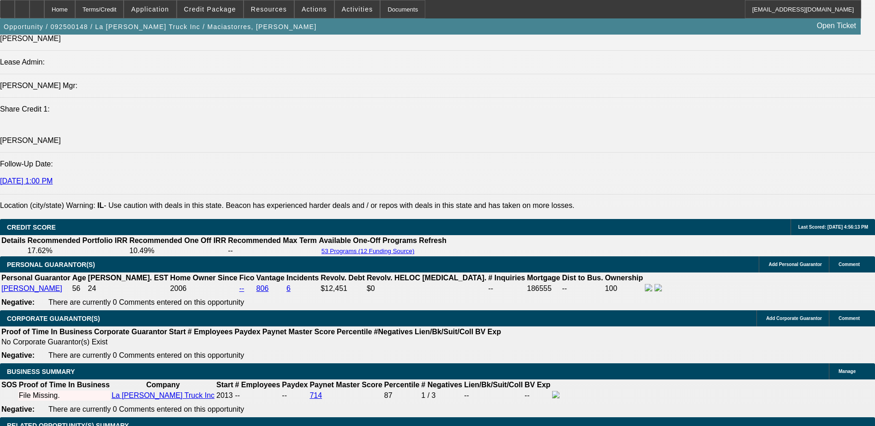
type input "13.9"
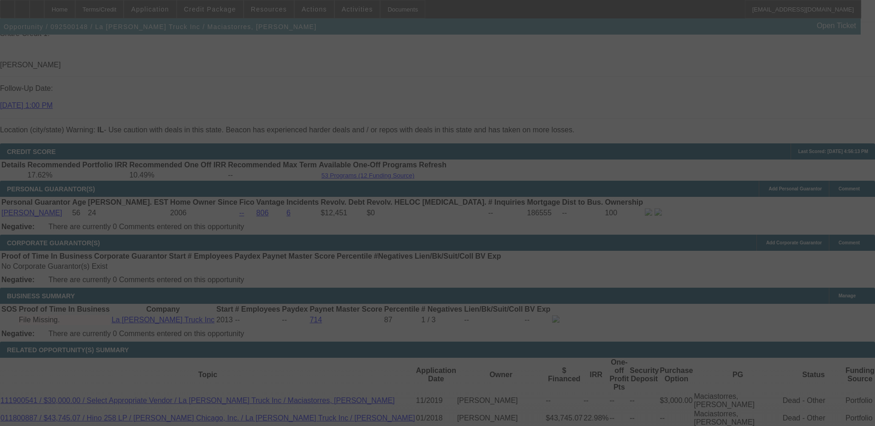
scroll to position [1245, 0]
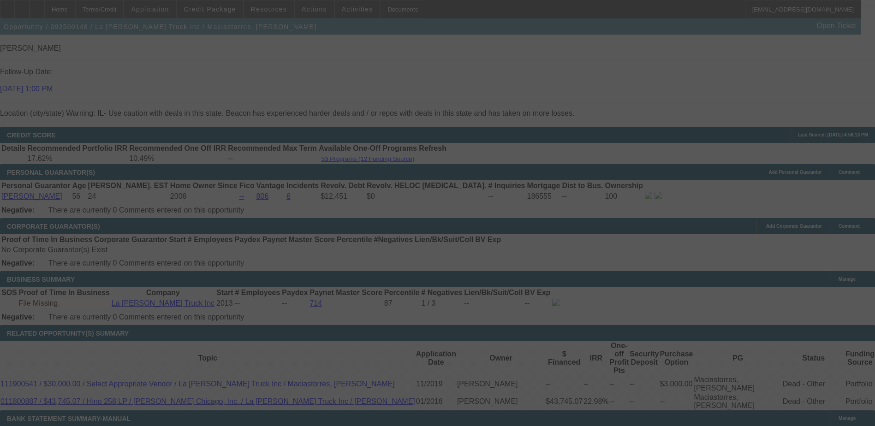
select select "0"
select select "3"
select select "0"
select select "6"
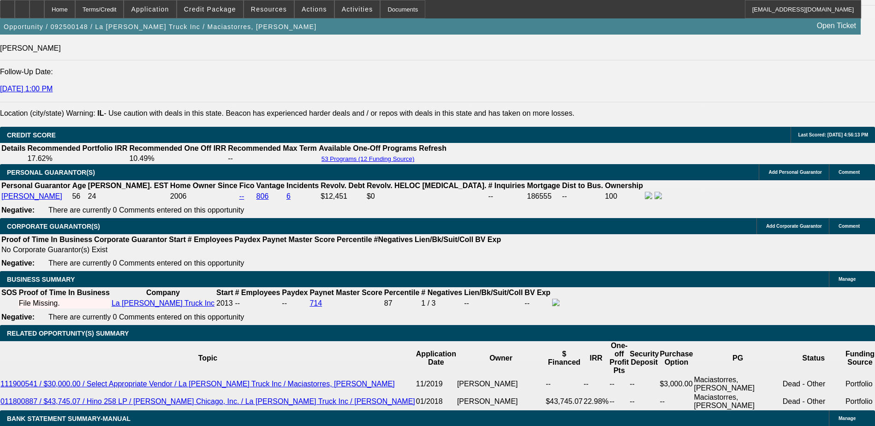
select select "2"
type input "UNKNOWN"
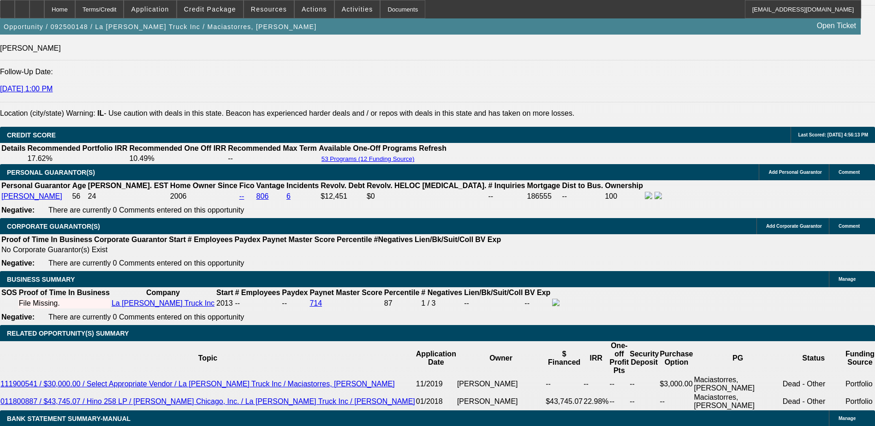
type input "1"
type input "$1,763.01"
type input "14"
type input "$2,136.10"
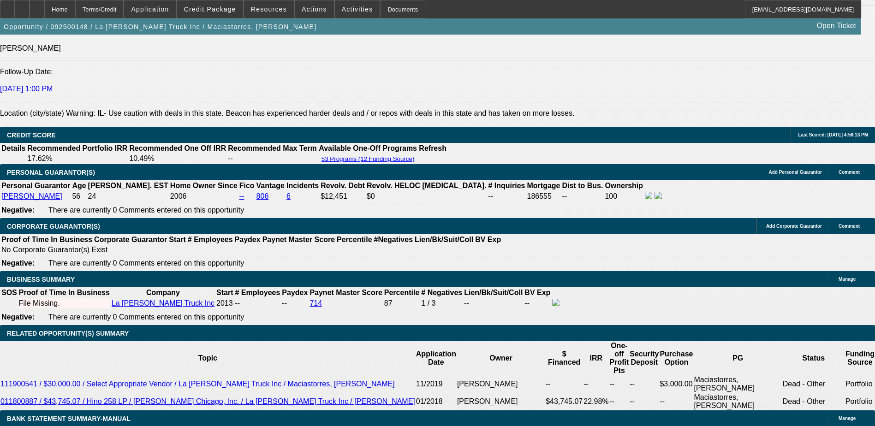
type input "14.9"
type input "$2,163.52"
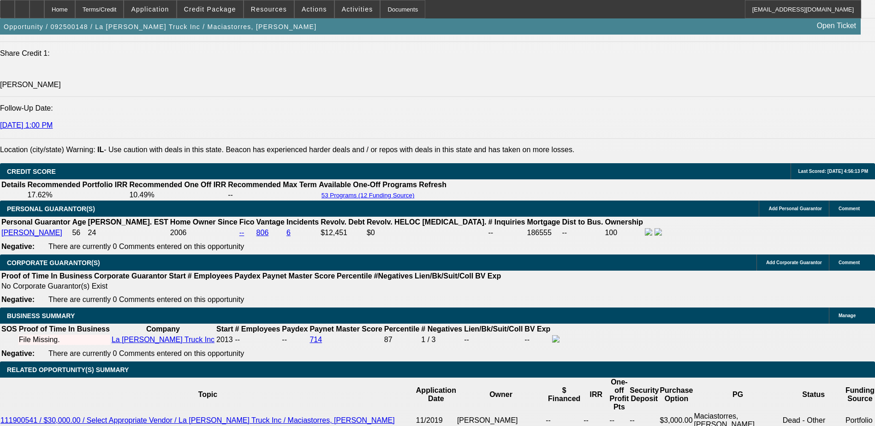
scroll to position [1153, 0]
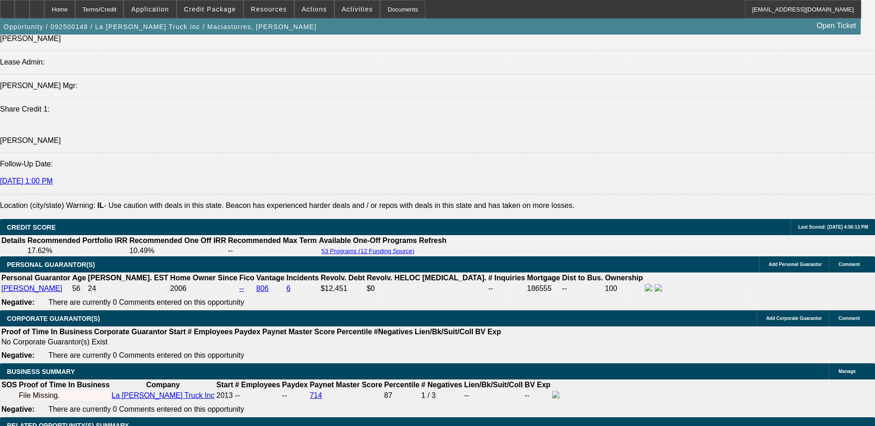
type input "14.9"
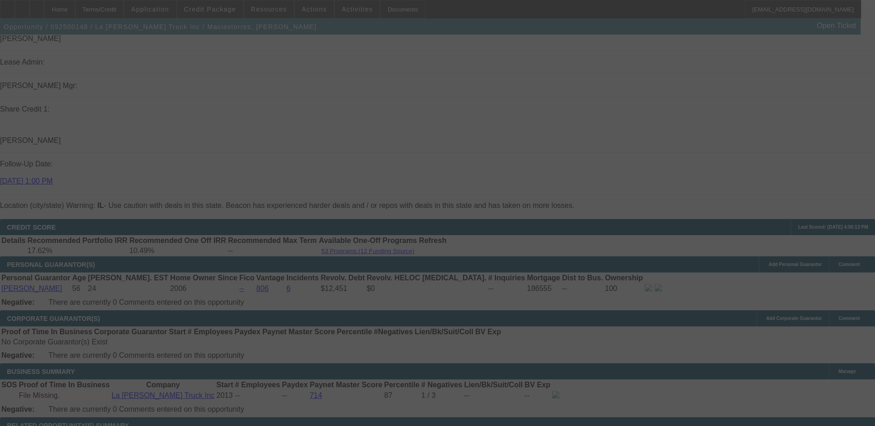
select select "0"
select select "2"
select select "0"
select select "6"
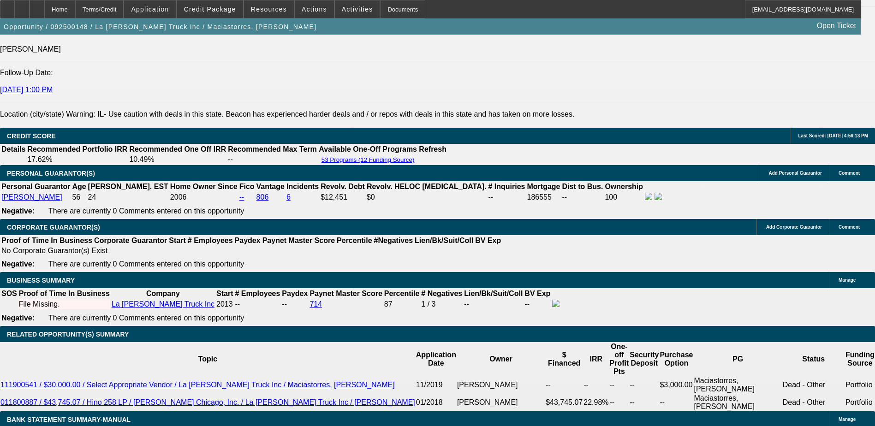
scroll to position [1199, 0]
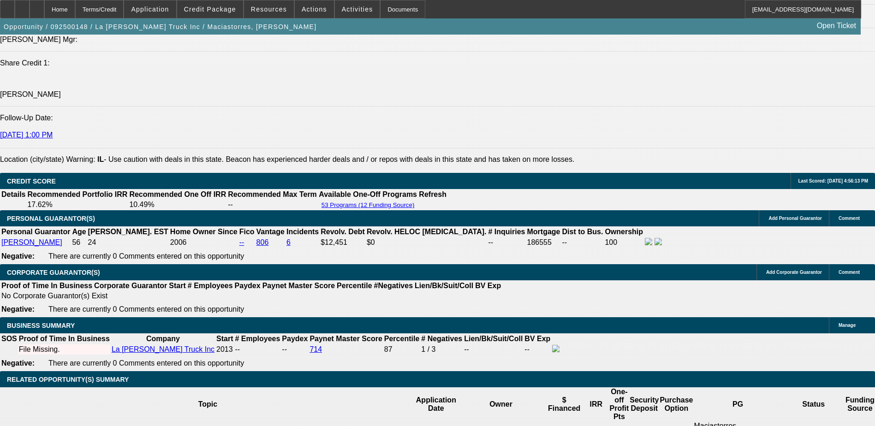
type input "UNKNOWN"
type input "1"
type input "$1,763.01"
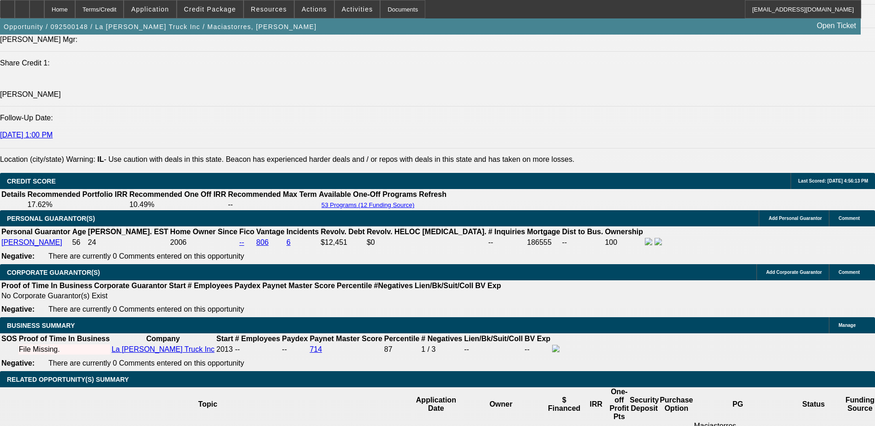
type input "13"
type input "$2,105.87"
type input "13.9"
type input "$2,133.07"
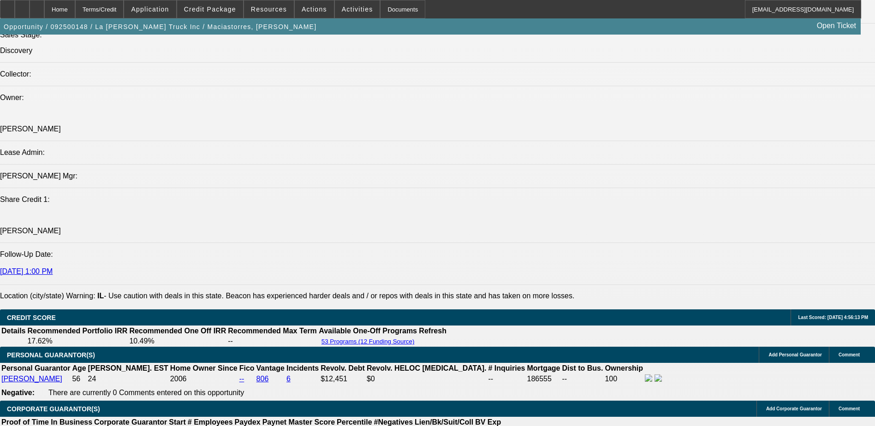
scroll to position [1061, 0]
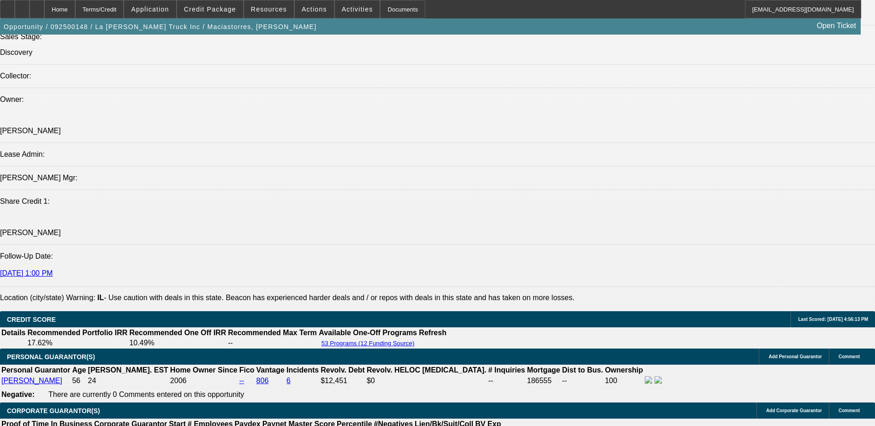
type input "13.9"
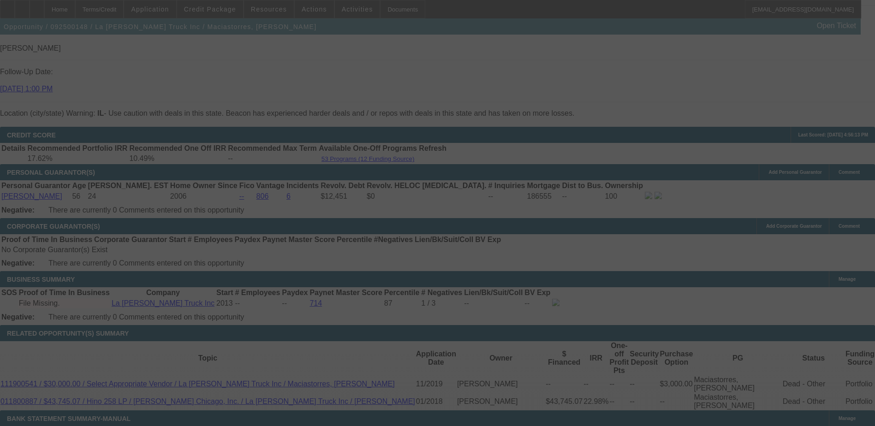
scroll to position [1291, 0]
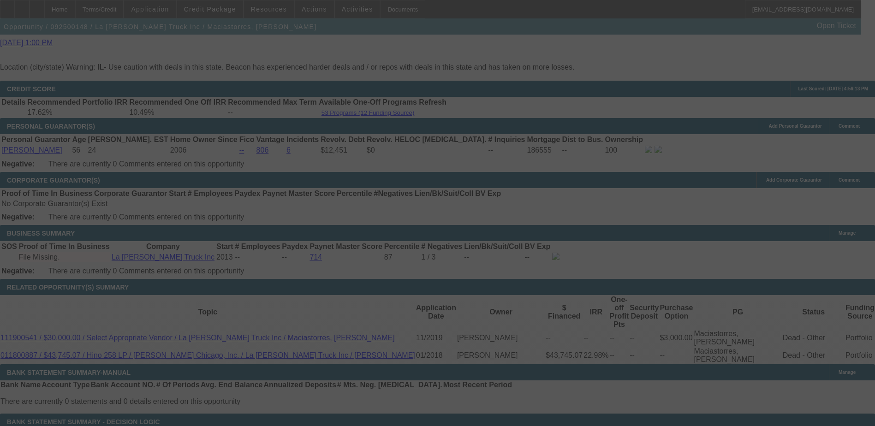
select select "0"
select select "2"
select select "0"
select select "6"
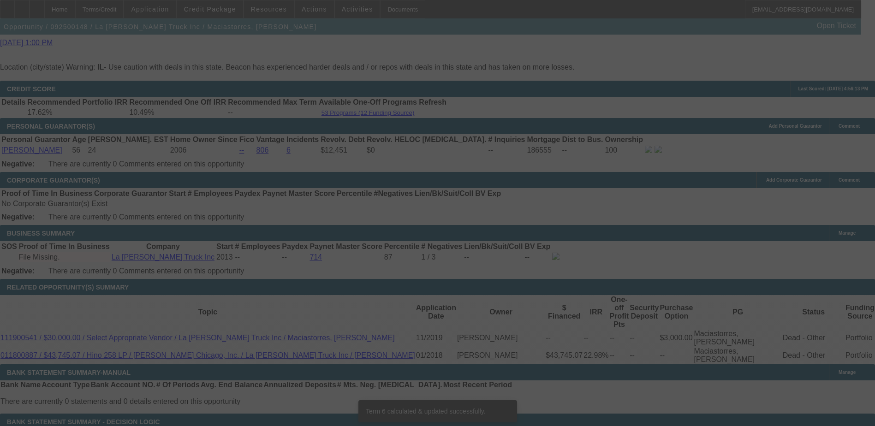
scroll to position [1283, 0]
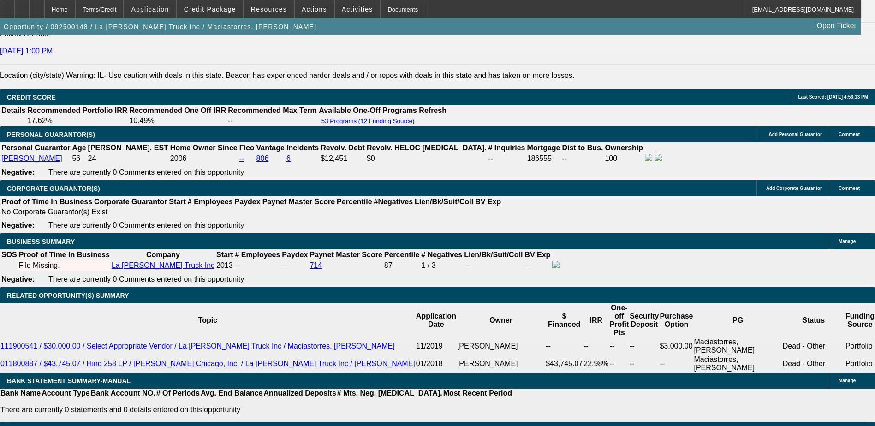
select select "3"
type input "UNKNOWN"
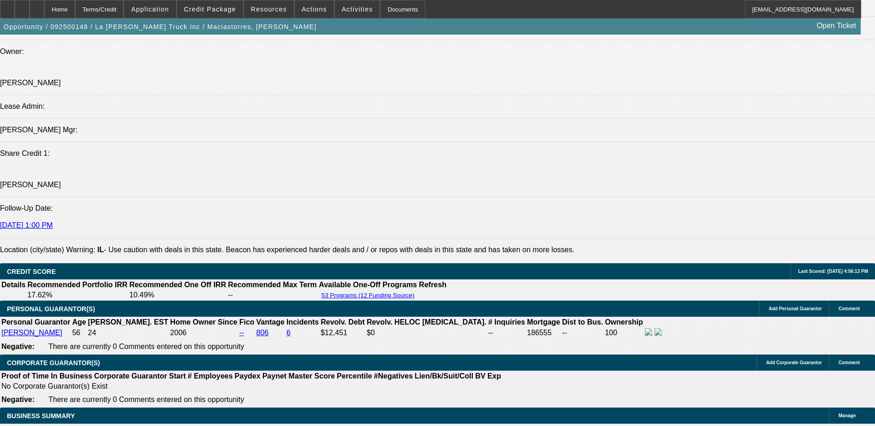
scroll to position [1052, 0]
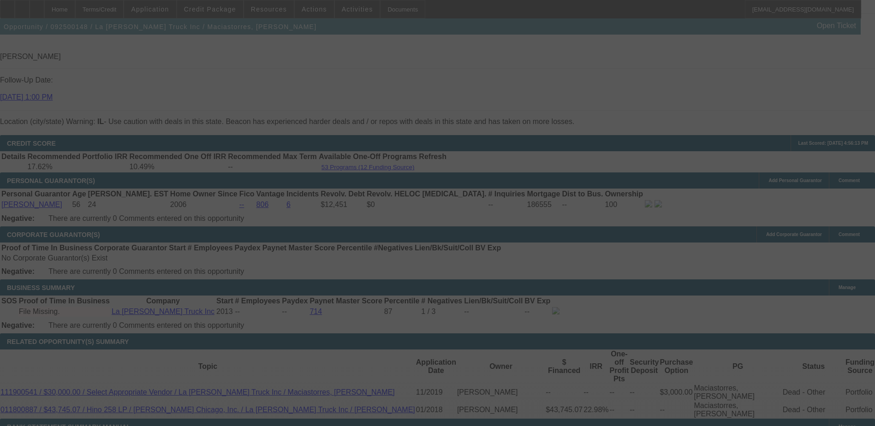
scroll to position [1283, 0]
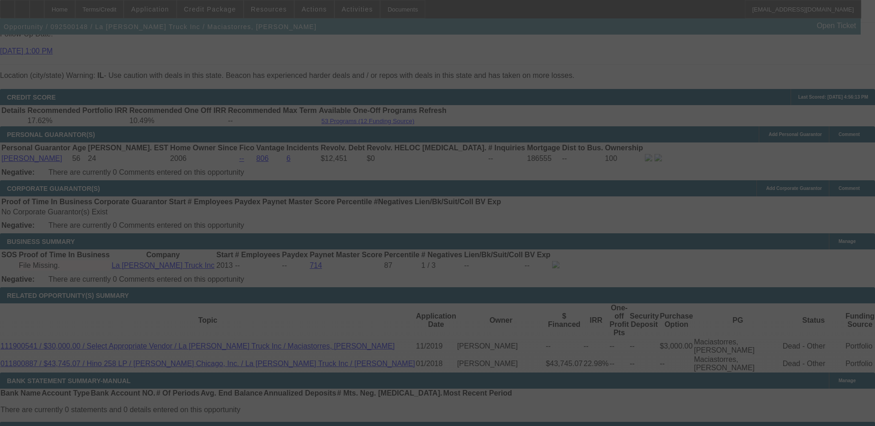
select select "0"
select select "3"
select select "0"
select select "6"
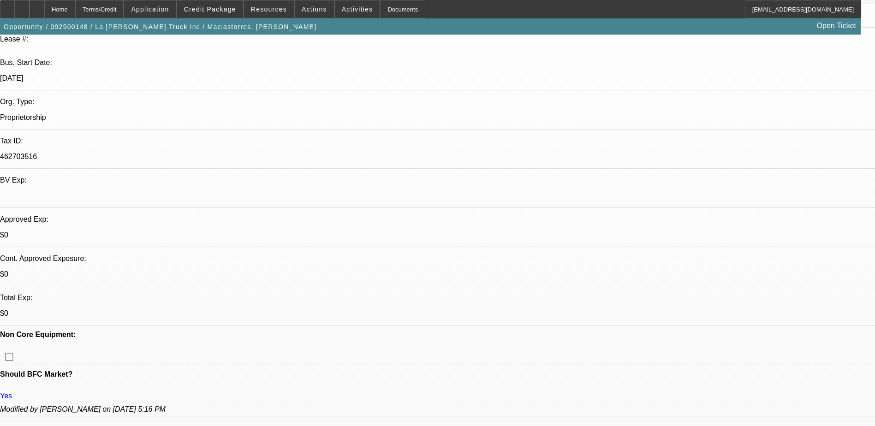
scroll to position [167, 0]
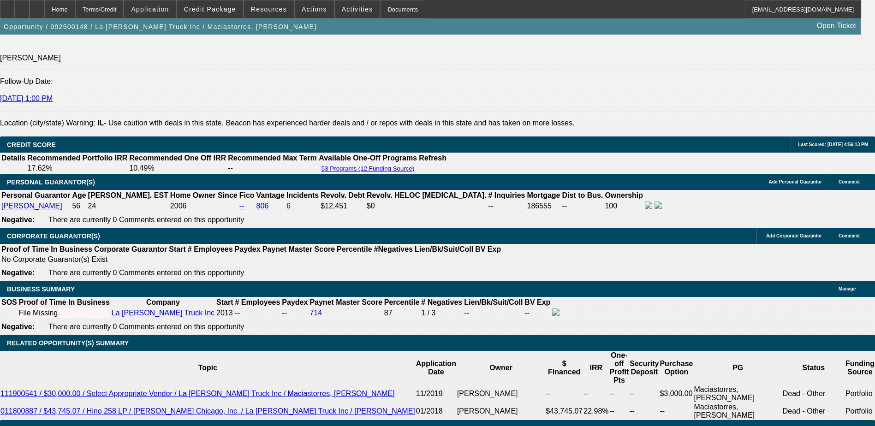
scroll to position [1182, 0]
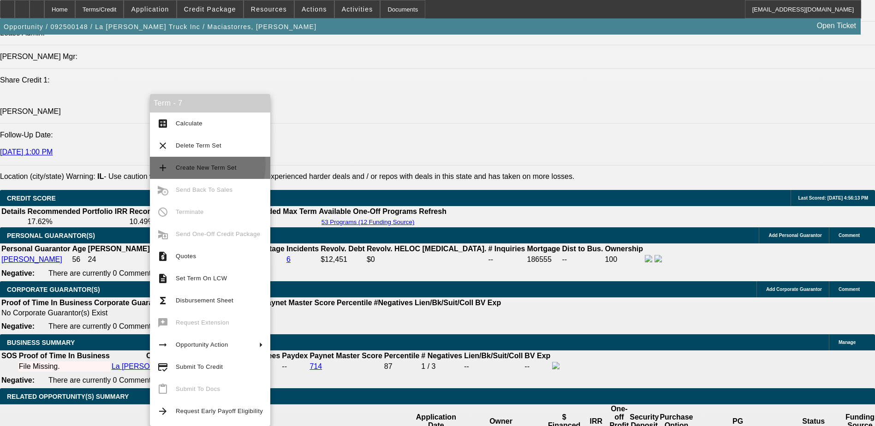
click at [181, 163] on span "Create New Term Set" at bounding box center [219, 167] width 87 height 11
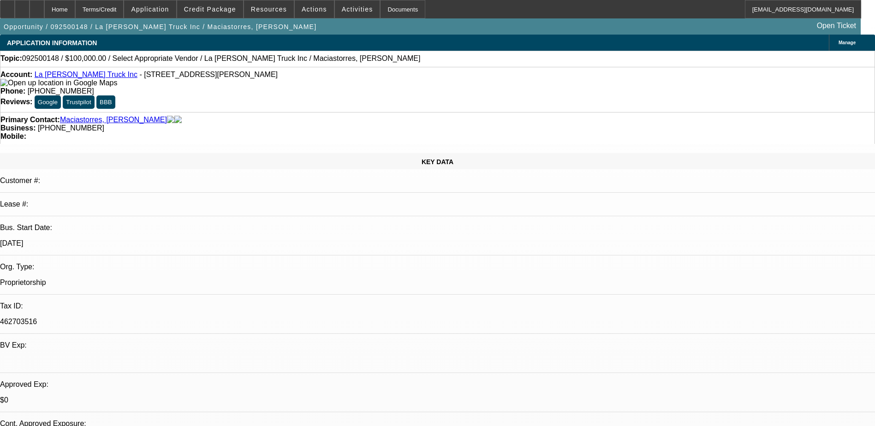
select select "0"
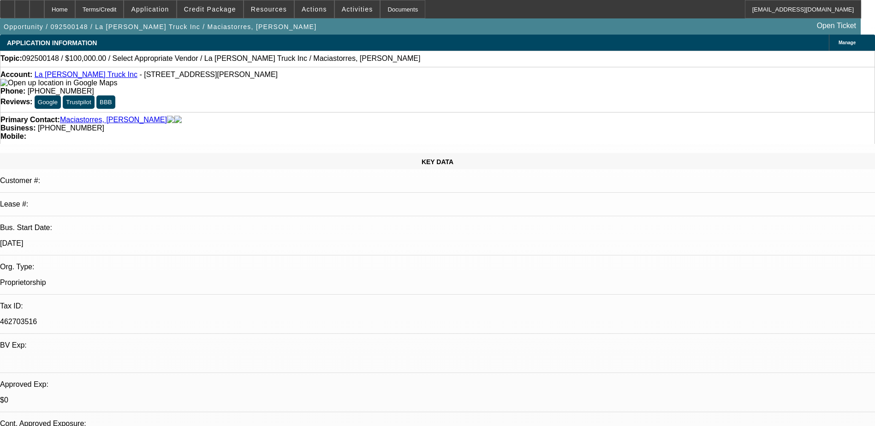
select select "0"
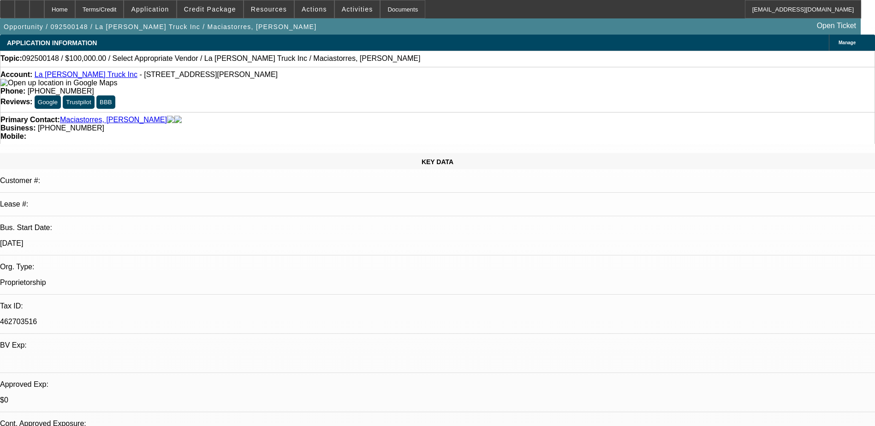
select select "0"
select select "1"
select select "2"
select select "6"
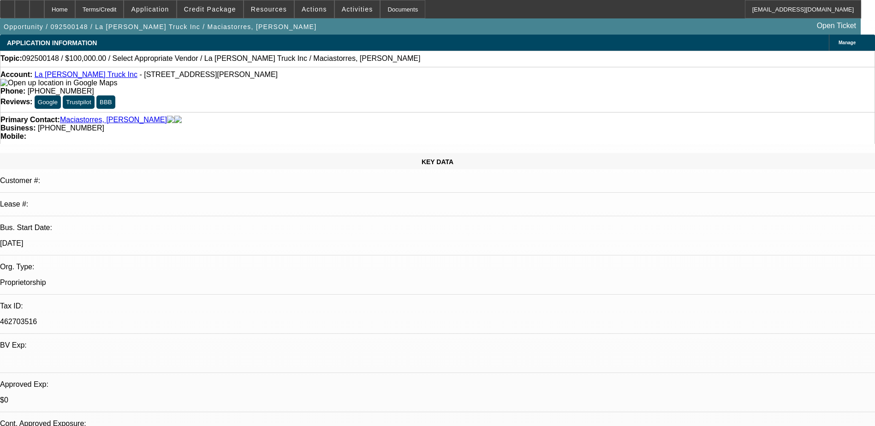
select select "1"
select select "2"
select select "6"
select select "1"
select select "3"
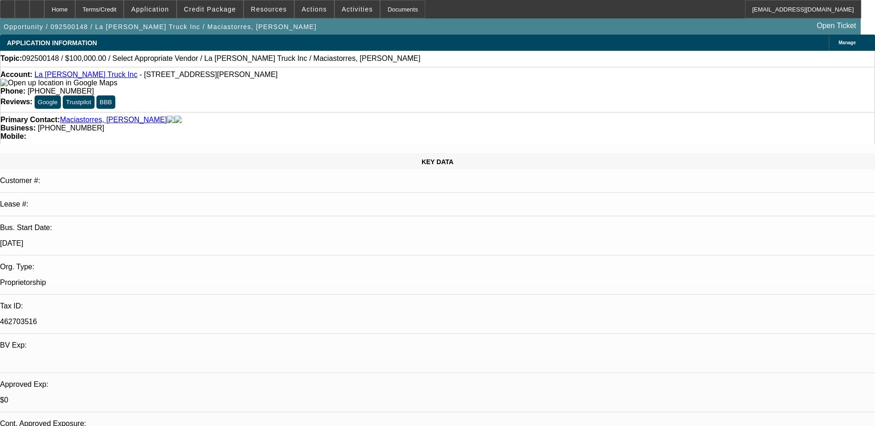
select select "6"
select select "1"
select select "6"
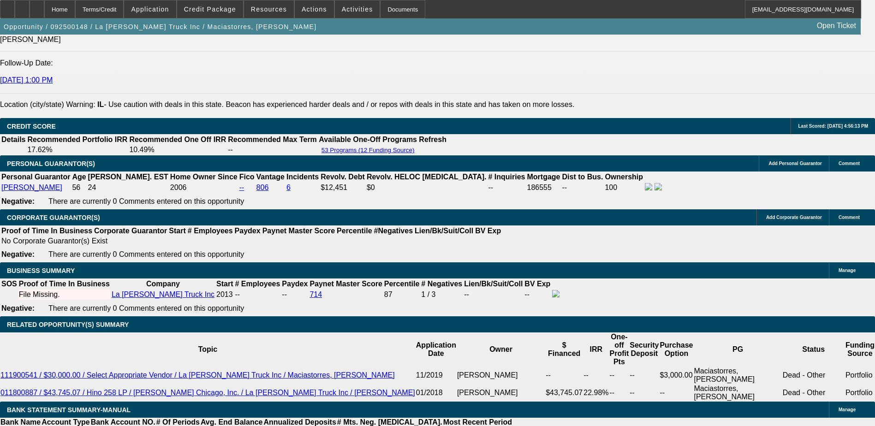
scroll to position [1276, 0]
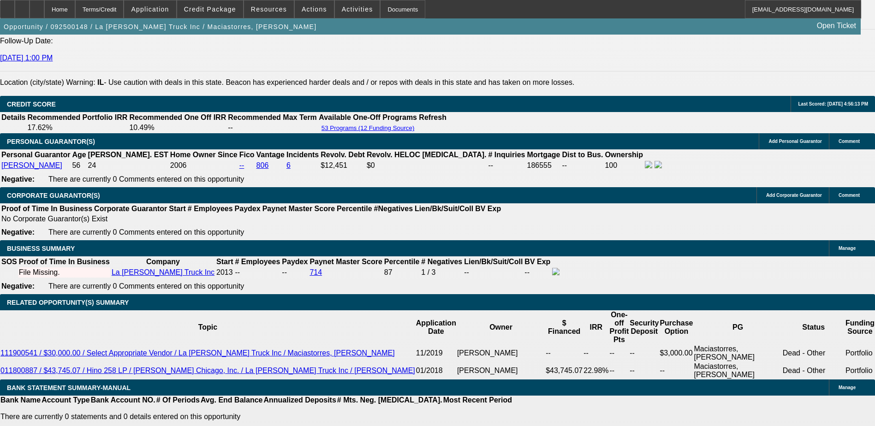
type input "UNKNOWN"
type input "1"
type input "$1,763.01"
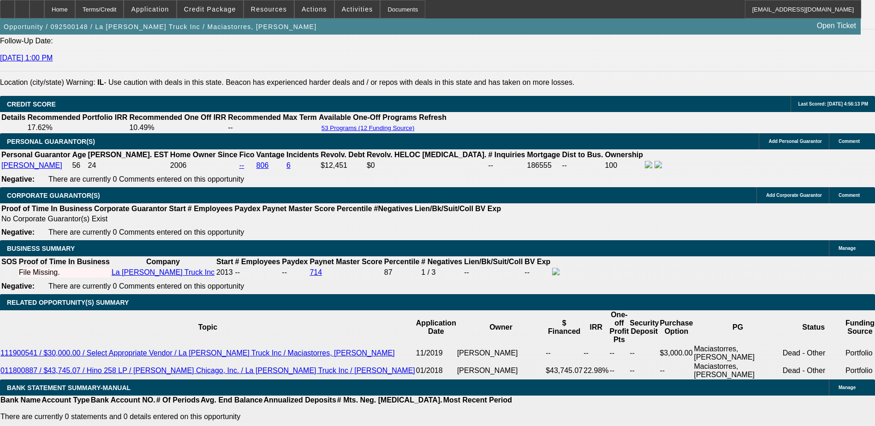
type input "11"
type input "$2,046.17"
type input "11.9"
type input "$2,072.91"
type input "11.9"
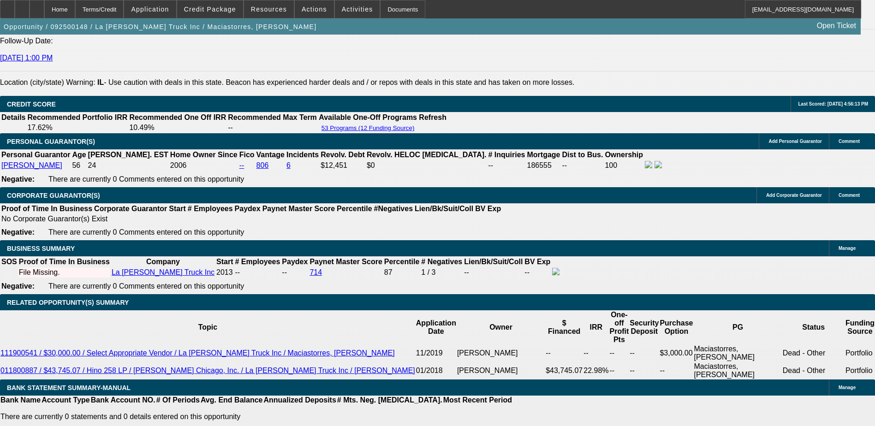
type input "$6,250.00"
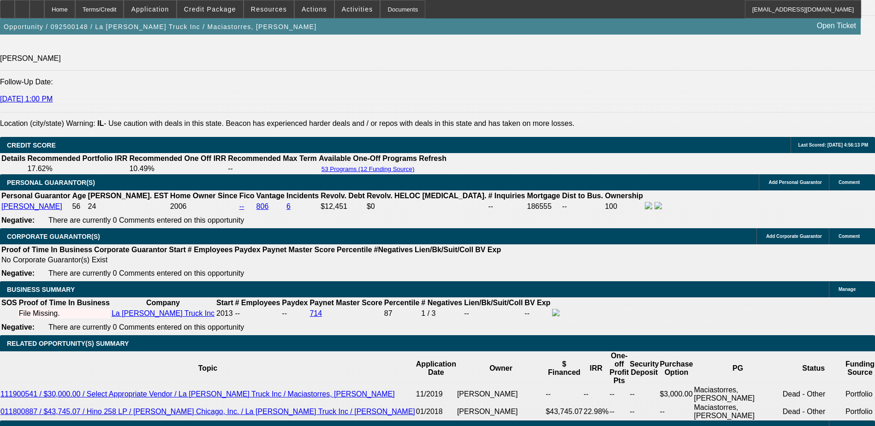
scroll to position [1184, 0]
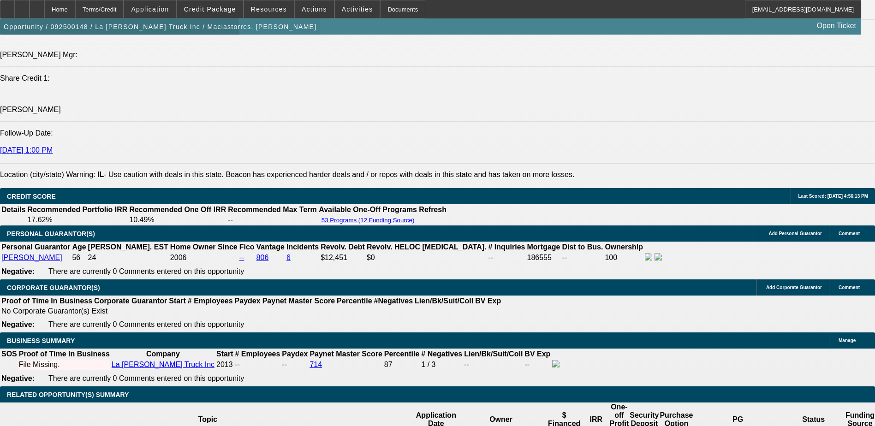
click at [126, 37] on span "button" at bounding box center [160, 27] width 320 height 22
click at [128, 37] on span "button" at bounding box center [160, 27] width 320 height 22
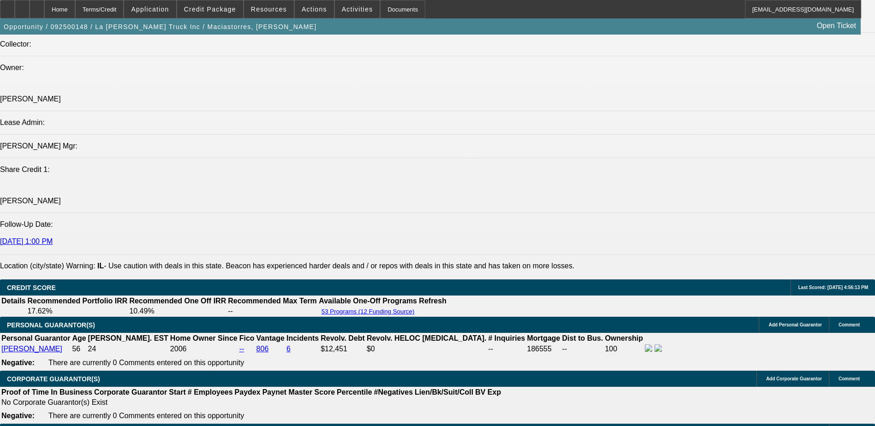
scroll to position [1091, 0]
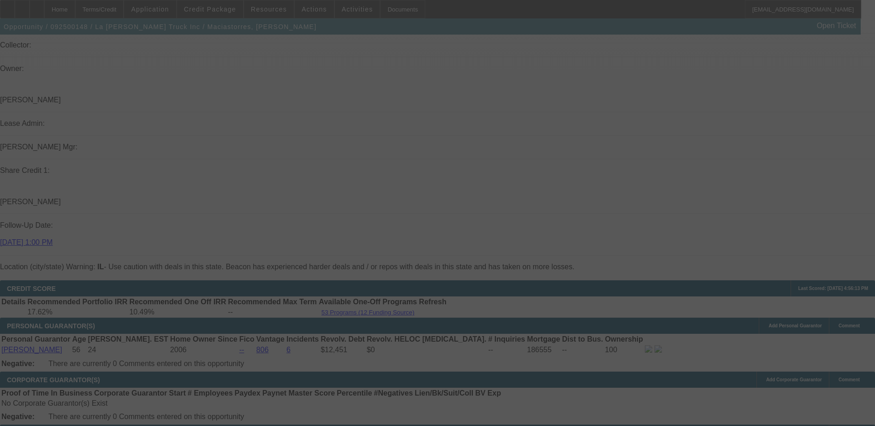
select select "0"
select select "2"
select select "0"
select select "6"
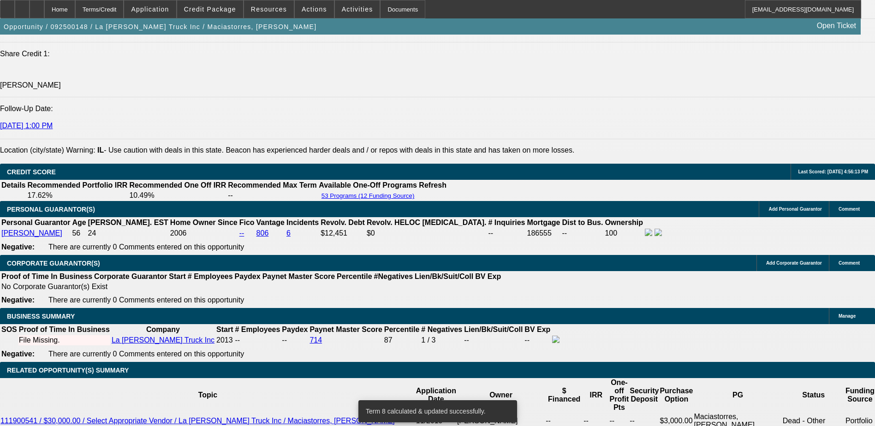
scroll to position [1230, 0]
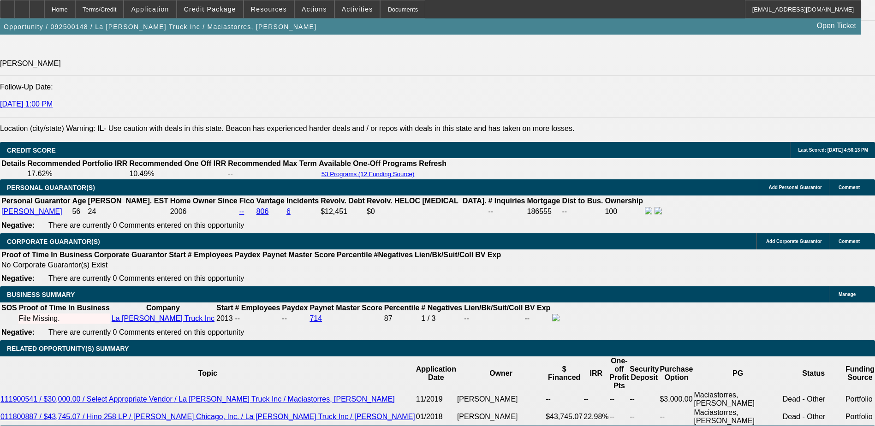
type input "UNKNOWN"
type input "10"
type input "$2,016.70"
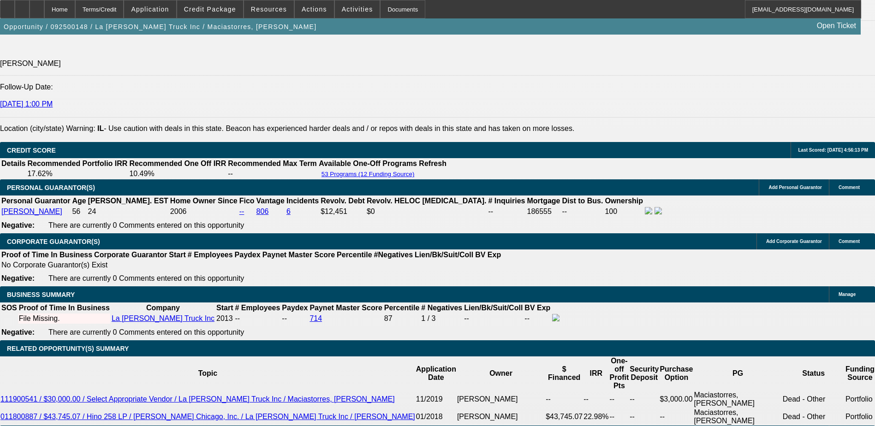
type input "103"
type input "$5,656.37"
type input "10"
type input "$2,016.70"
type input "10.9"
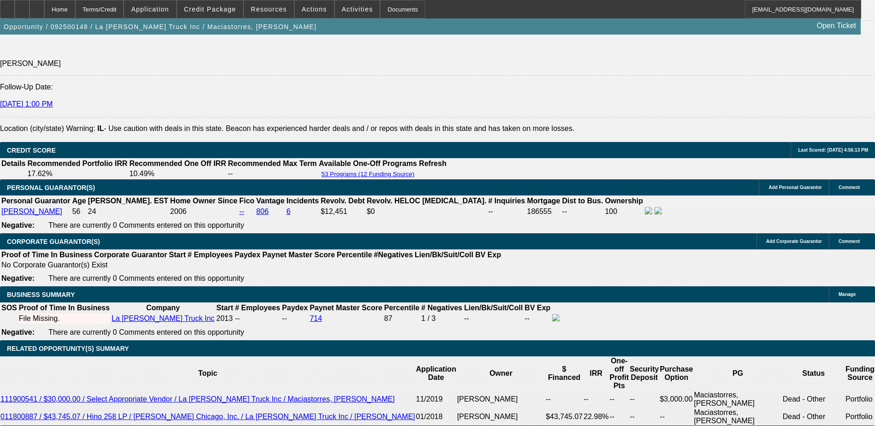
type input "$2,043.21"
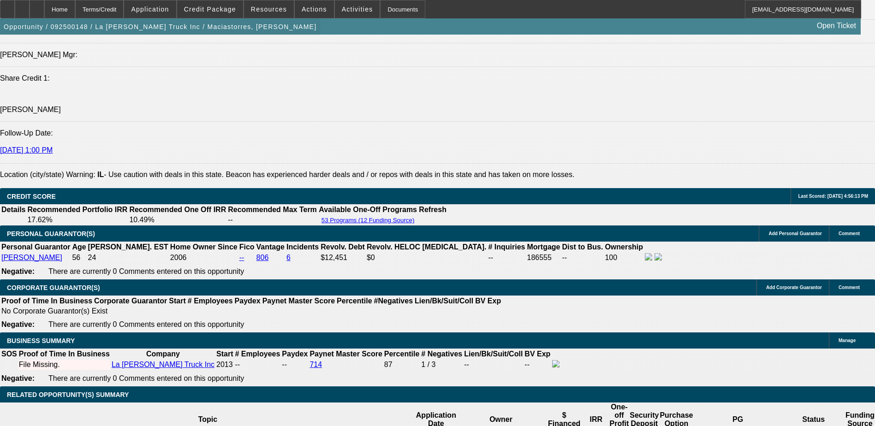
type input "10.9"
click at [129, 38] on span "button" at bounding box center [160, 27] width 320 height 22
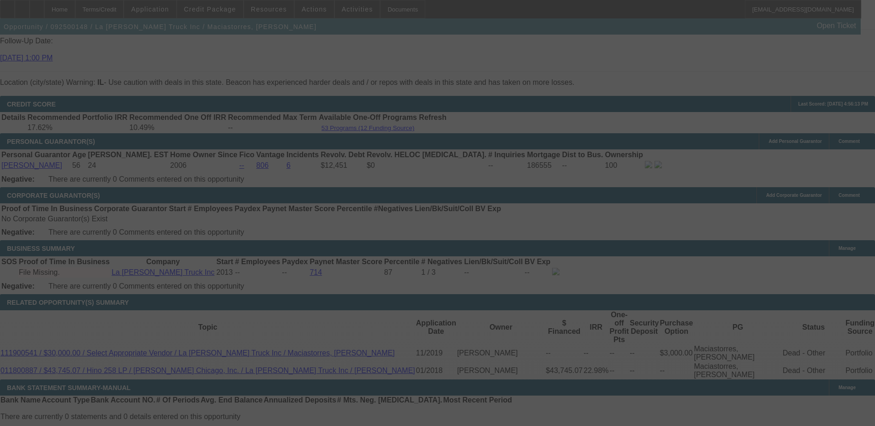
scroll to position [1271, 0]
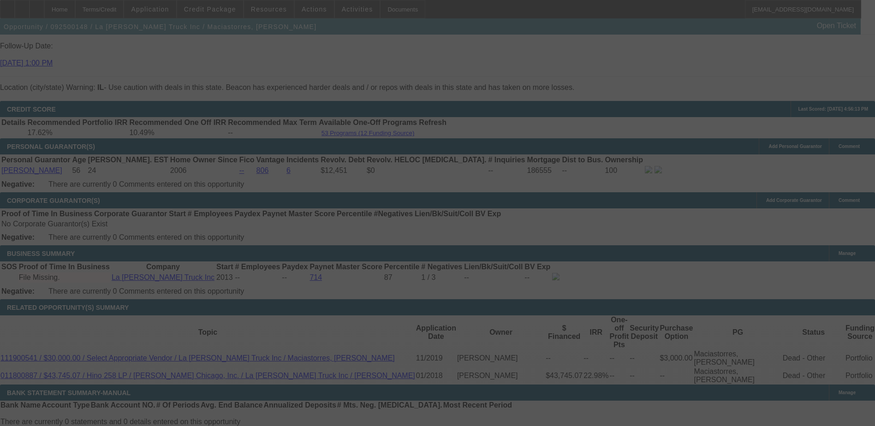
select select "0"
select select "2"
select select "0"
select select "6"
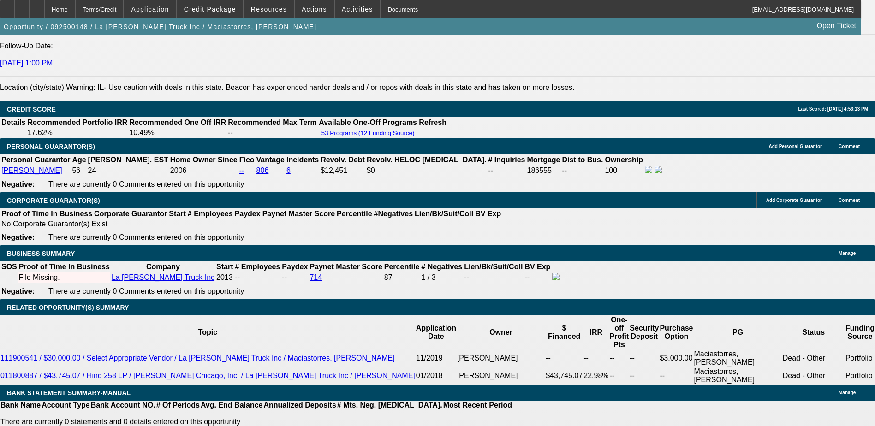
type input "20"
type input "UNKNOWN"
type input "2000"
type input "9.4"
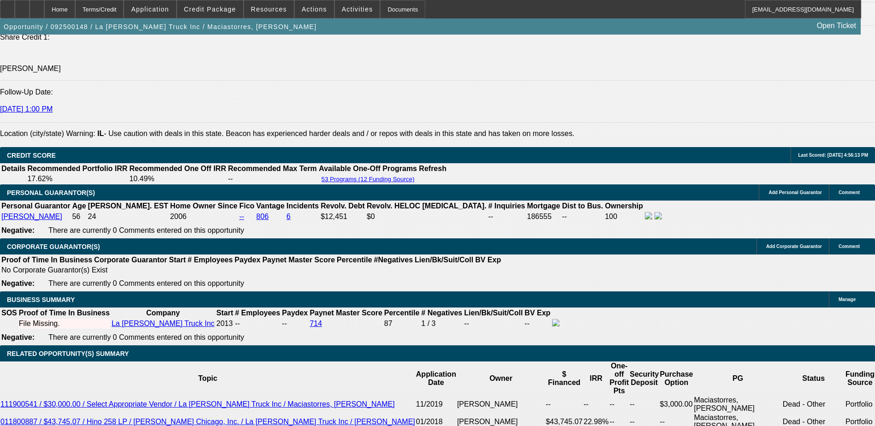
type input "$2,000.00"
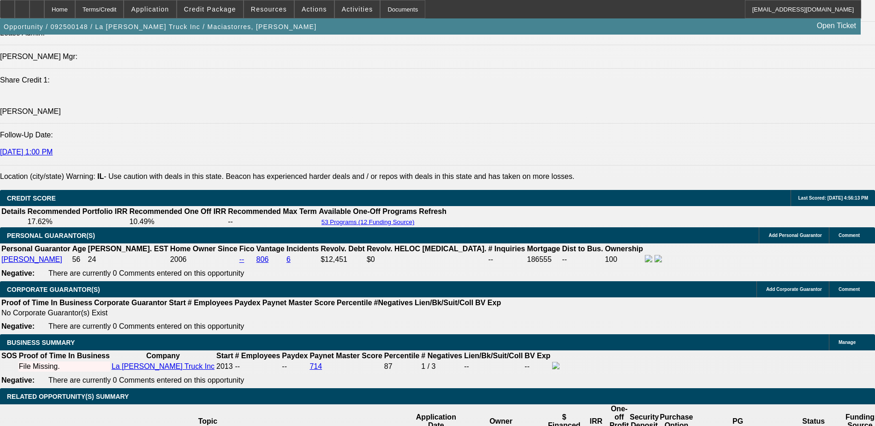
scroll to position [1133, 0]
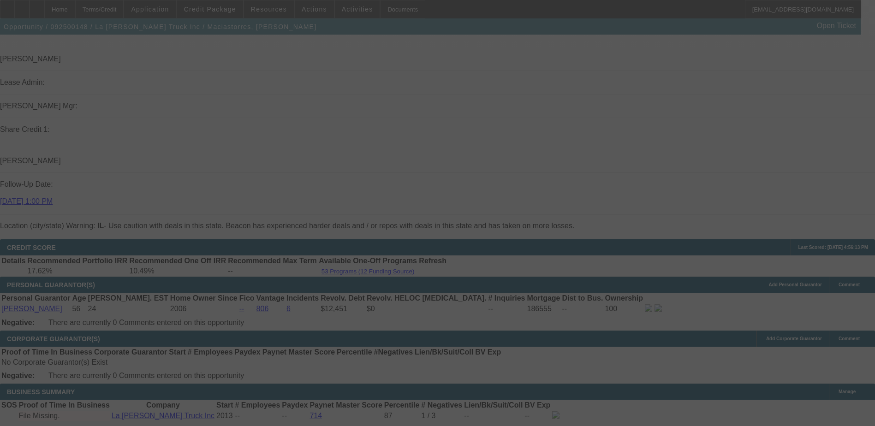
scroll to position [1271, 0]
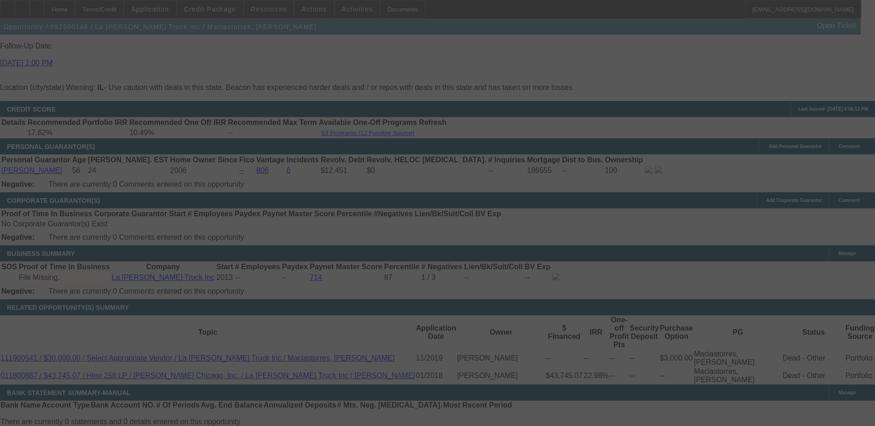
select select "0"
select select "2"
select select "0"
select select "6"
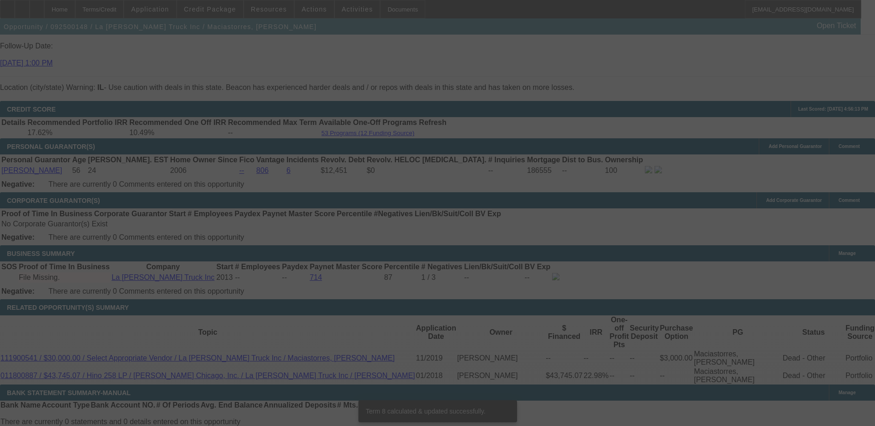
scroll to position [1266, 0]
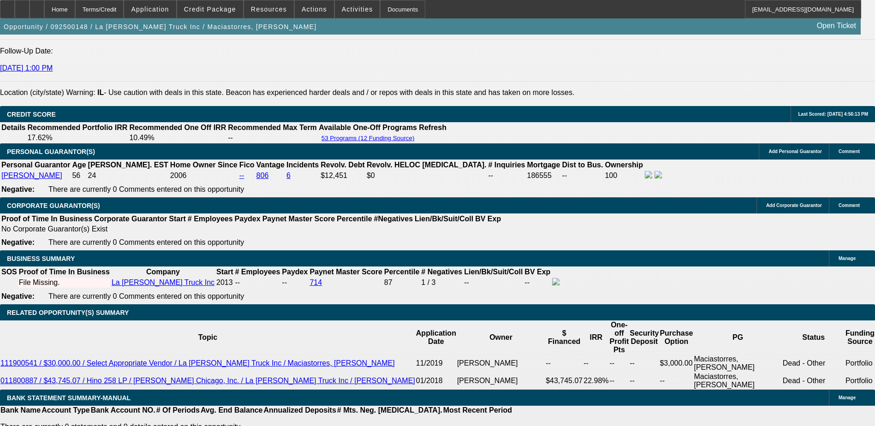
type input "UNKNOWN"
type input "9"
type input "$1,987.48"
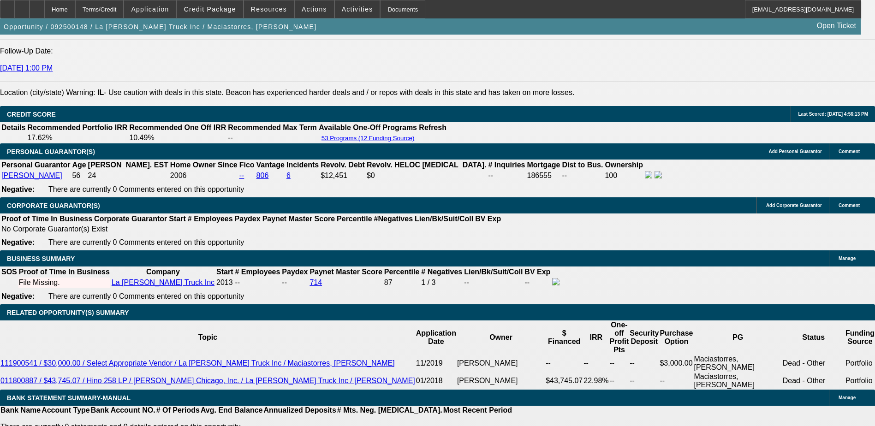
type input "9.2"
type input "$1,993.31"
type input "9.2"
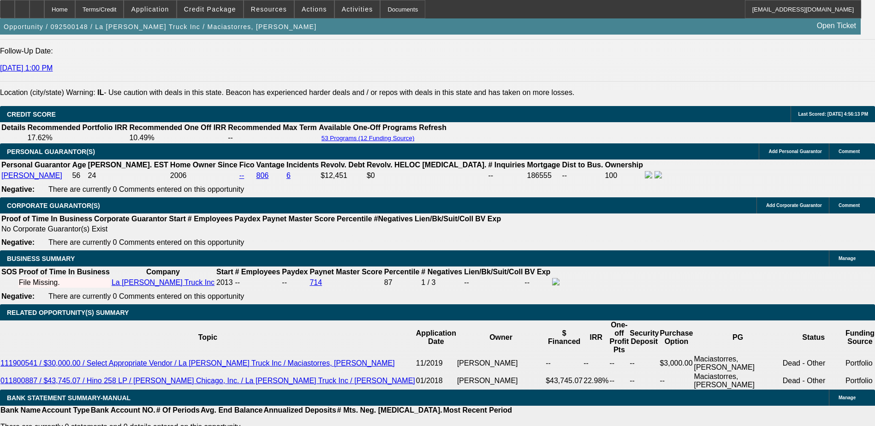
type input "1"
type input "1990"
type input "9.1"
type input "$1,990.00"
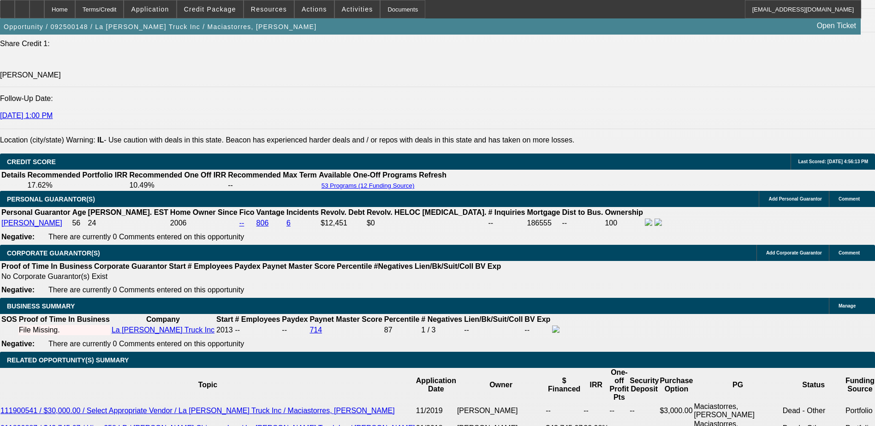
scroll to position [1127, 0]
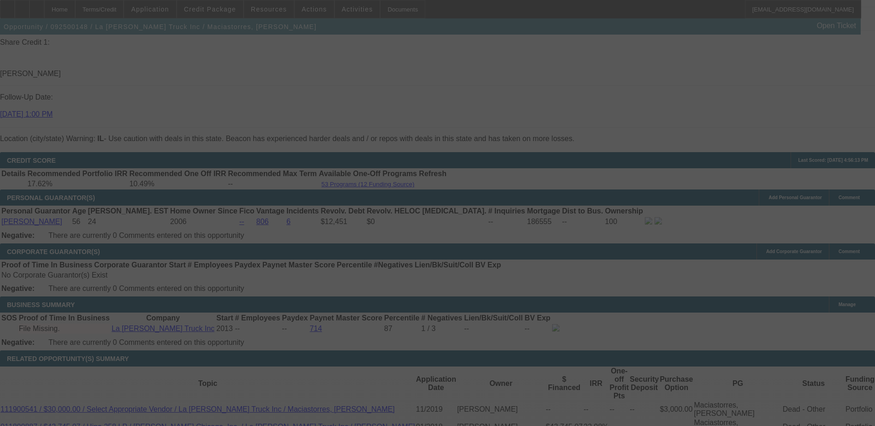
scroll to position [1266, 0]
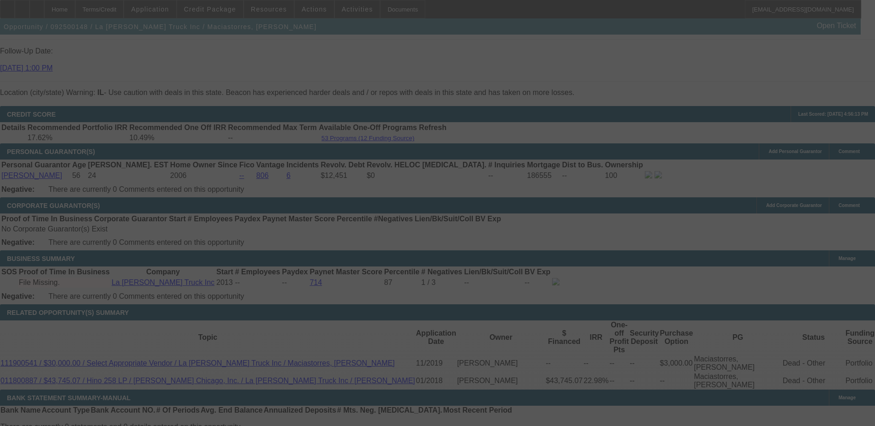
select select "0"
select select "2"
select select "0"
select select "6"
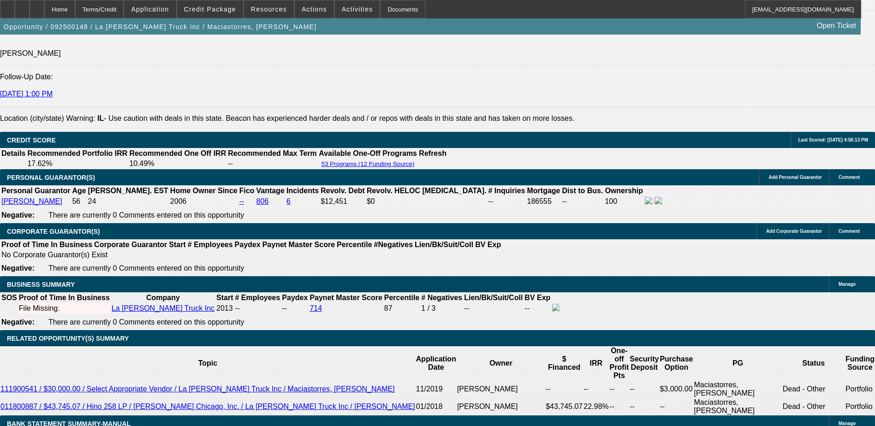
scroll to position [1261, 0]
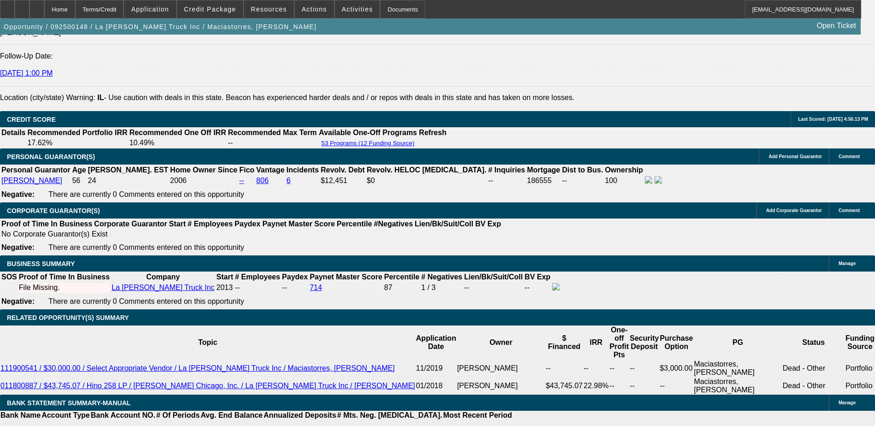
type input "1"
type input "UNKNOWN"
type input "1995"
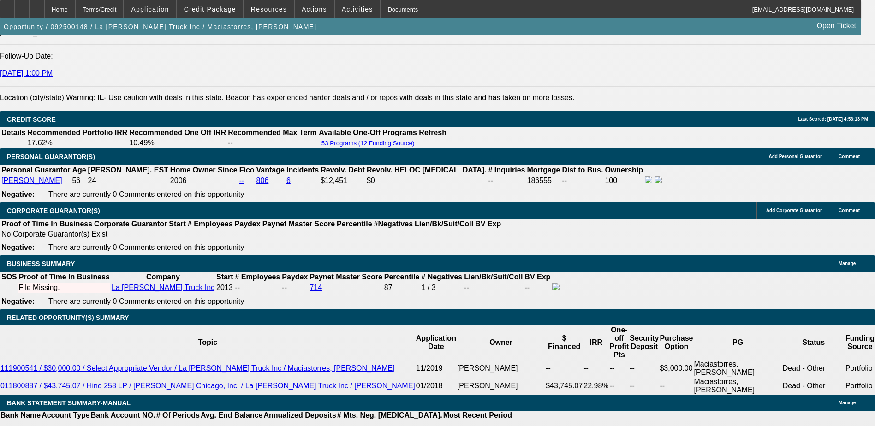
type input "9.3"
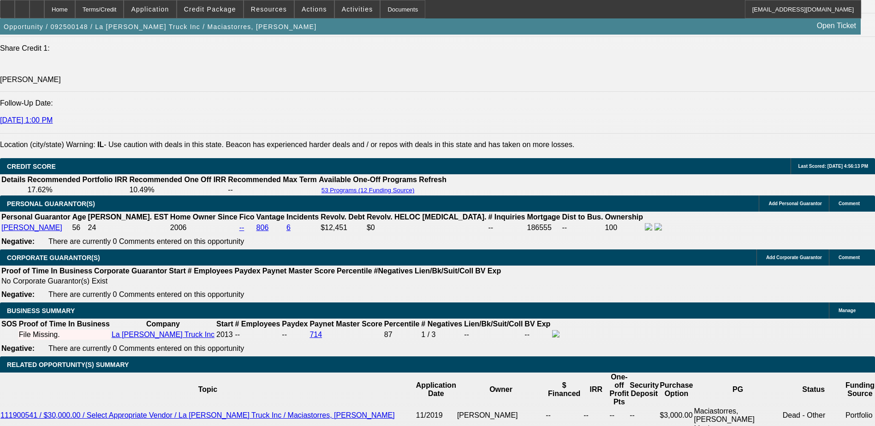
scroll to position [1168, 0]
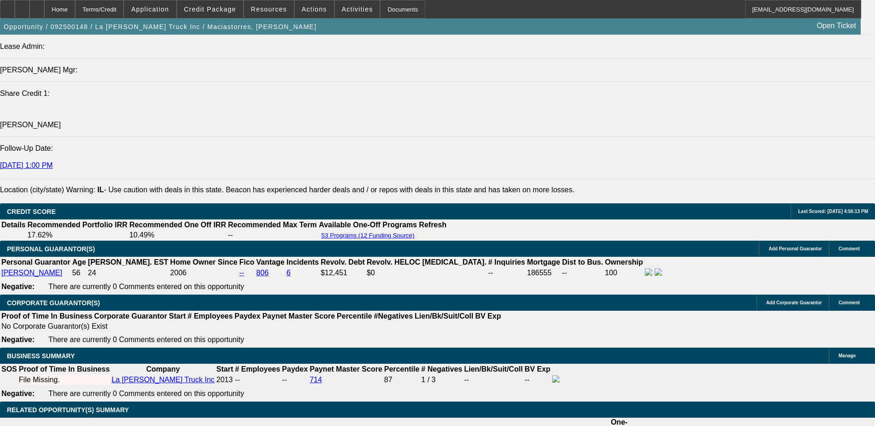
type input "$1,995.00"
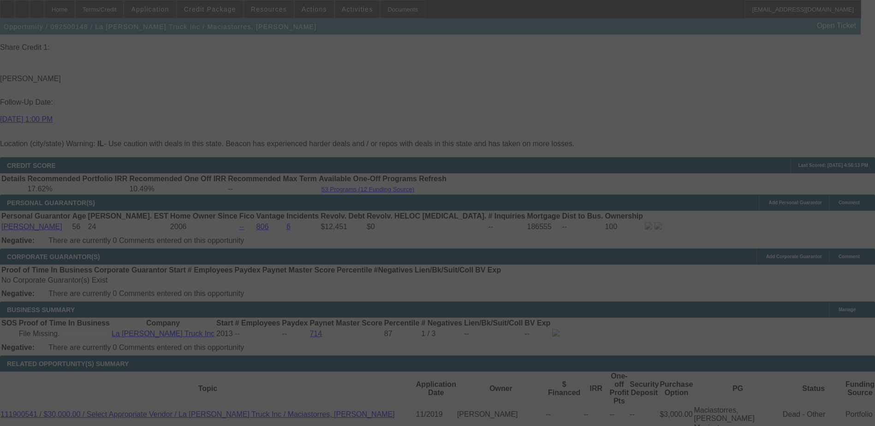
scroll to position [1261, 0]
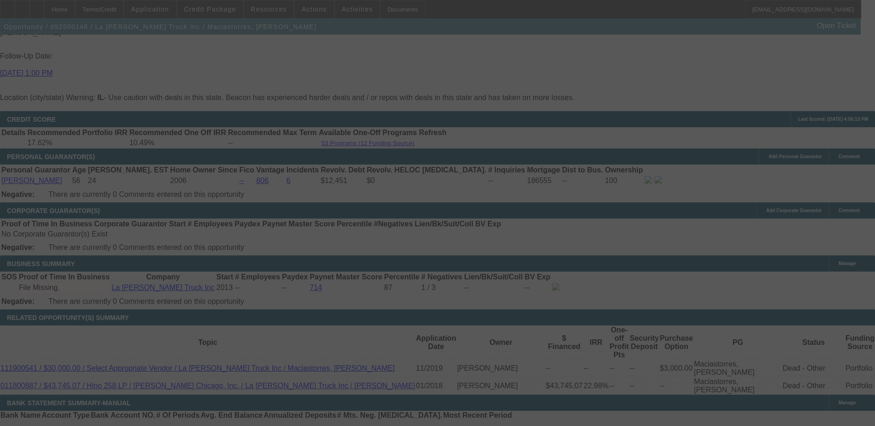
select select "0"
select select "2"
select select "0"
select select "6"
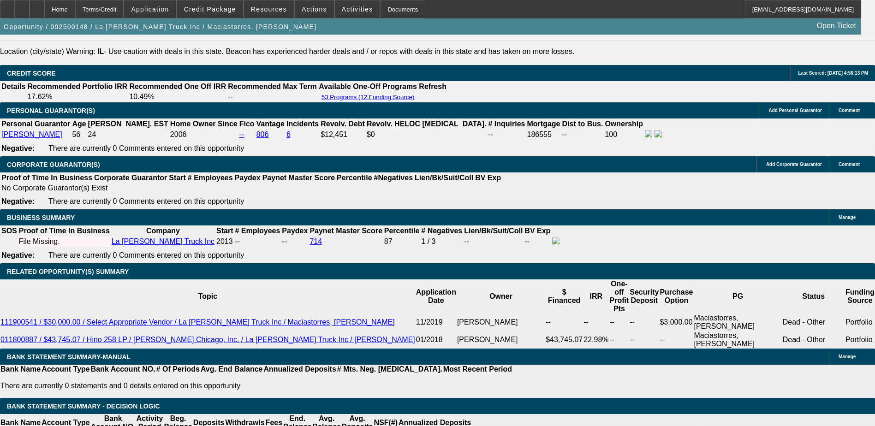
scroll to position [1168, 0]
